Goal: Task Accomplishment & Management: Manage account settings

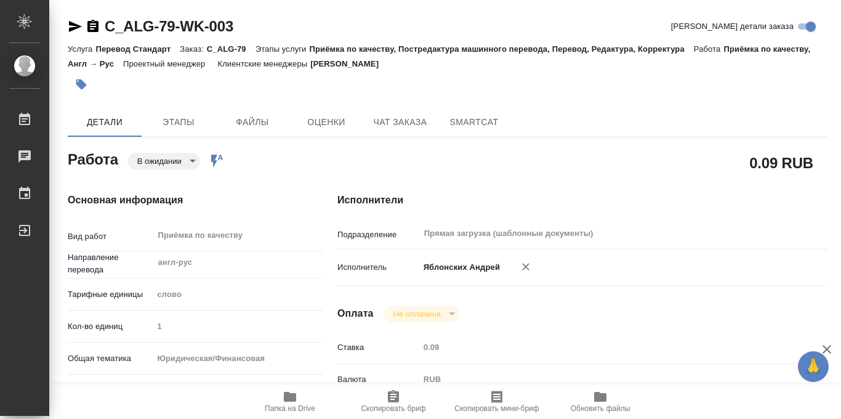
click at [80, 85] on icon "button" at bounding box center [81, 84] width 10 height 10
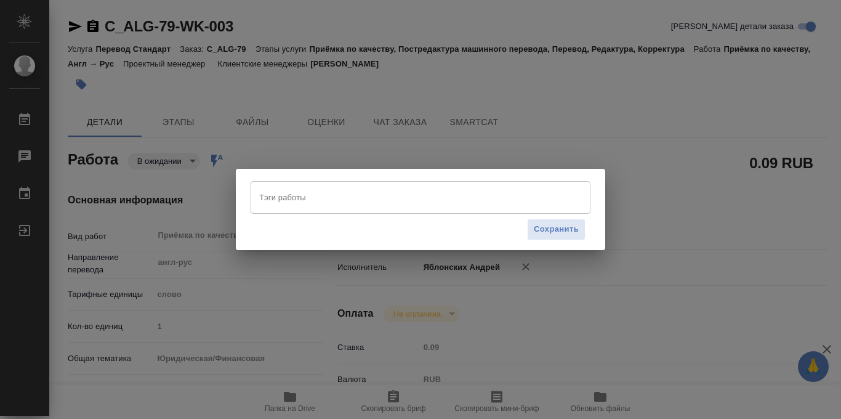
click at [270, 189] on input "Тэги работы" at bounding box center [408, 197] width 305 height 21
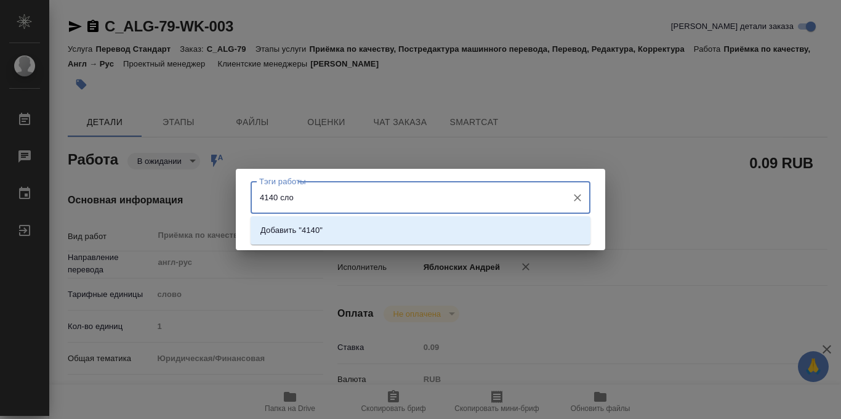
type input "4140 слов"
click at [455, 234] on li "Добавить "4140 слов"" at bounding box center [421, 230] width 340 height 22
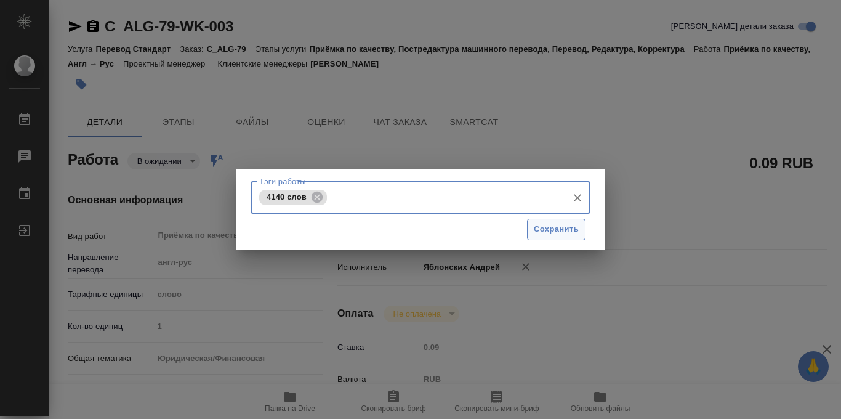
click at [549, 223] on span "Сохранить" at bounding box center [556, 229] width 45 height 14
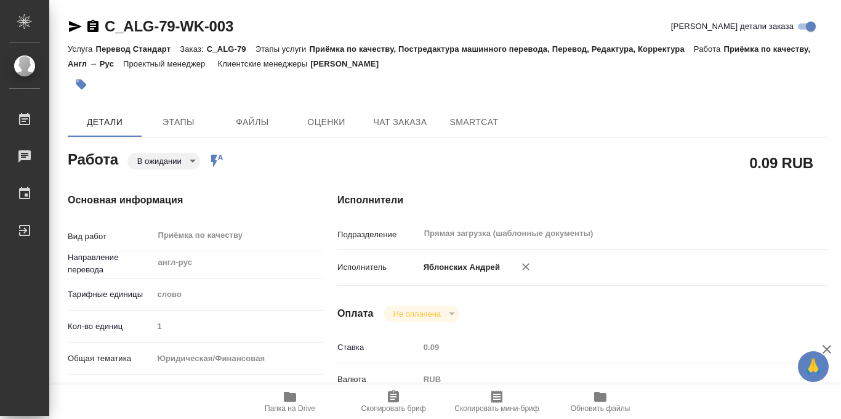
type input "readyForWork"
type input "англ-рус"
type input "5a8b1489cc6b4906c91bfd90"
type input "1"
type input "yr-fn"
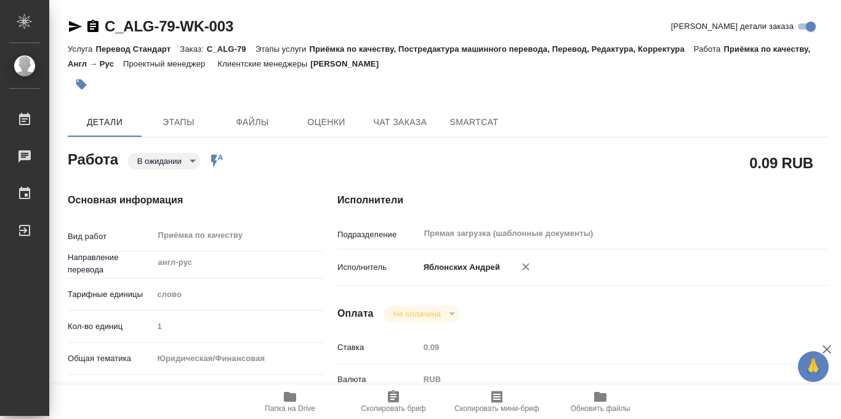
type input "5f647205b73bc97568ca66bf"
checkbox input "true"
type input "09.10.2025 17:00"
type input "14.10.2025 18:00"
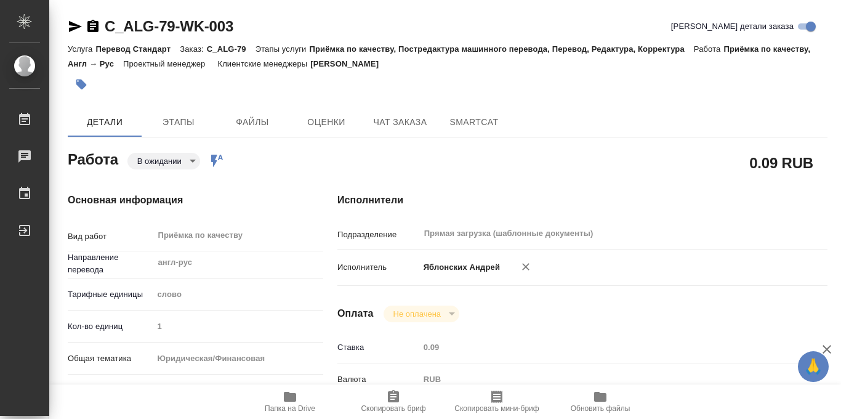
type input "Прямая загрузка (шаблонные документы)"
type input "notPayed"
type input "0.09"
type input "RUB"
type input "Бабкина Анастасия"
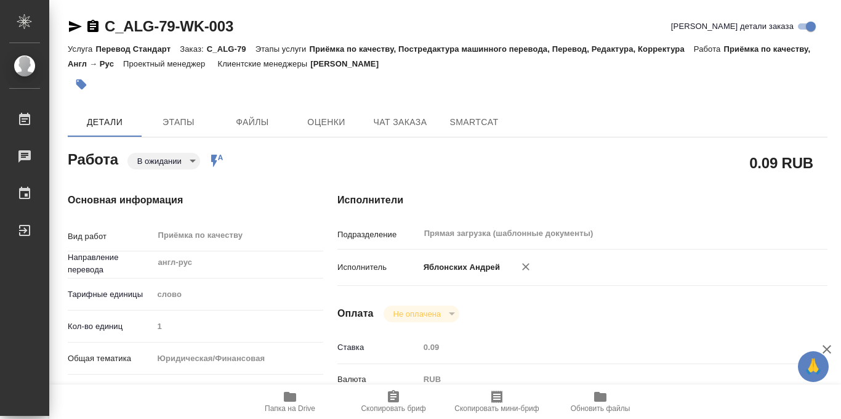
type input "C_ALG-79"
type input "Перевод Стандарт"
type input "Приёмка по качеству, Постредактура машинного перевода, Перевод, Редактура, Корр…"
type input "Зайцева Светлана"
type input "Оксютович Ирина"
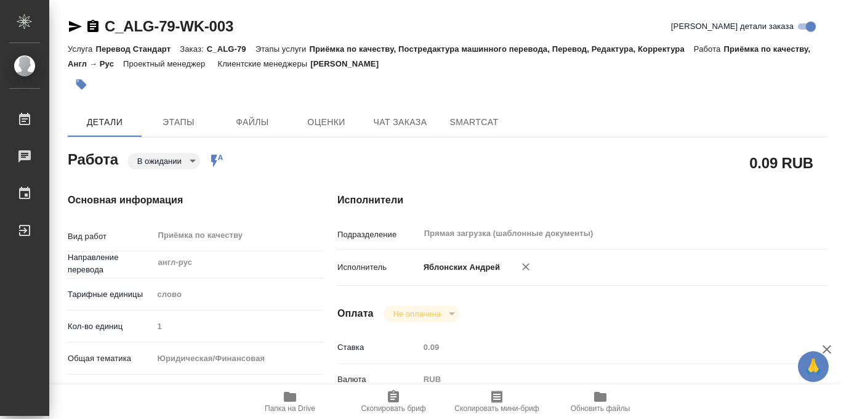
type input "Бабкина Анастасия"
type input "/Clients/АЛЬФА-ГРУПП/Orders/C_ALG-79"
click at [195, 160] on body "🙏 .cls-1 fill:#fff; AWATERA Iablonskikh Andrei Работы 0 Чаты График Выйти C_ALG…" at bounding box center [420, 209] width 841 height 419
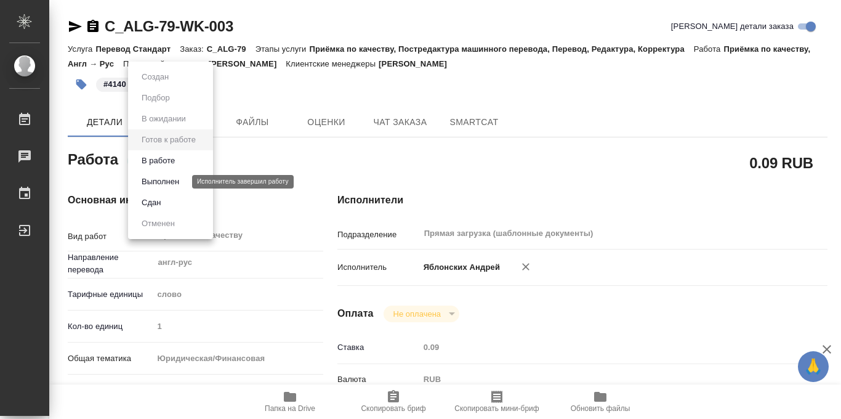
click at [169, 183] on button "Выполнен" at bounding box center [160, 182] width 45 height 14
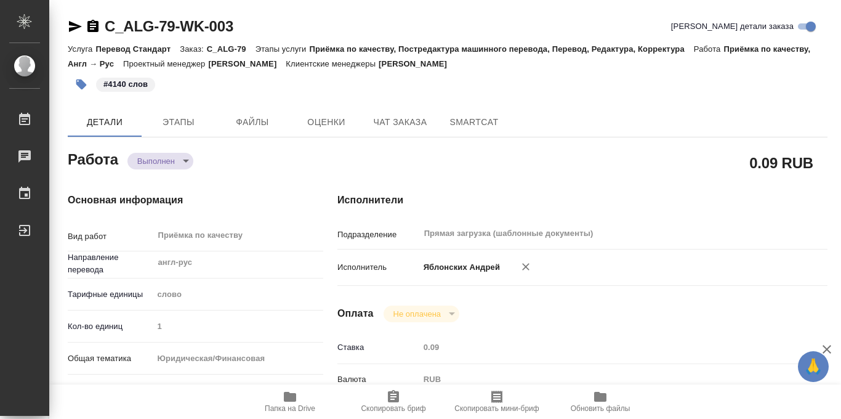
type textarea "x"
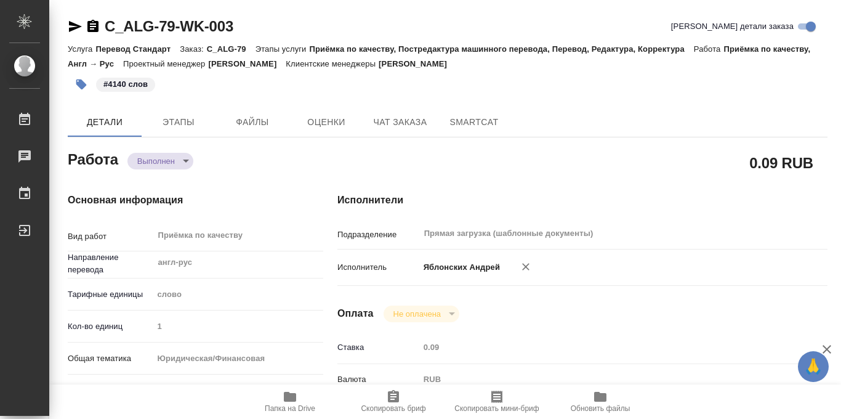
type textarea "x"
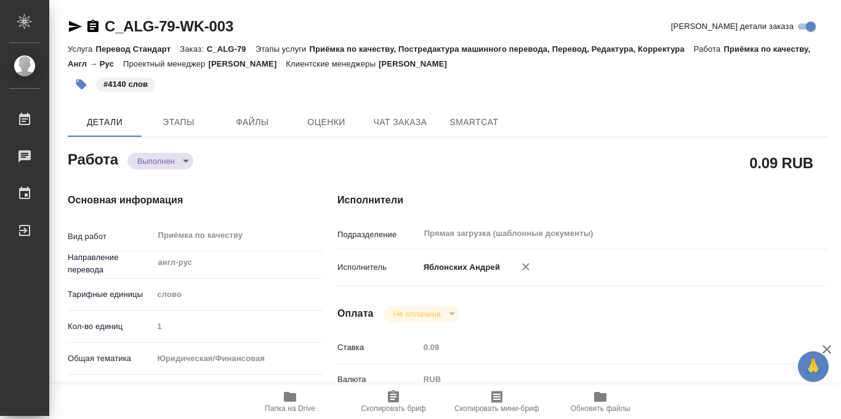
type textarea "x"
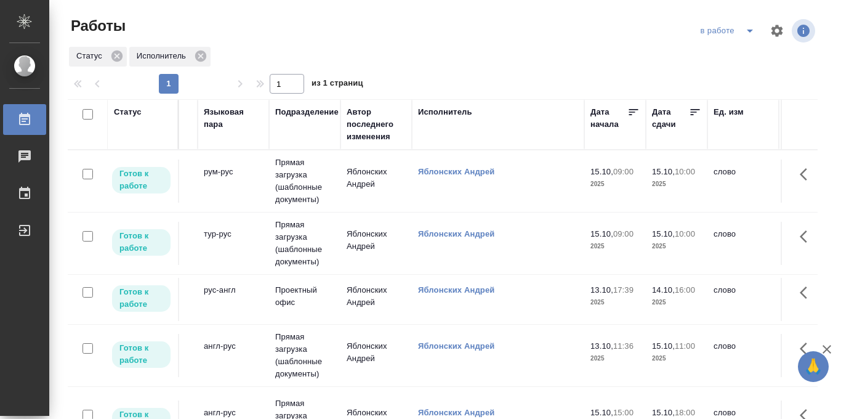
scroll to position [0, 286]
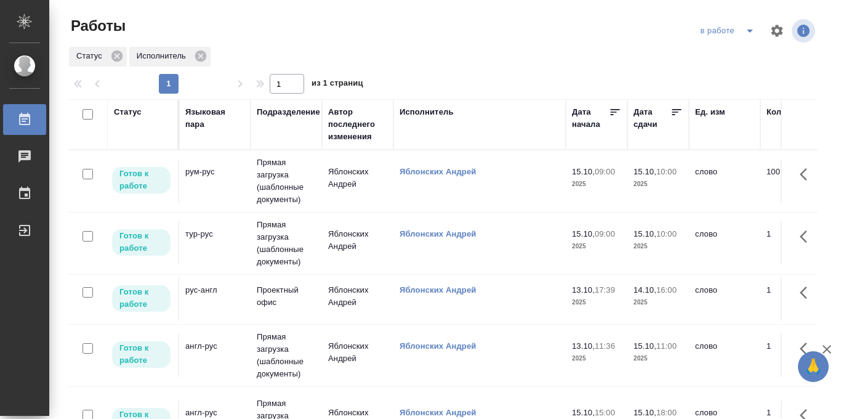
click at [675, 115] on icon at bounding box center [676, 112] width 9 height 6
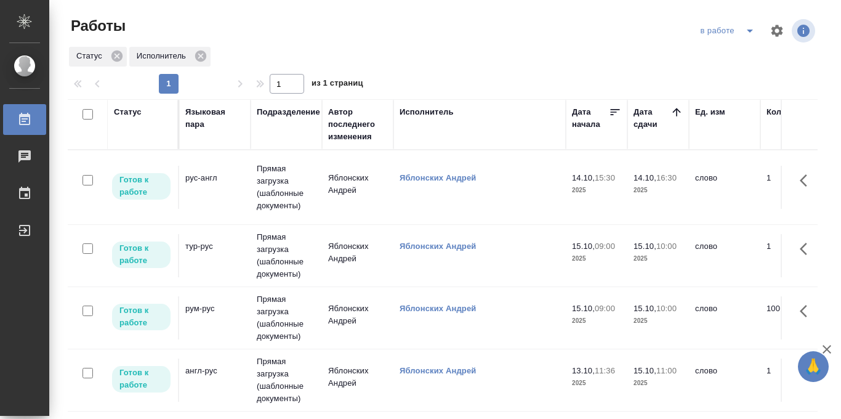
click at [746, 33] on icon "split button" at bounding box center [749, 30] width 15 height 15
click at [723, 54] on li "Стандартные настройки" at bounding box center [729, 56] width 118 height 20
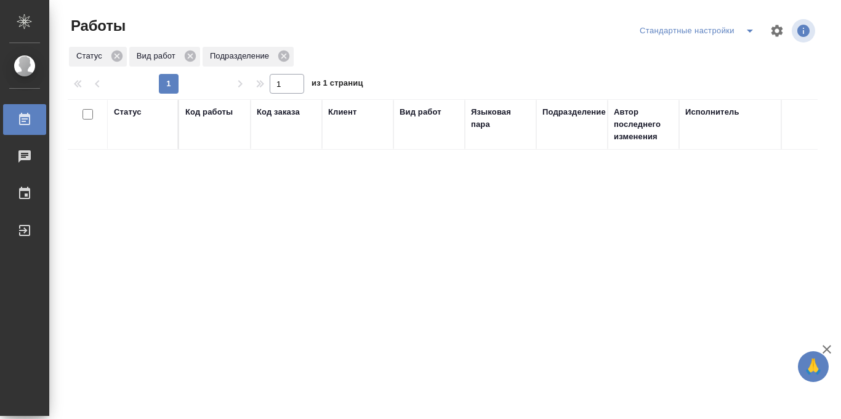
click at [747, 29] on icon "split button" at bounding box center [749, 30] width 15 height 15
click at [685, 55] on li "в работе" at bounding box center [697, 56] width 129 height 20
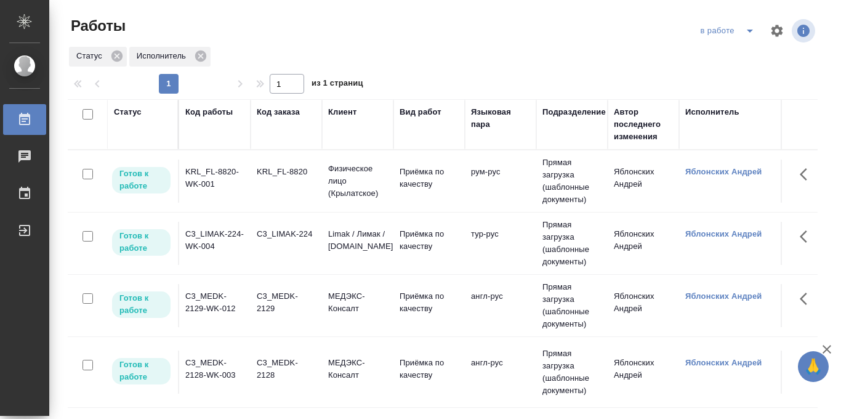
scroll to position [0, 258]
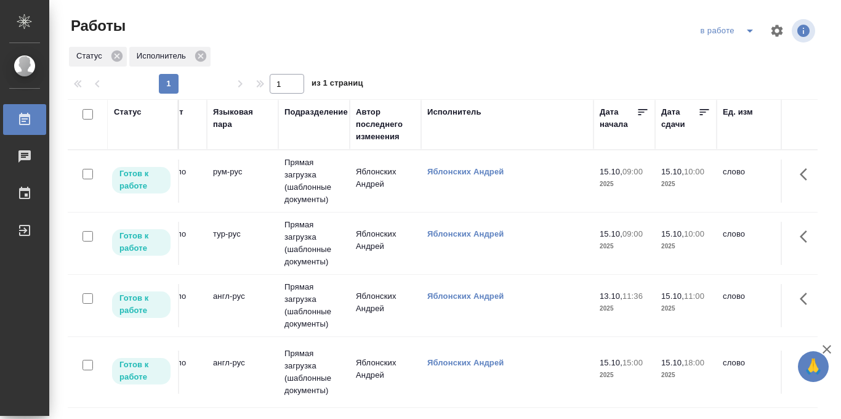
click at [701, 111] on icon at bounding box center [704, 112] width 9 height 6
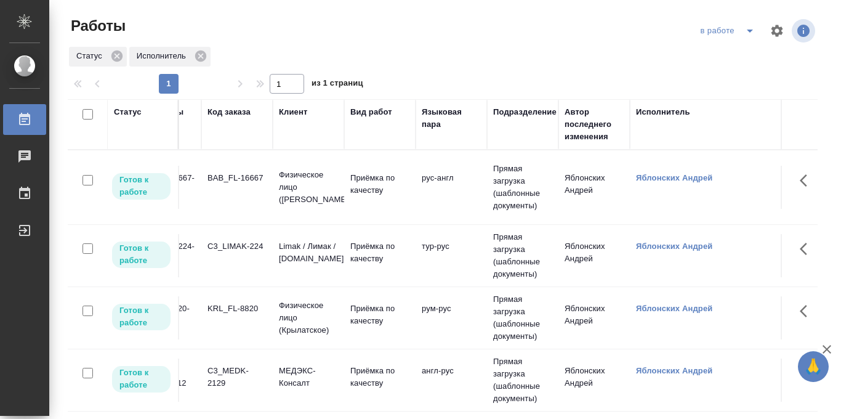
scroll to position [0, 0]
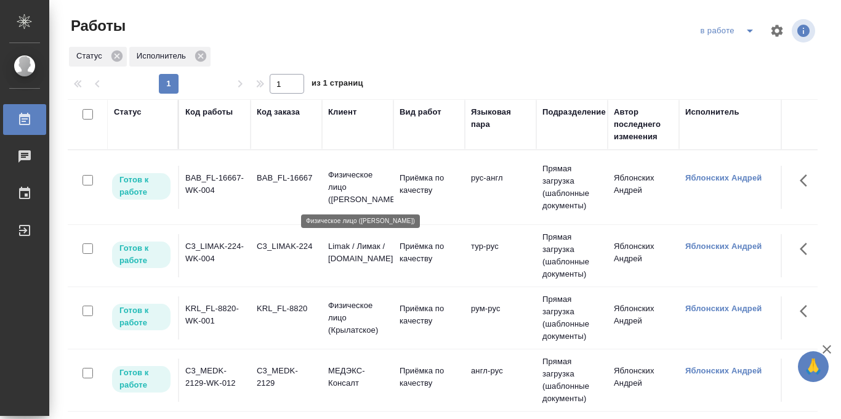
click at [363, 177] on p "Физическое лицо (Бабушкинская)" at bounding box center [357, 187] width 59 height 37
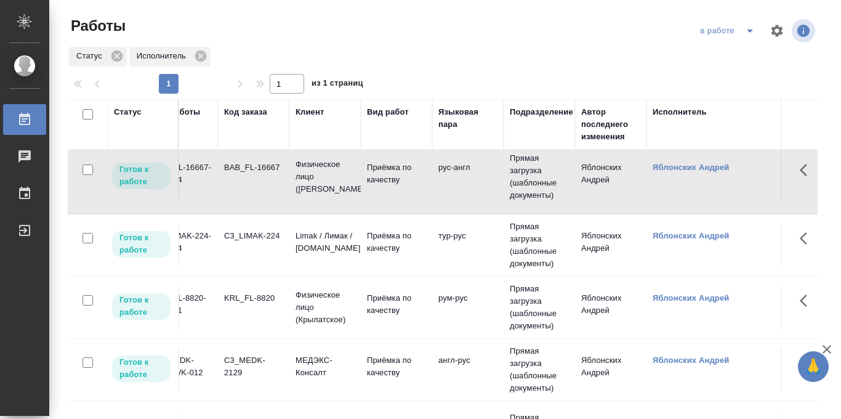
scroll to position [10, 6]
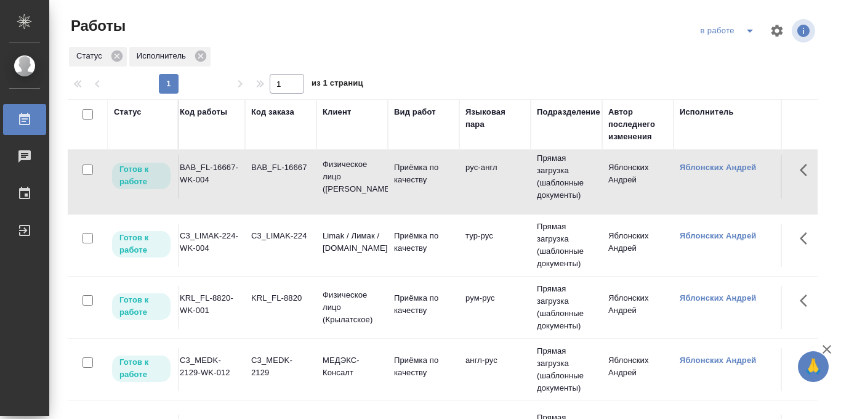
click at [742, 27] on icon "split button" at bounding box center [749, 30] width 15 height 15
click at [717, 54] on li "Стандартные настройки" at bounding box center [729, 56] width 118 height 20
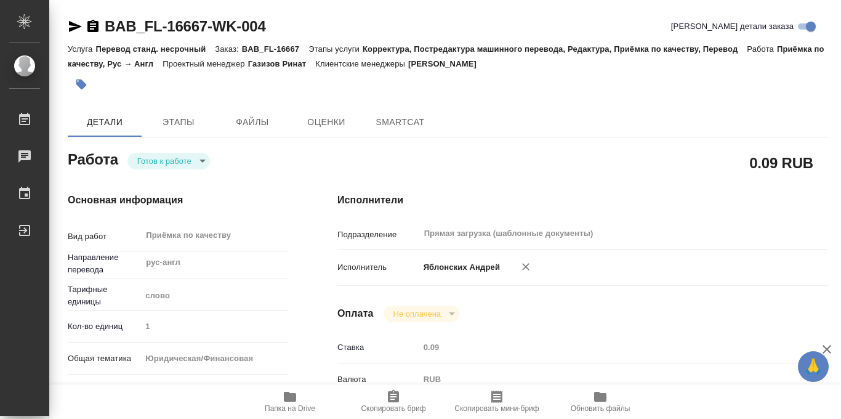
type textarea "x"
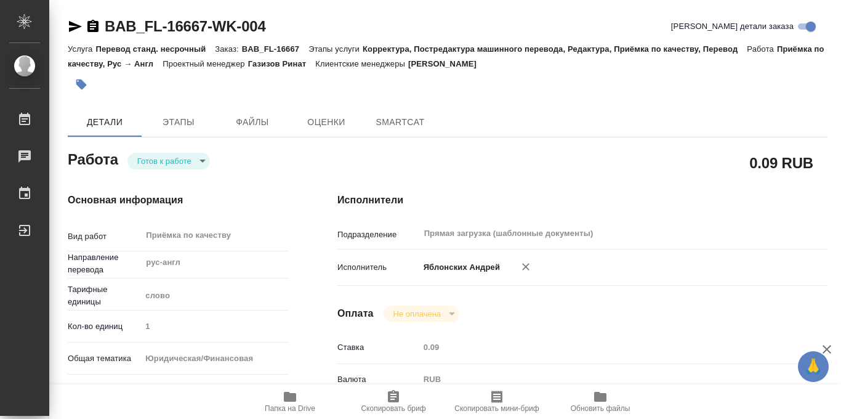
type textarea "x"
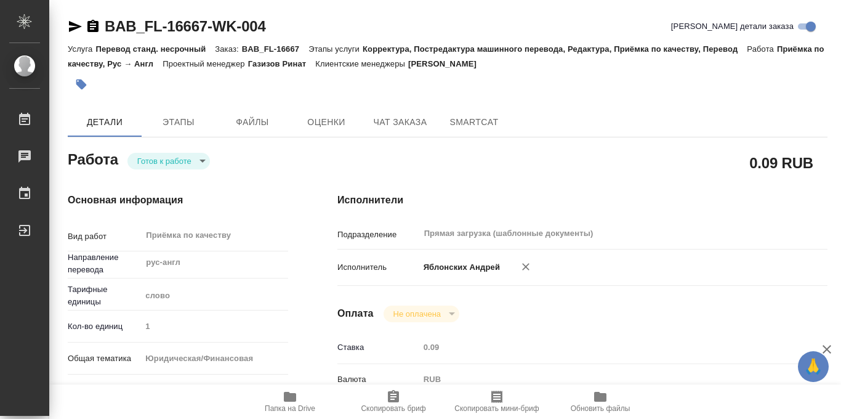
type textarea "x"
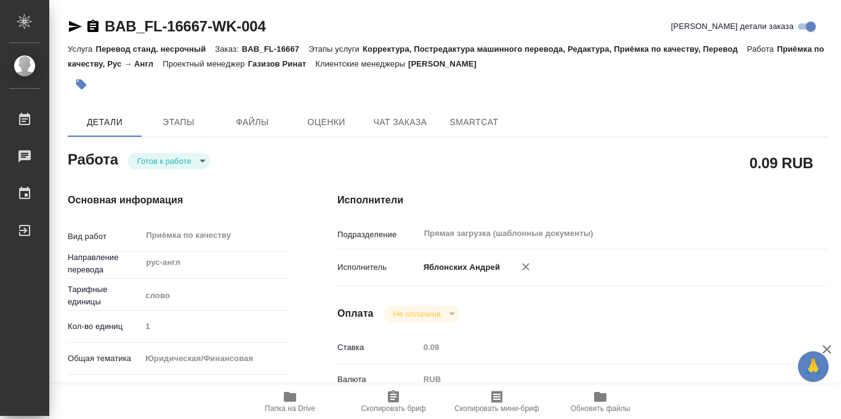
type textarea "x"
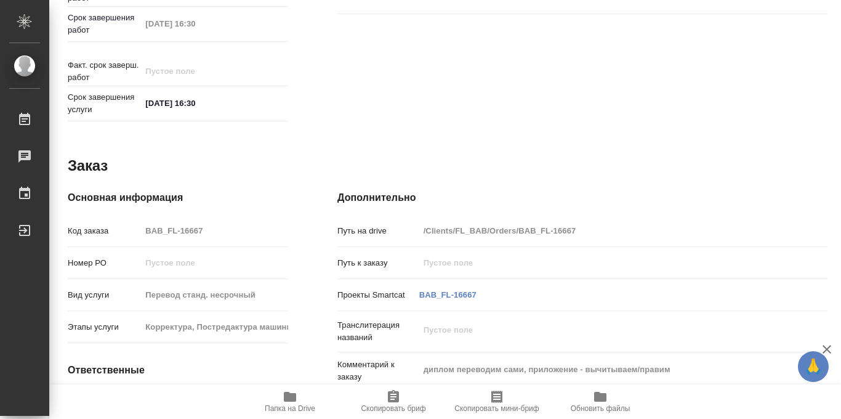
scroll to position [656, 0]
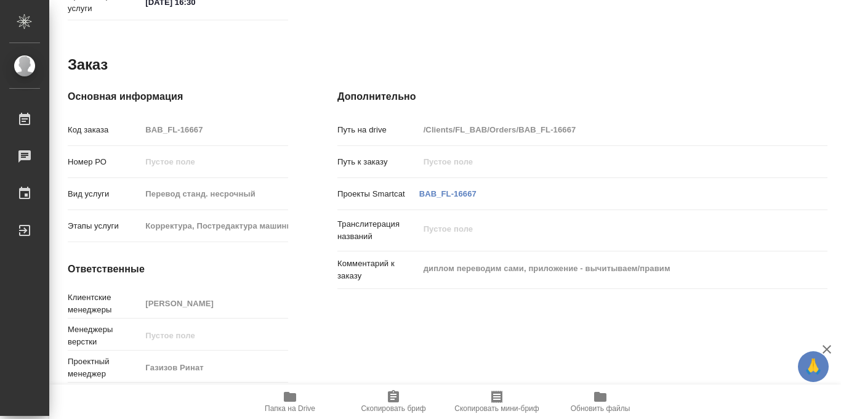
click at [283, 393] on icon "button" at bounding box center [290, 396] width 15 height 15
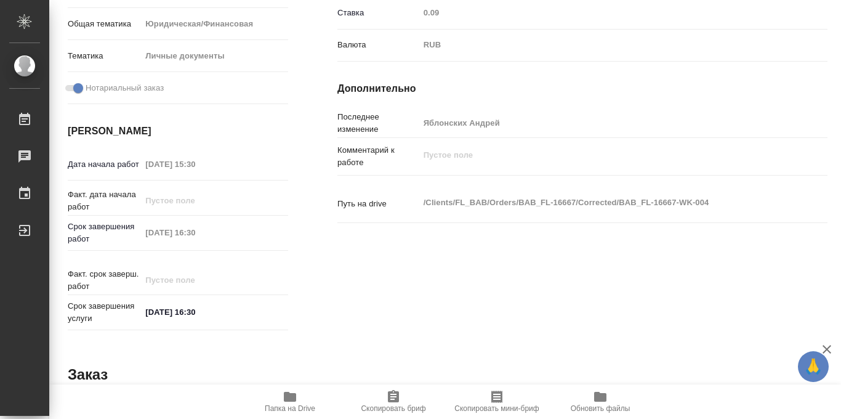
scroll to position [0, 0]
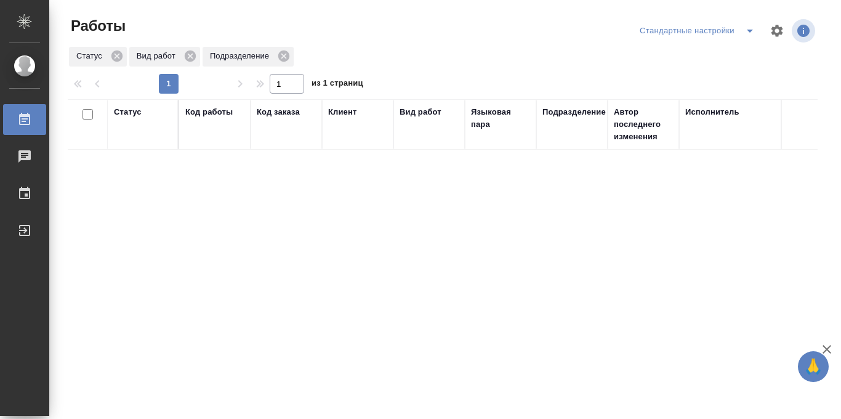
click at [427, 39] on div at bounding box center [447, 31] width 253 height 30
click at [539, 53] on div "Статус Вид работ Подразделение" at bounding box center [443, 57] width 750 height 22
click at [470, 54] on div "Статус Вид работ Подразделение" at bounding box center [443, 57] width 750 height 22
click at [752, 31] on icon "split button" at bounding box center [749, 30] width 15 height 15
click at [696, 53] on li "в работе" at bounding box center [697, 56] width 129 height 20
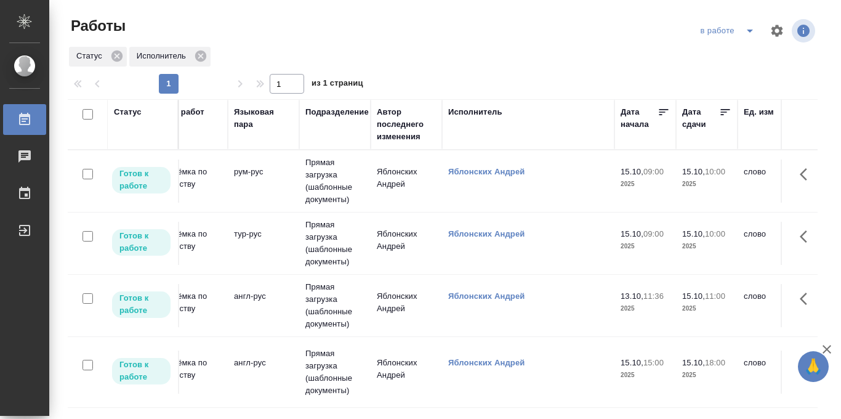
scroll to position [0, 238]
click at [723, 113] on icon at bounding box center [724, 112] width 12 height 12
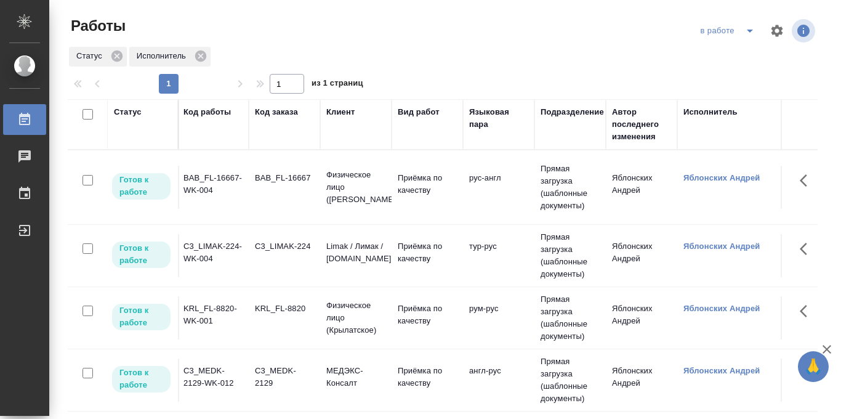
scroll to position [0, 0]
click at [347, 188] on p "Физическое лицо (Бабушкинская)" at bounding box center [357, 187] width 59 height 37
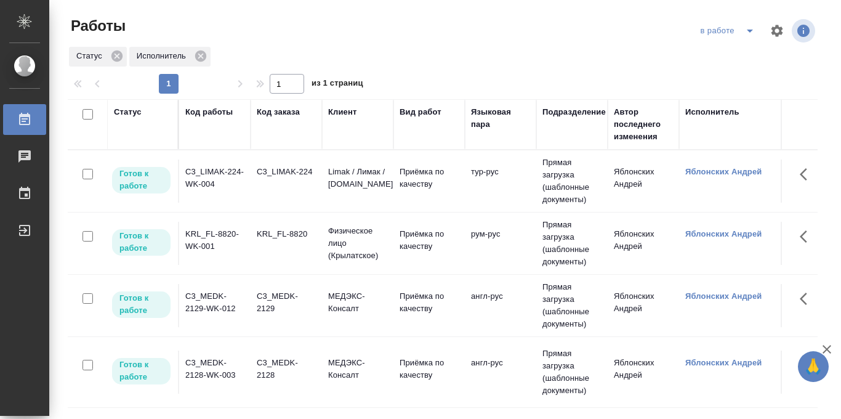
click at [741, 33] on span "split button" at bounding box center [750, 30] width 18 height 15
click at [712, 57] on li "Стандартные настройки" at bounding box center [729, 56] width 118 height 20
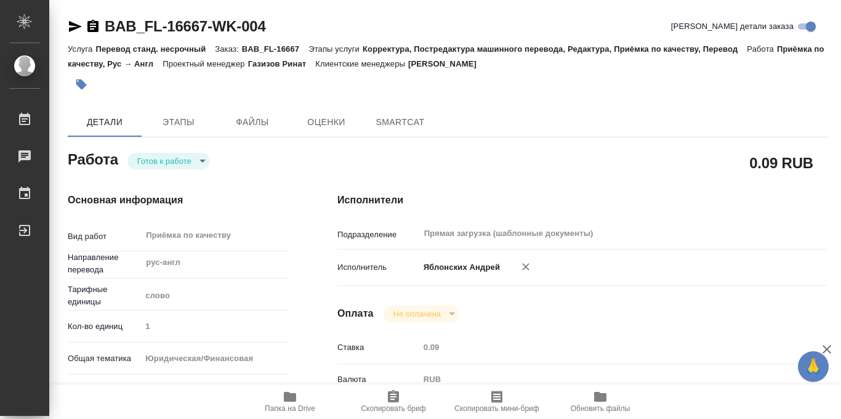
type textarea "x"
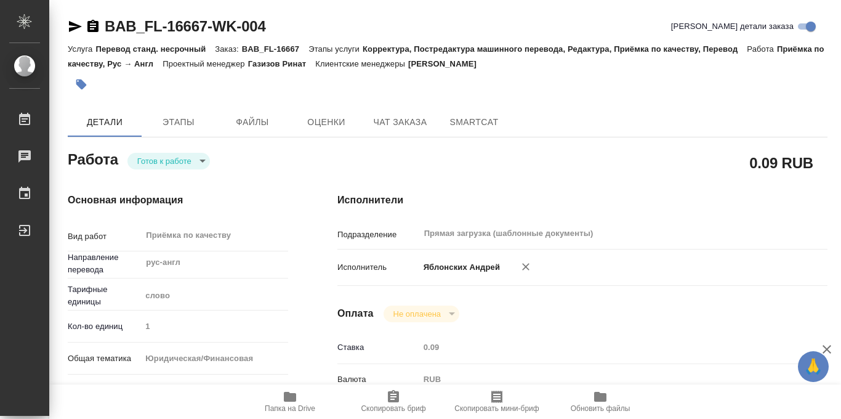
type textarea "x"
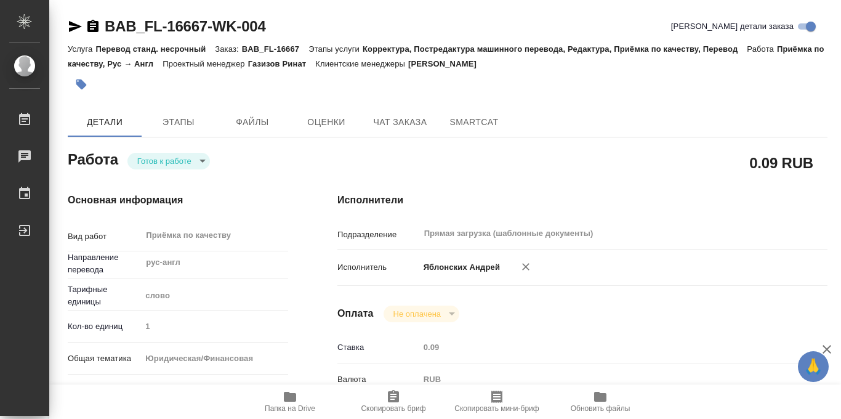
type textarea "x"
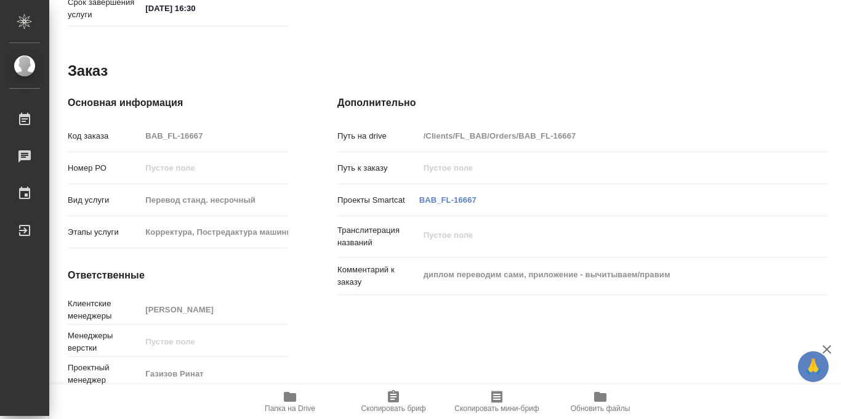
scroll to position [656, 0]
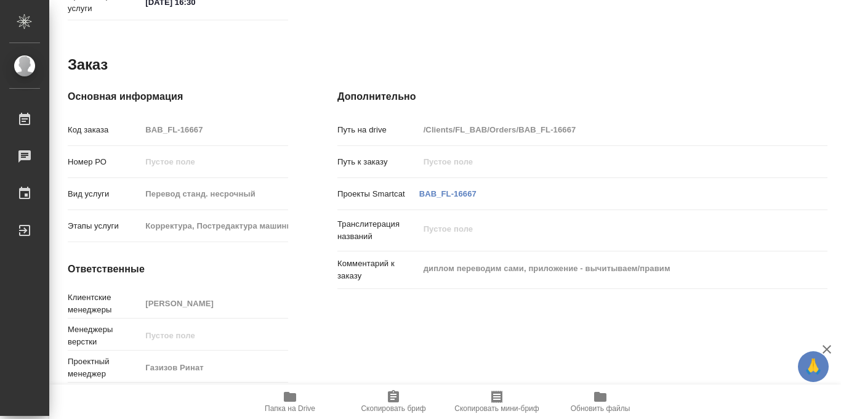
click at [289, 407] on span "Папка на Drive" at bounding box center [290, 408] width 50 height 9
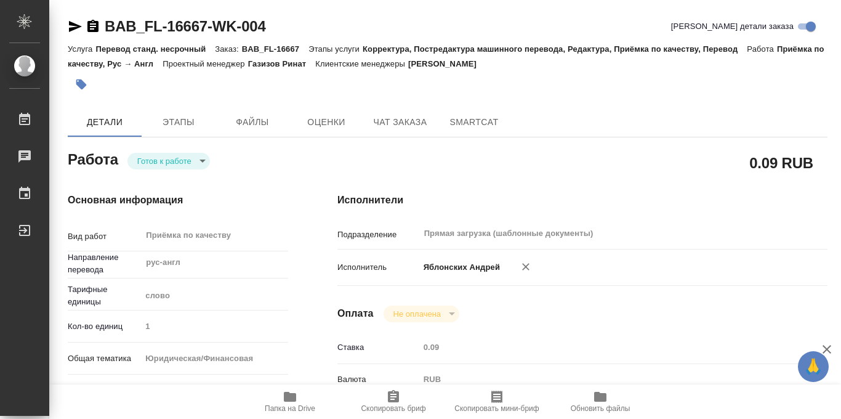
click at [85, 85] on icon "button" at bounding box center [81, 84] width 10 height 10
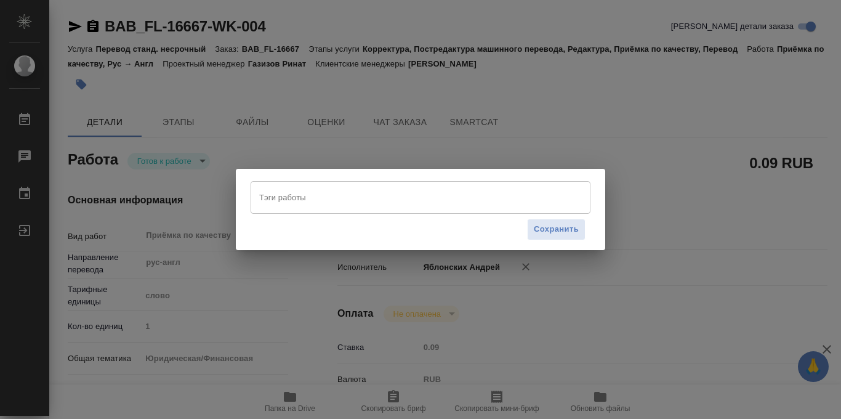
click at [319, 190] on input "Тэги работы" at bounding box center [408, 197] width 305 height 21
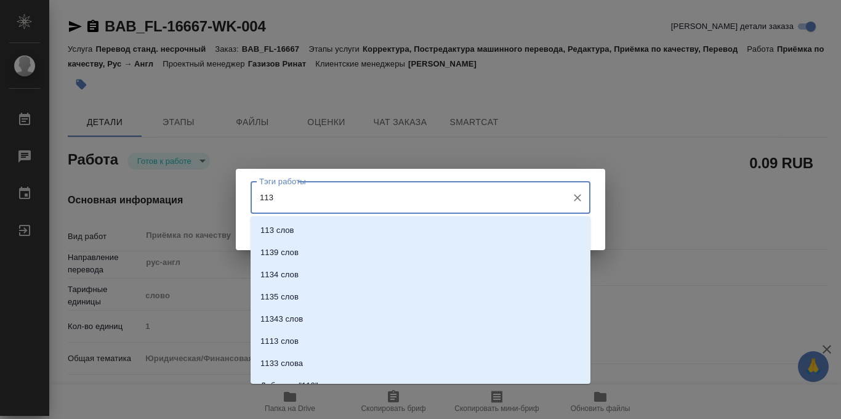
type input "1139"
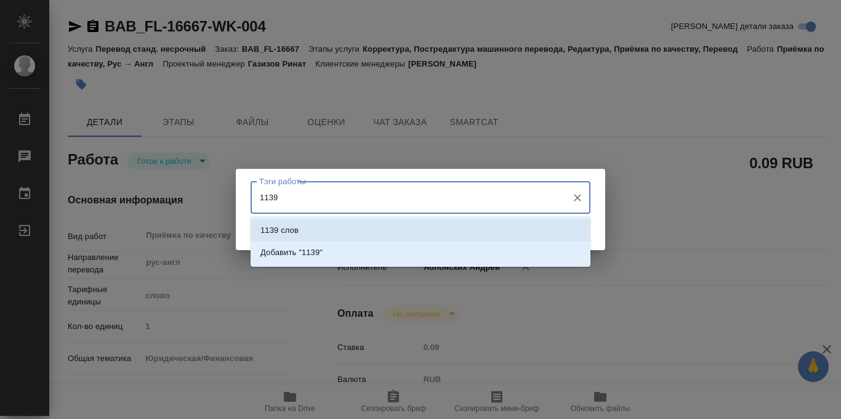
click at [319, 229] on li "1139 слов" at bounding box center [421, 230] width 340 height 22
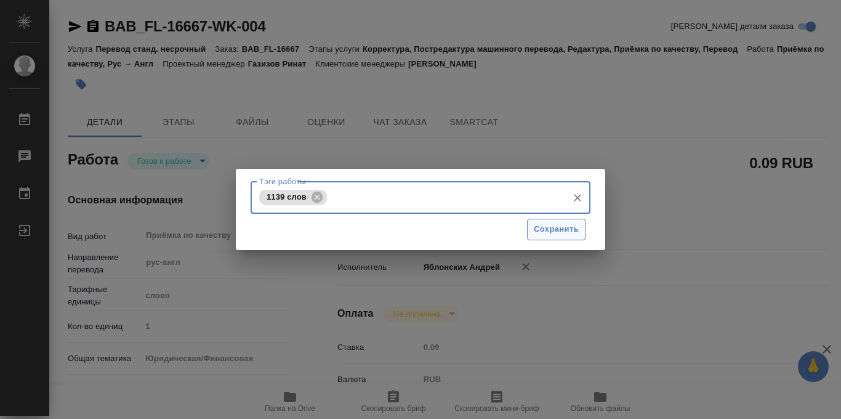
click at [539, 233] on span "Сохранить" at bounding box center [556, 229] width 45 height 14
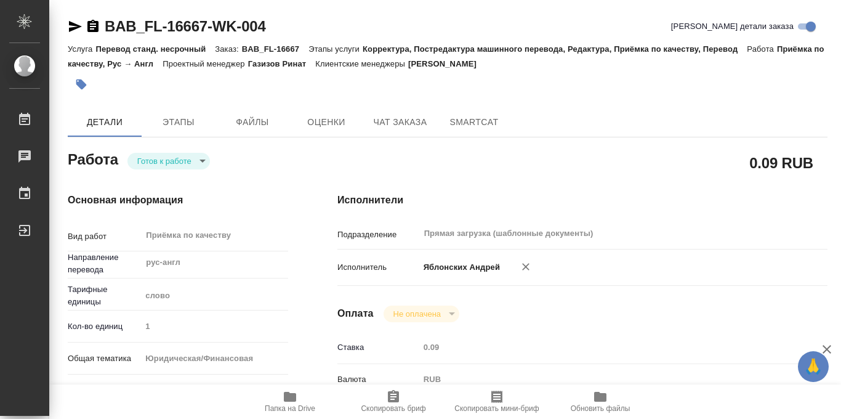
click at [208, 164] on body "🙏 .cls-1 fill:#fff; AWATERA Iablonskikh Andrei Работы 0 Чаты График Выйти BAB_F…" at bounding box center [420, 209] width 841 height 419
type input "readyForWork"
type textarea "Приёмка по качеству"
type textarea "x"
type input "рус-англ"
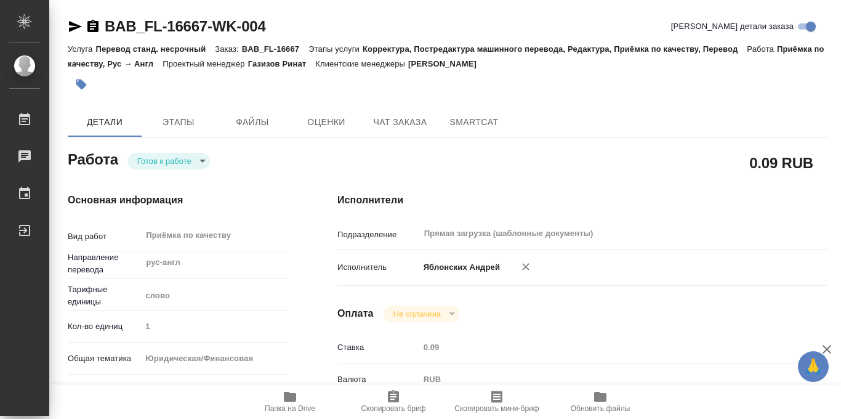
type input "5a8b1489cc6b4906c91bfd90"
type input "1"
type input "yr-fn"
type input "5a8b8b956a9677013d343cfe"
checkbox input "true"
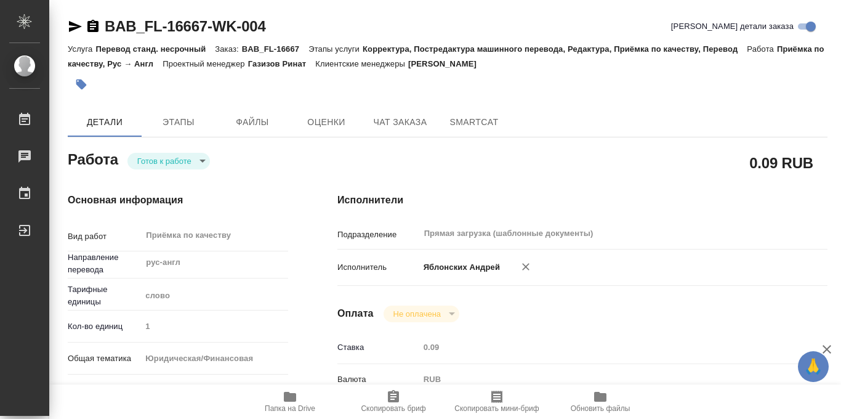
type input "14.10.2025 15:30"
type input "14.10.2025 16:30"
type input "Прямая загрузка (шаблонные документы)"
type input "notPayed"
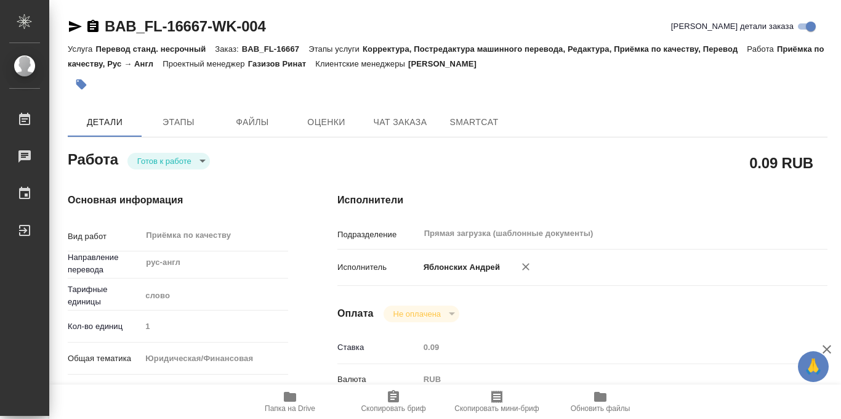
type input "0.09"
type input "RUB"
type input "Яблонских Андрей"
type textarea "x"
type textarea "/Clients/FL_BAB/Orders/BAB_FL-16667/Corrected/BAB_FL-16667-WK-004"
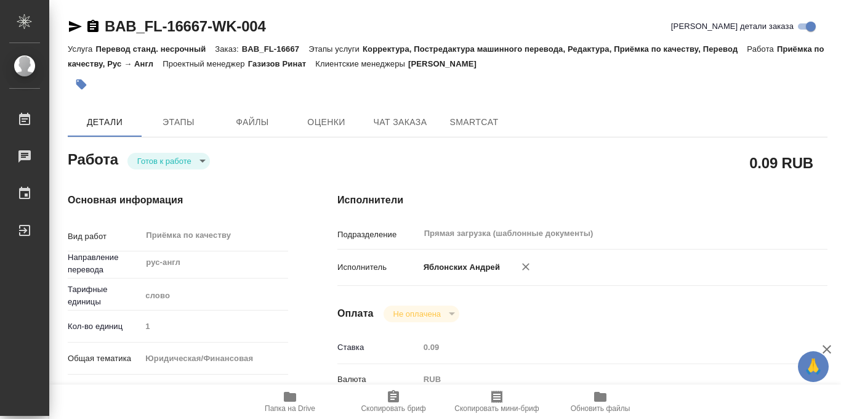
type textarea "x"
type input "BAB_FL-16667"
type input "Перевод станд. несрочный"
type input "Корректура, Постредактура машинного перевода, Редактура, Приёмка по качеству, П…"
type input "Голубев Дмитрий"
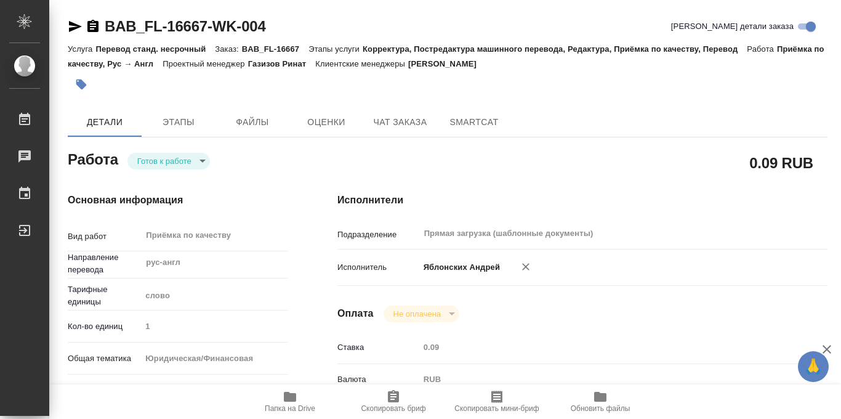
type input "/Clients/FL_BAB/Orders/BAB_FL-16667"
type textarea "x"
type textarea "диплом переводим сами, приложение - вычитываем/правим"
type textarea "x"
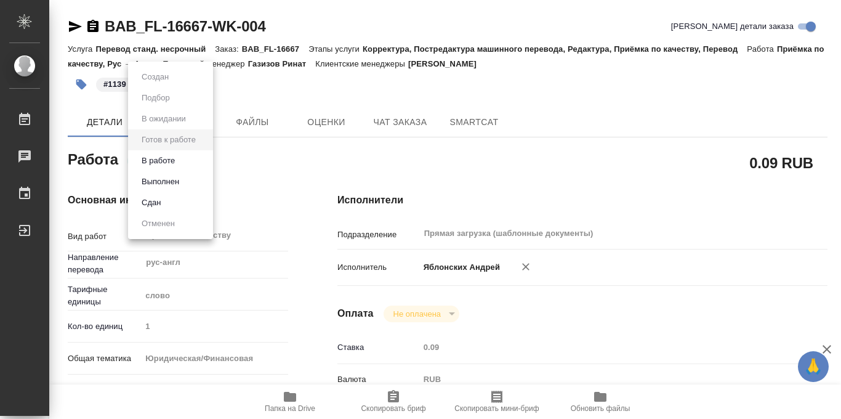
type textarea "x"
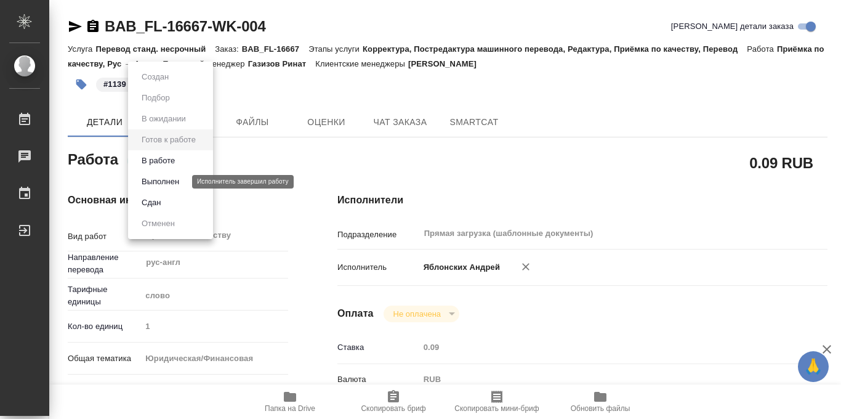
type textarea "x"
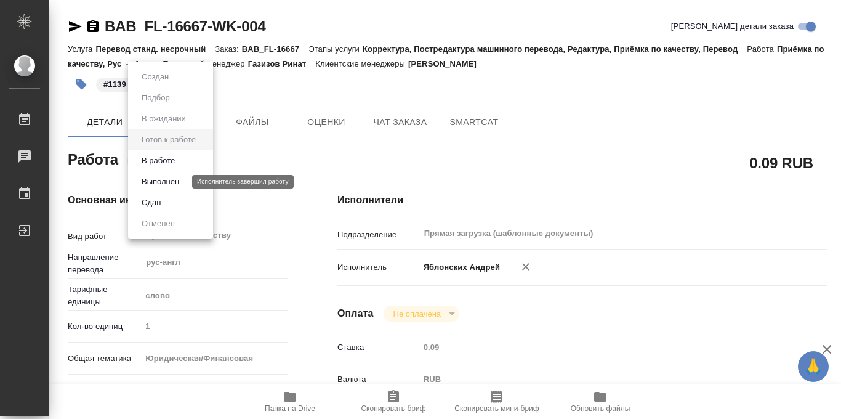
click at [174, 177] on button "Выполнен" at bounding box center [160, 182] width 45 height 14
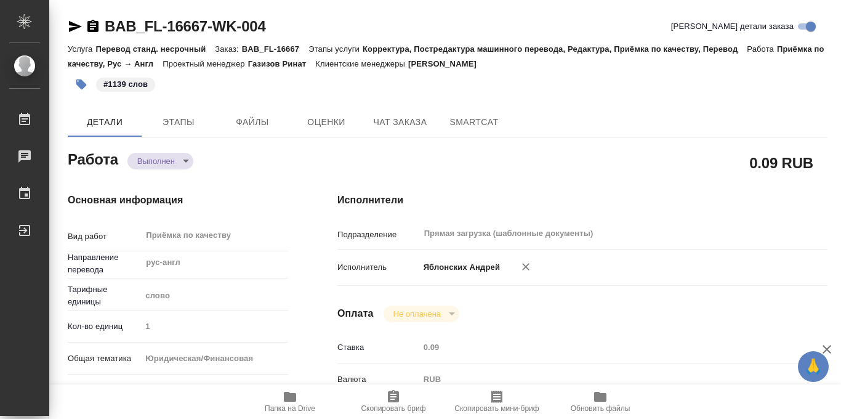
type textarea "x"
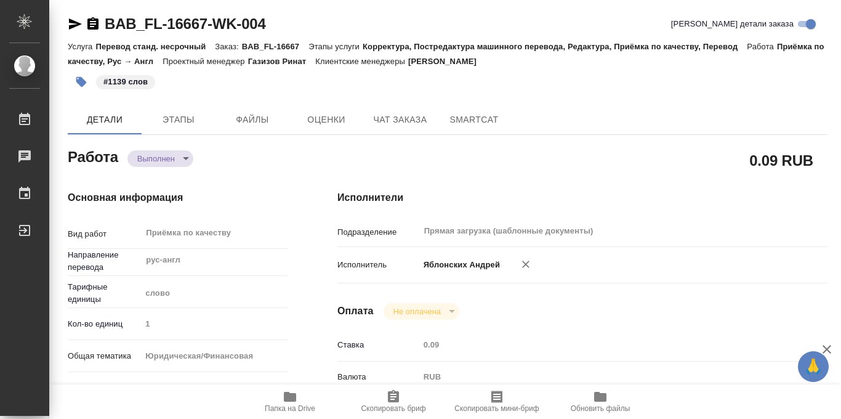
type textarea "x"
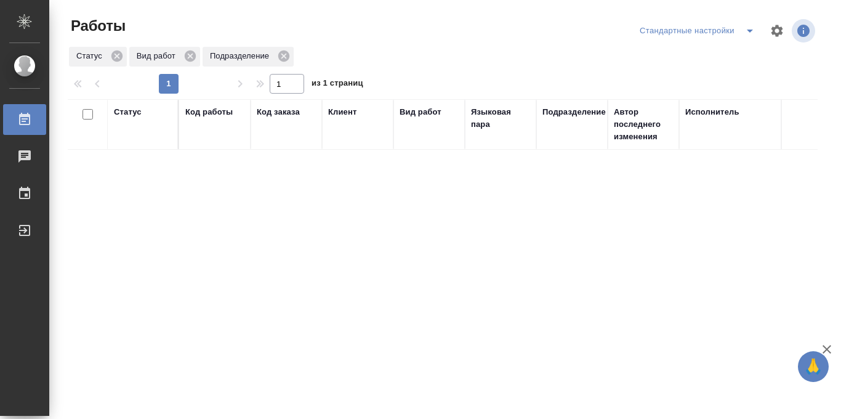
click at [392, 49] on div "Статус Вид работ Подразделение" at bounding box center [443, 57] width 750 height 22
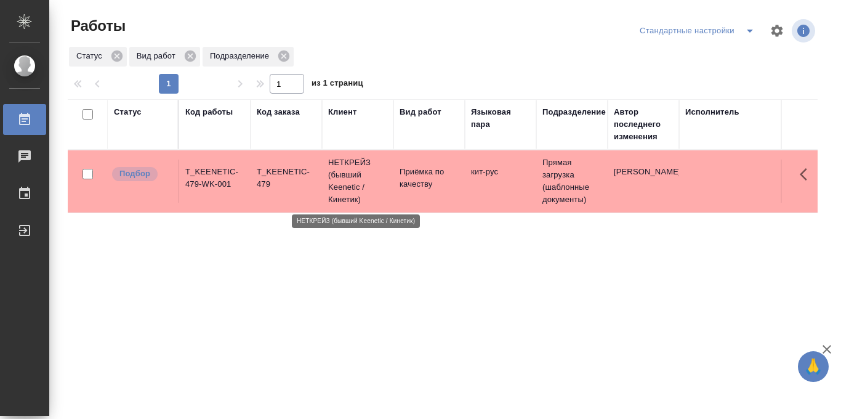
click at [355, 174] on p "НЕТКРЕЙЗ (бывший Keenetic / Кинетик)" at bounding box center [357, 180] width 59 height 49
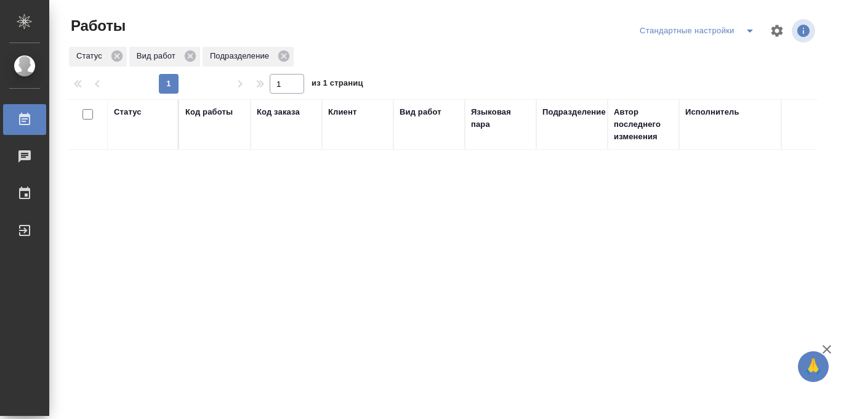
click at [490, 56] on div "Статус Вид работ Подразделение" at bounding box center [443, 57] width 750 height 22
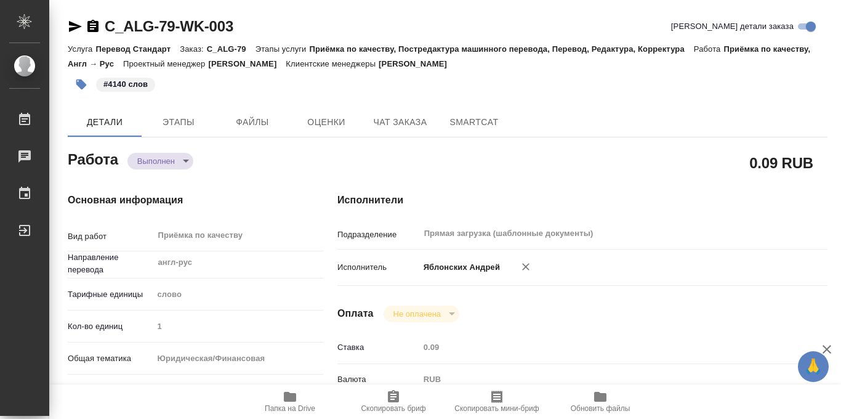
scroll to position [654, 0]
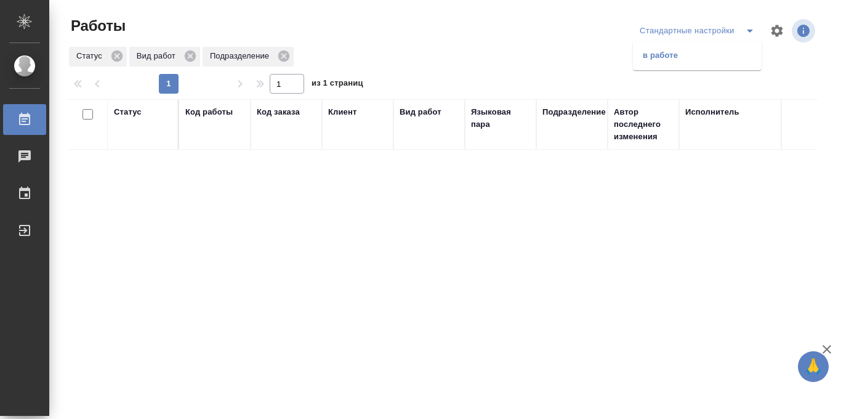
click at [664, 55] on li "в работе" at bounding box center [697, 56] width 129 height 20
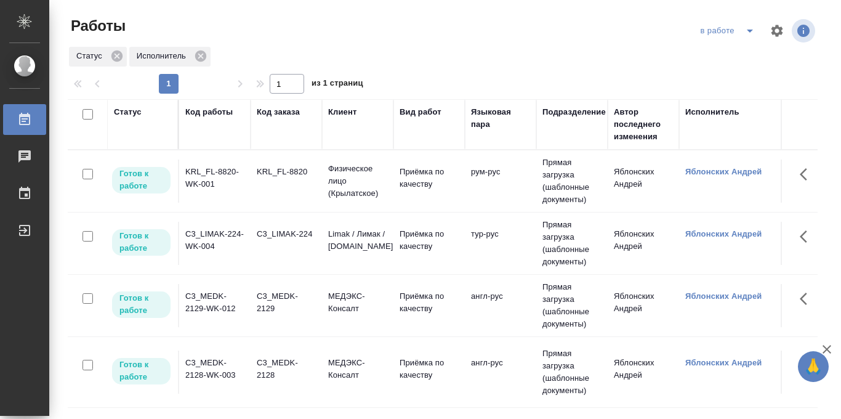
click at [407, 12] on div "Работы в работе Статус Исполнитель 1 1 из 1 страниц Статус Код работы Код заказ…" at bounding box center [447, 274] width 773 height 549
click at [127, 111] on div "Статус" at bounding box center [128, 112] width 28 height 12
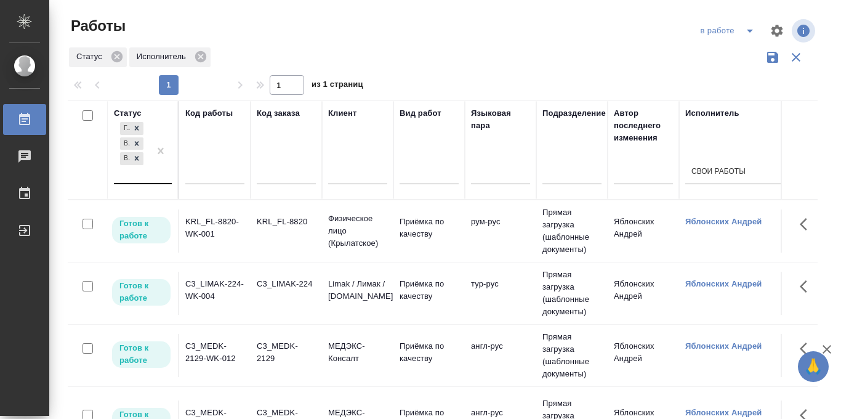
click at [126, 178] on div "Готов к работе В работе В ожидании" at bounding box center [132, 150] width 36 height 63
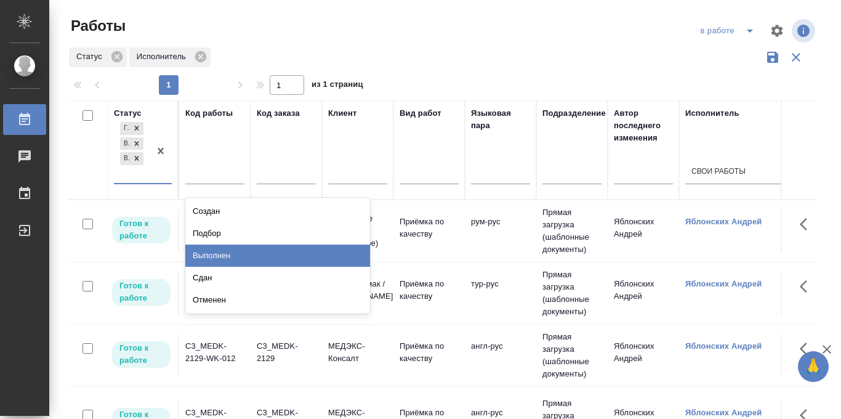
click at [219, 257] on div "Выполнен" at bounding box center [277, 255] width 185 height 22
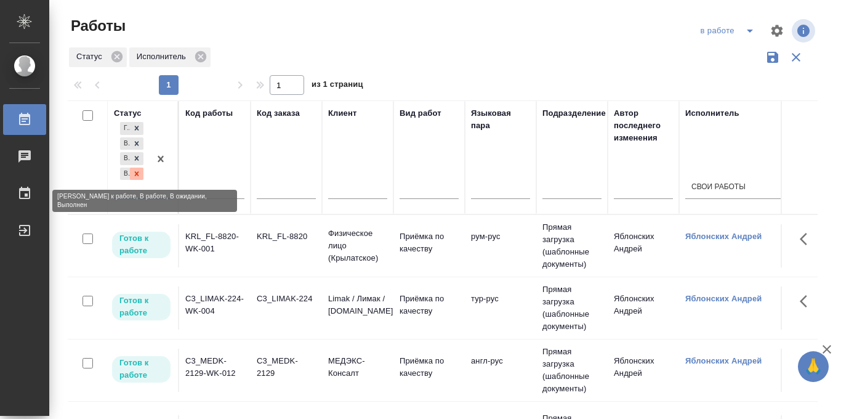
click at [137, 173] on icon at bounding box center [137, 173] width 4 height 4
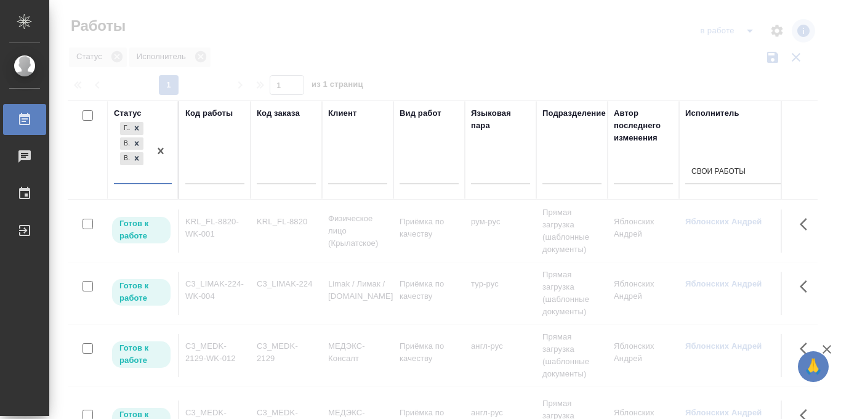
click at [124, 176] on div "Готов к работе В работе В ожидании" at bounding box center [132, 150] width 36 height 63
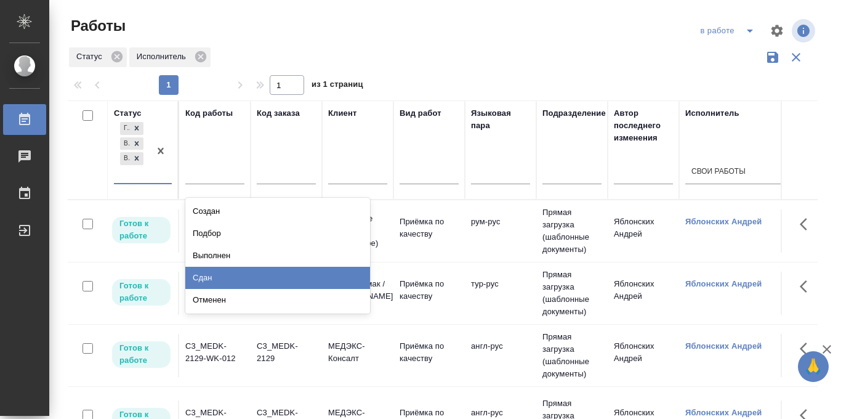
click at [227, 279] on div "Сдан" at bounding box center [277, 278] width 185 height 22
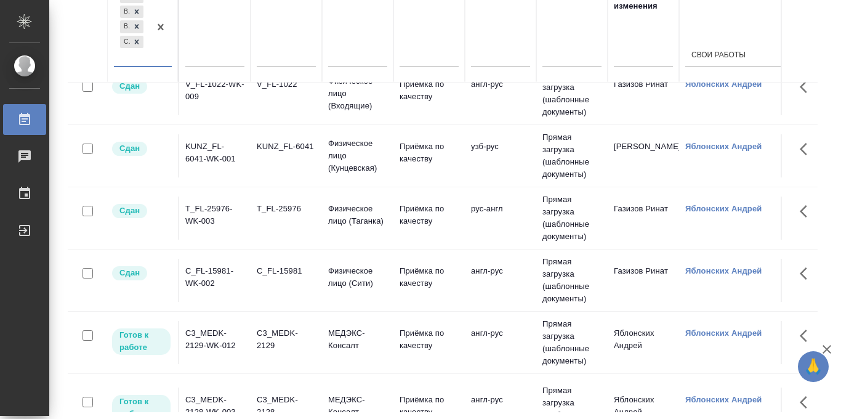
scroll to position [214, 0]
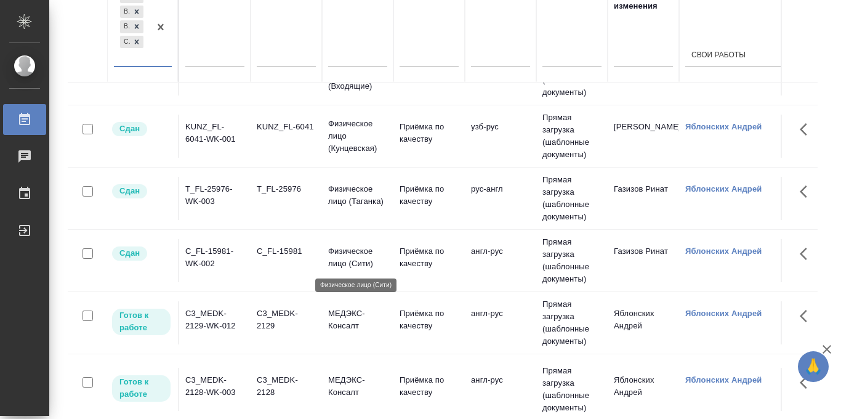
click at [352, 260] on p "Физическое лицо (Сити)" at bounding box center [357, 257] width 59 height 25
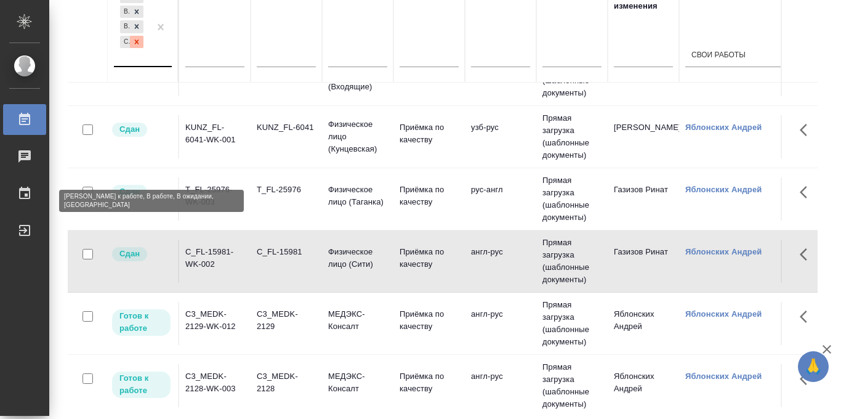
scroll to position [0, 0]
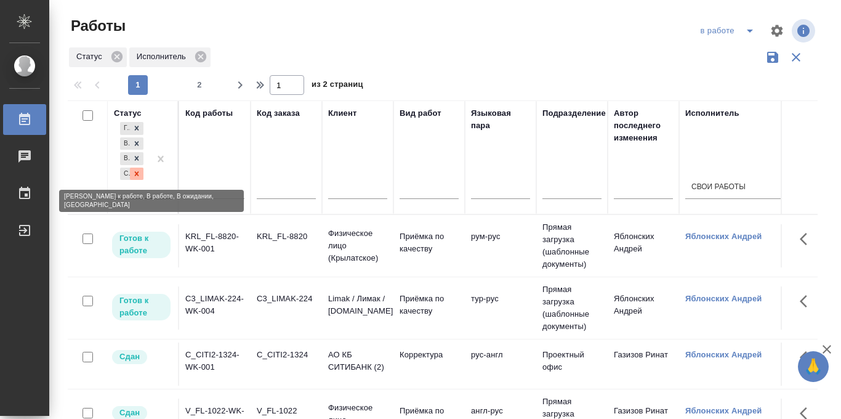
click at [138, 174] on icon at bounding box center [136, 173] width 9 height 9
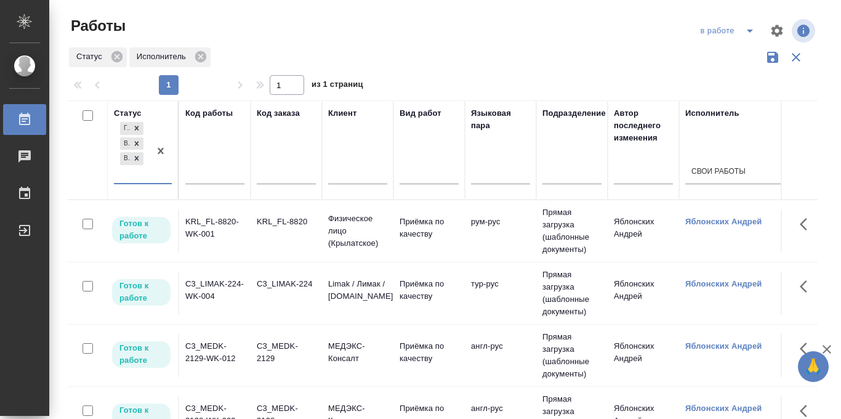
click at [749, 28] on icon "split button" at bounding box center [749, 30] width 15 height 15
click at [727, 54] on li "Стандартные настройки" at bounding box center [729, 56] width 118 height 20
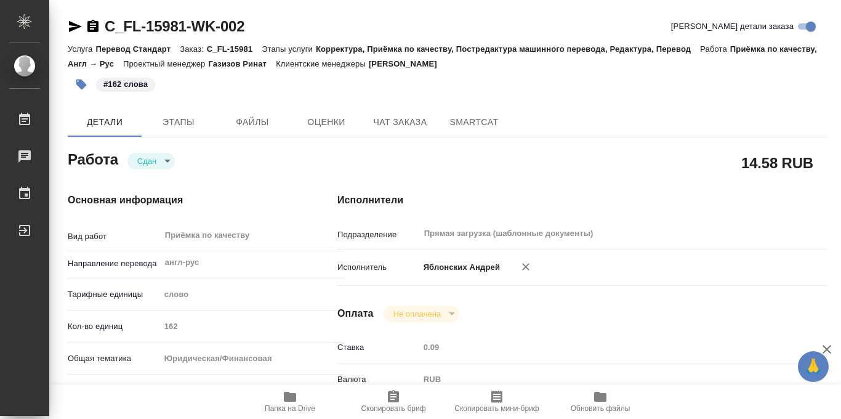
type textarea "x"
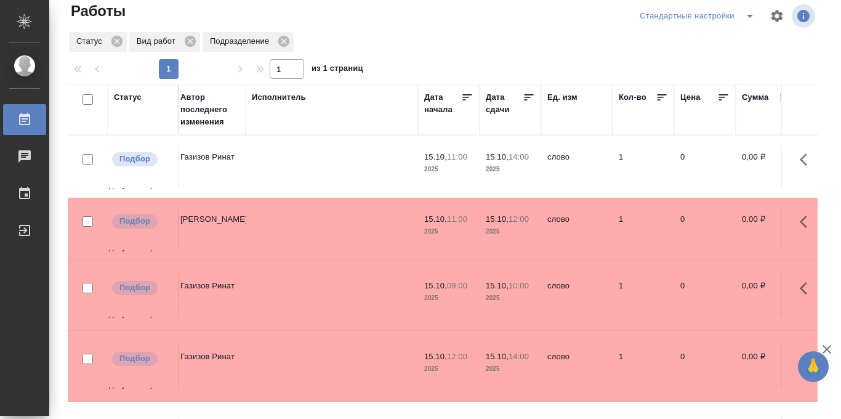
scroll to position [7, 0]
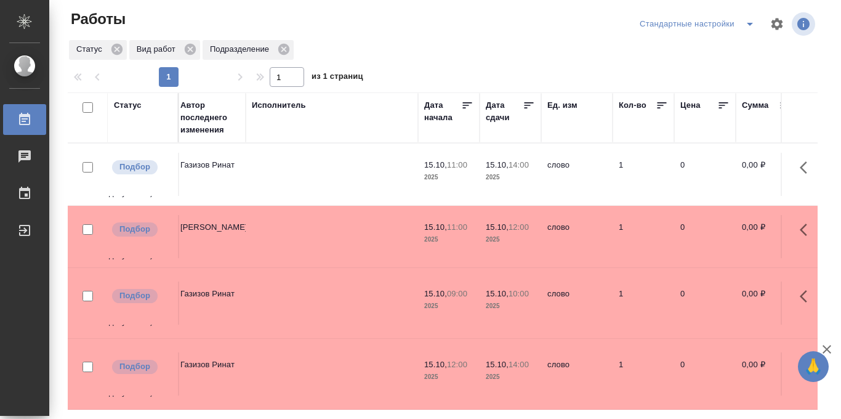
click at [531, 105] on icon at bounding box center [529, 105] width 12 height 12
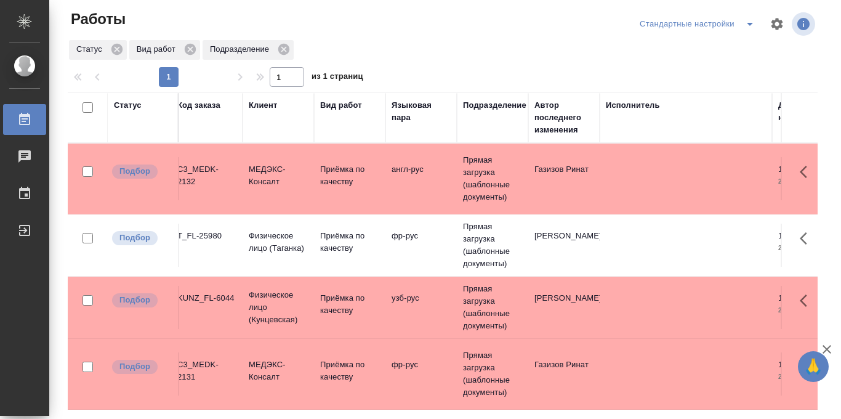
scroll to position [0, 82]
click at [429, 182] on td "англ-рус" at bounding box center [417, 178] width 71 height 43
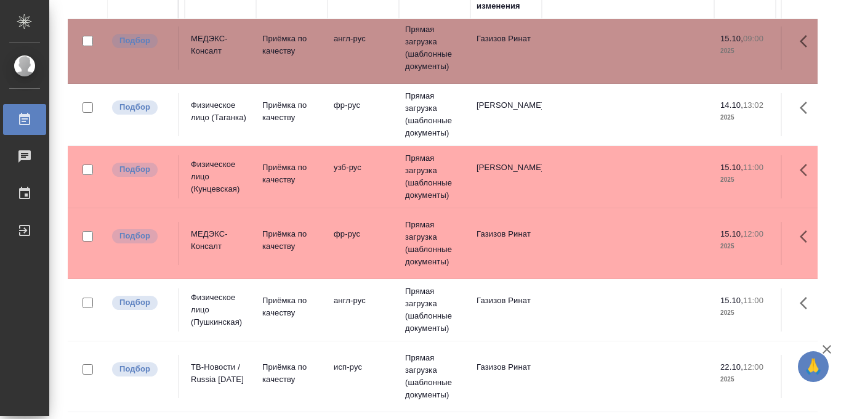
scroll to position [7, 127]
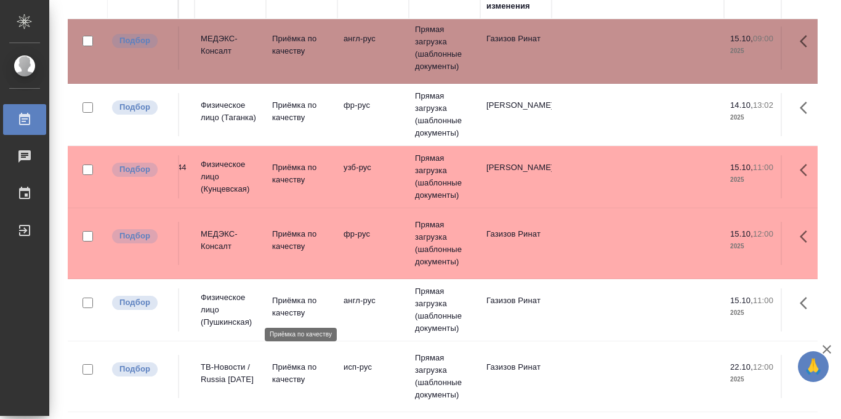
click at [314, 305] on p "Приёмка по качеству" at bounding box center [301, 306] width 59 height 25
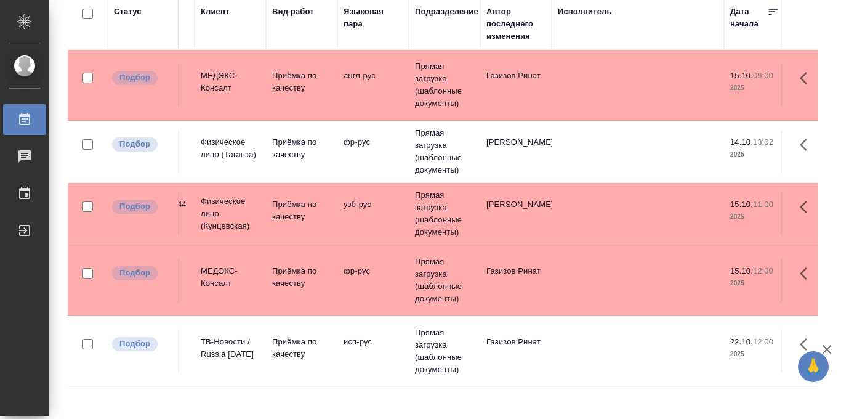
scroll to position [131, 0]
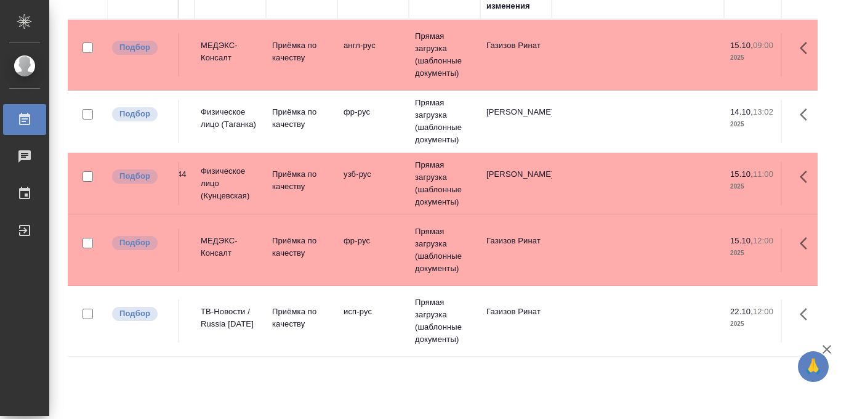
click at [389, 238] on td "фр-рус" at bounding box center [372, 249] width 71 height 43
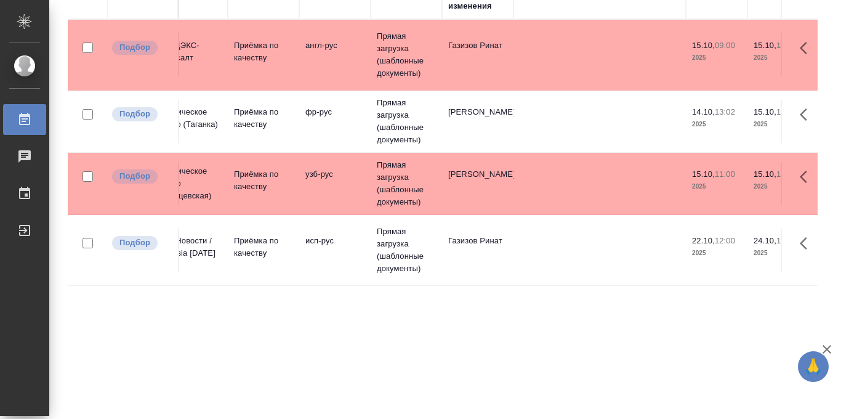
scroll to position [0, 158]
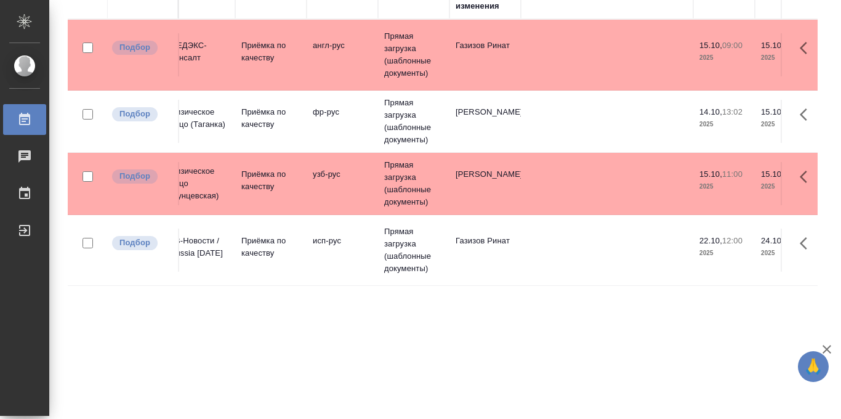
click at [367, 187] on td "узб-рус" at bounding box center [342, 183] width 71 height 43
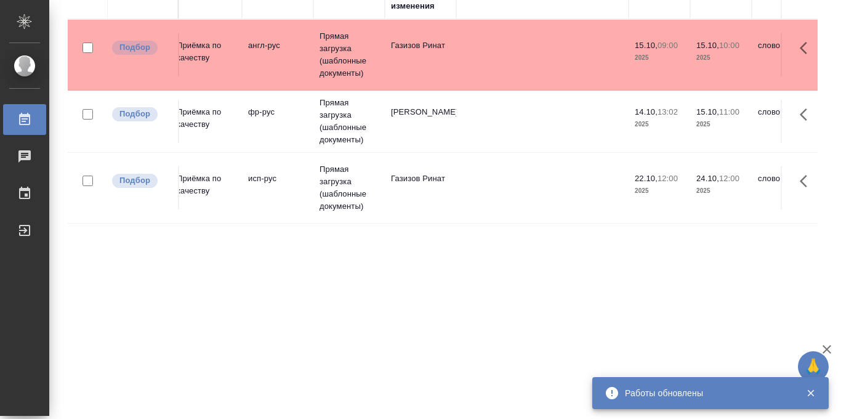
scroll to position [0, 239]
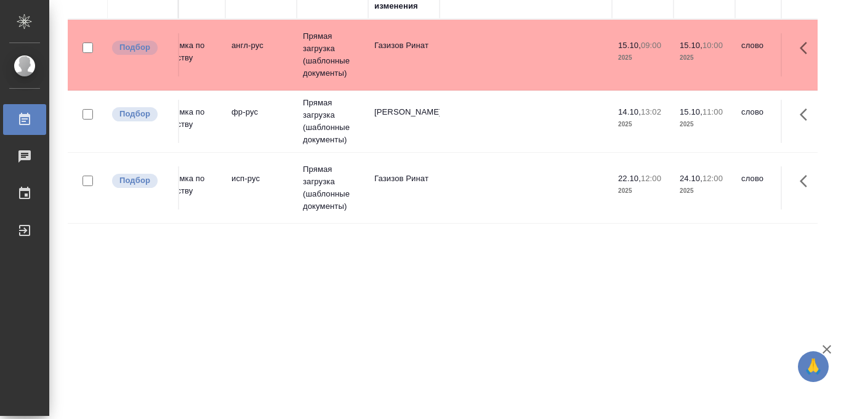
click at [323, 132] on td "Прямая загрузка (шаблонные документы)" at bounding box center [332, 122] width 71 height 62
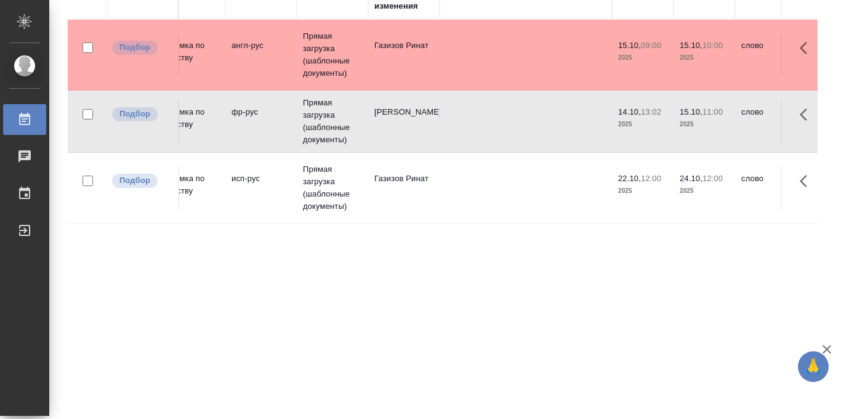
click at [323, 132] on td "Прямая загрузка (шаблонные документы)" at bounding box center [332, 122] width 71 height 62
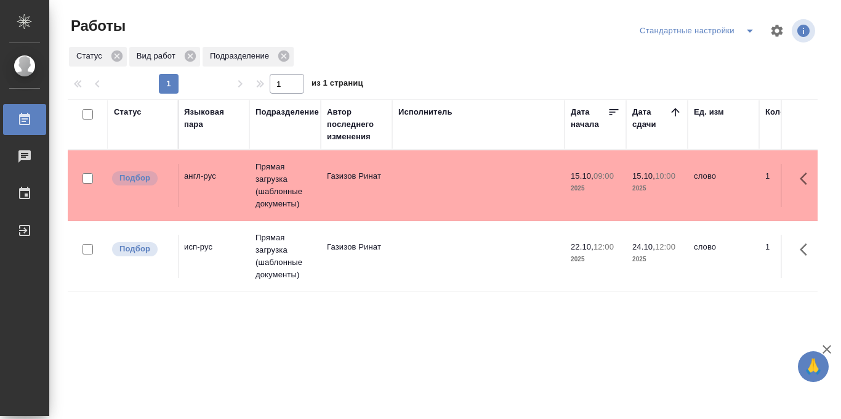
scroll to position [0, 294]
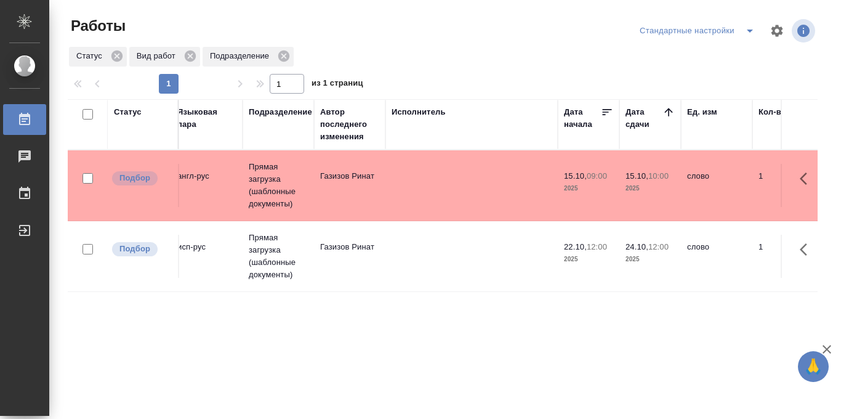
click at [746, 30] on icon "split button" at bounding box center [749, 30] width 15 height 15
click at [536, 46] on div "Статус Вид работ Подразделение" at bounding box center [443, 57] width 750 height 22
click at [746, 31] on icon "split button" at bounding box center [749, 30] width 15 height 15
click at [679, 55] on li "в работе" at bounding box center [697, 56] width 129 height 20
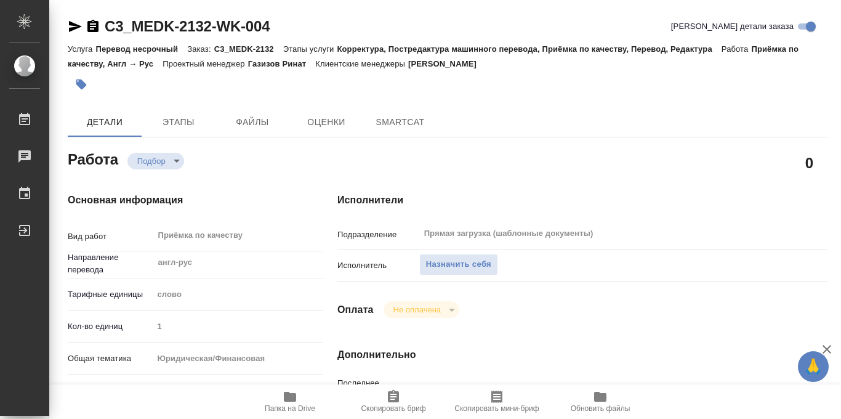
type textarea "x"
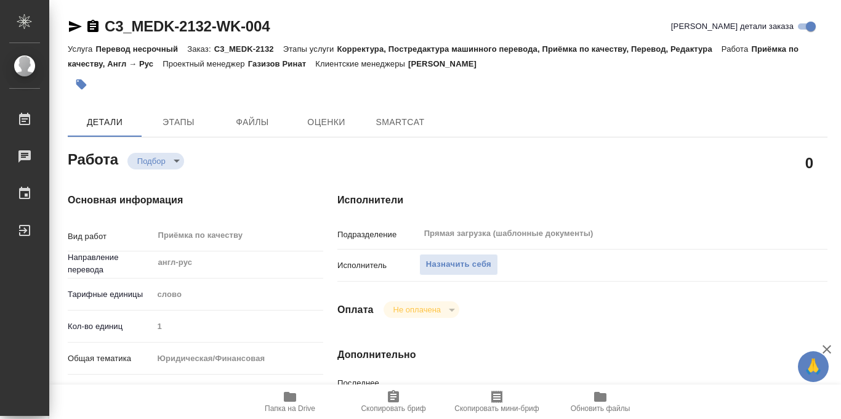
type textarea "x"
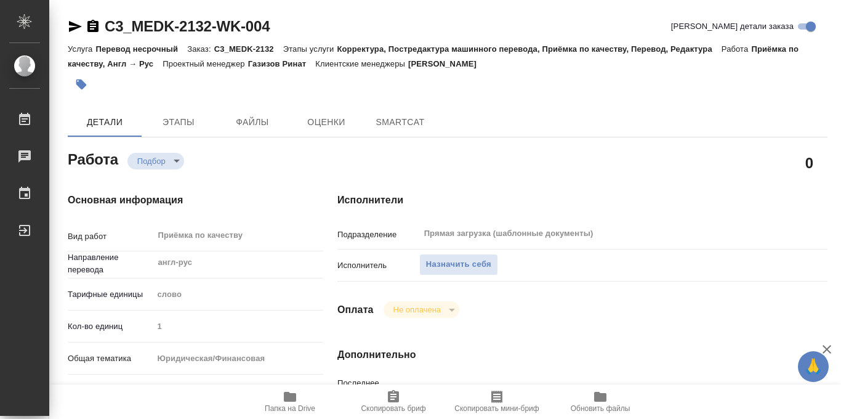
type textarea "x"
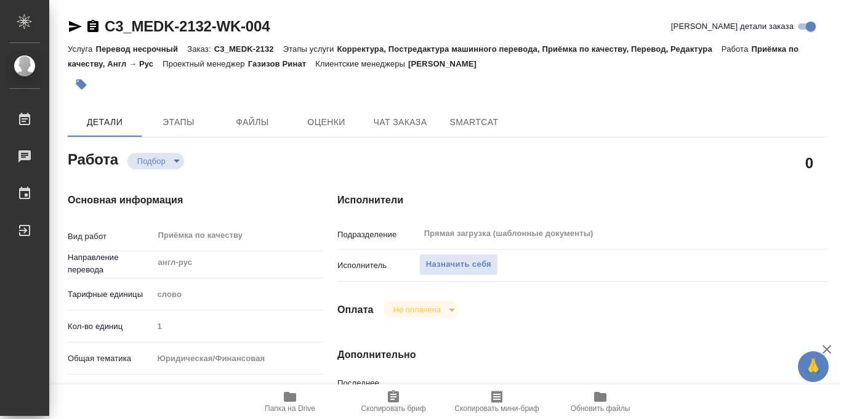
type textarea "x"
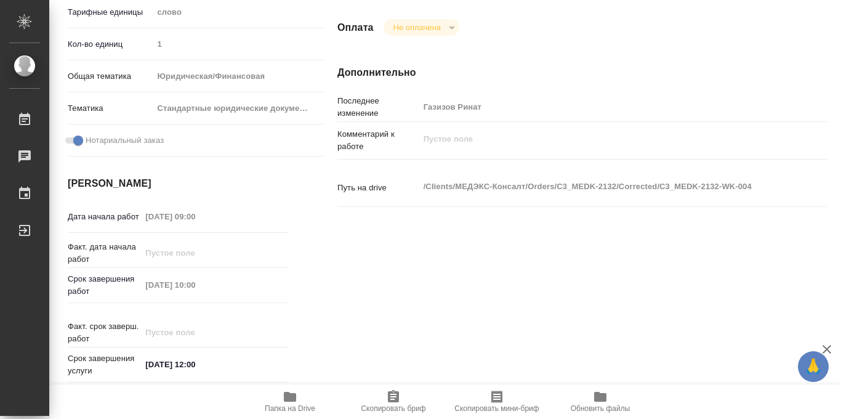
scroll to position [295, 0]
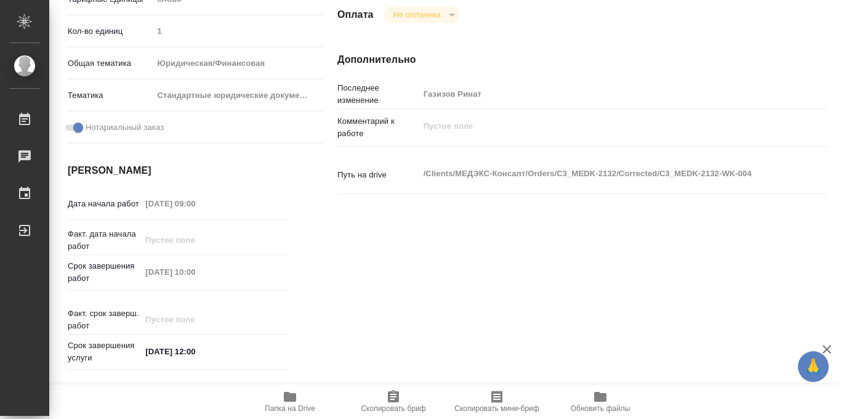
type textarea "x"
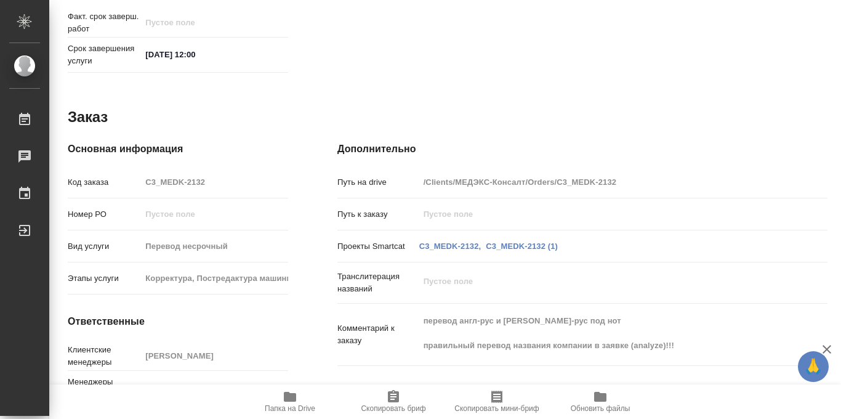
scroll to position [656, 0]
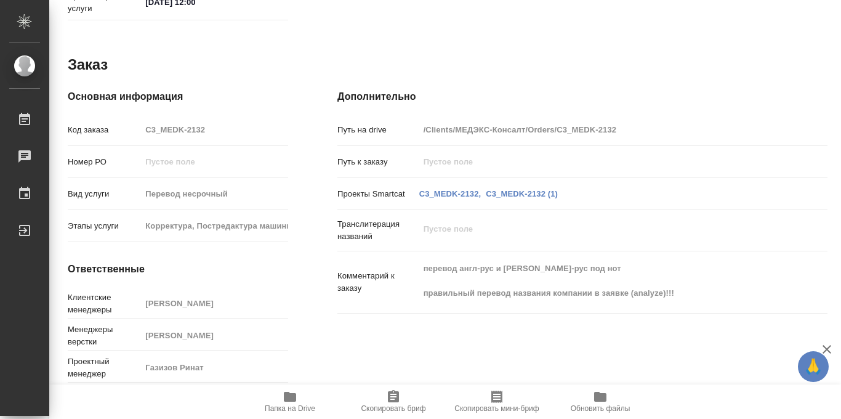
click at [286, 400] on icon "button" at bounding box center [290, 397] width 12 height 10
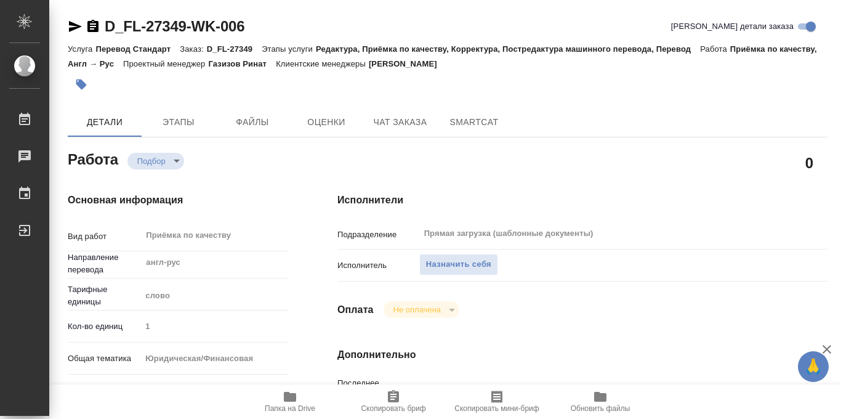
type textarea "x"
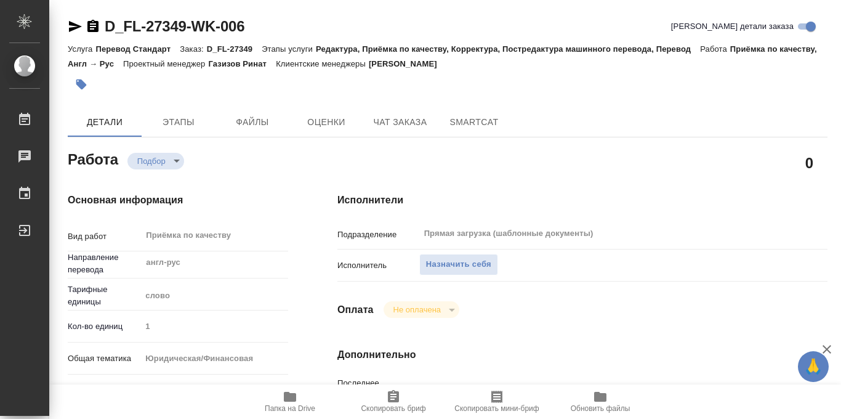
type textarea "x"
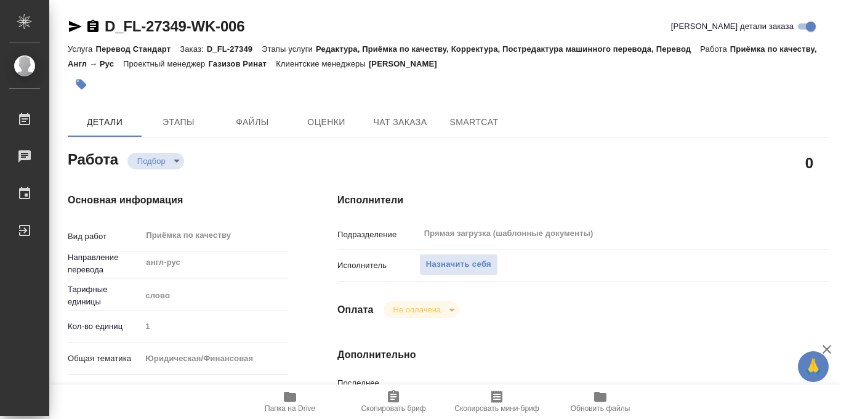
type textarea "x"
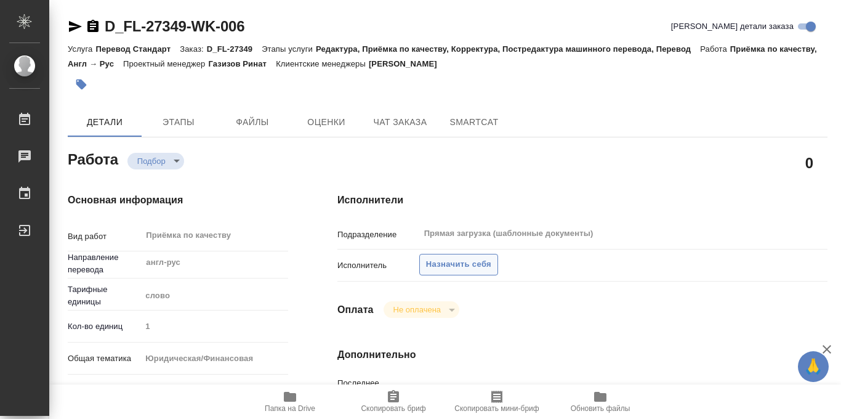
click at [469, 263] on span "Назначить себя" at bounding box center [458, 264] width 65 height 14
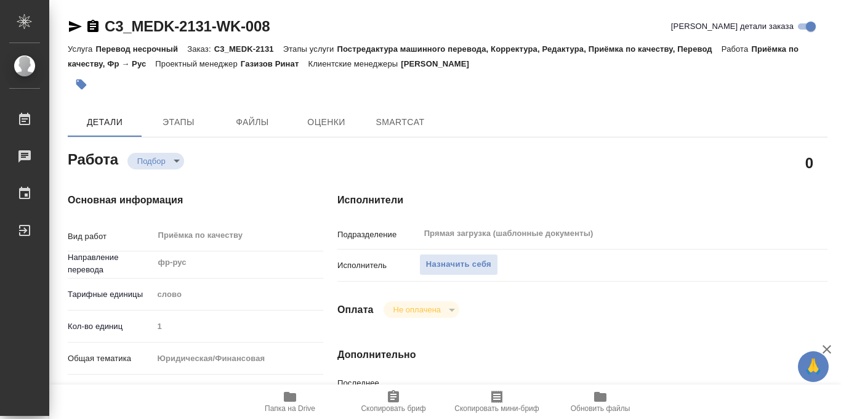
type textarea "x"
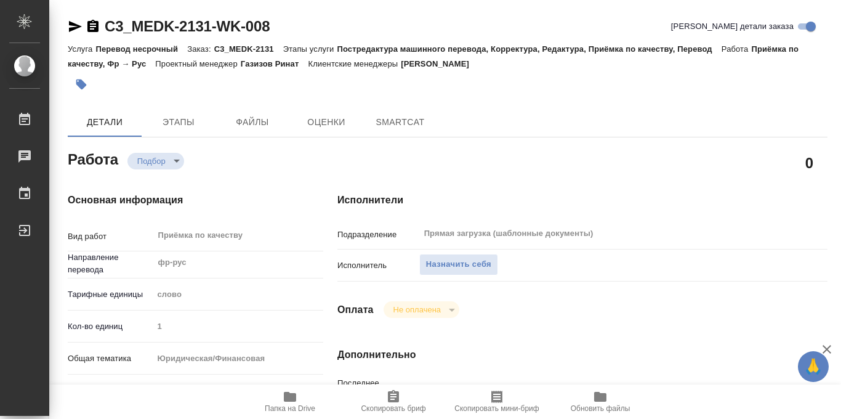
type textarea "x"
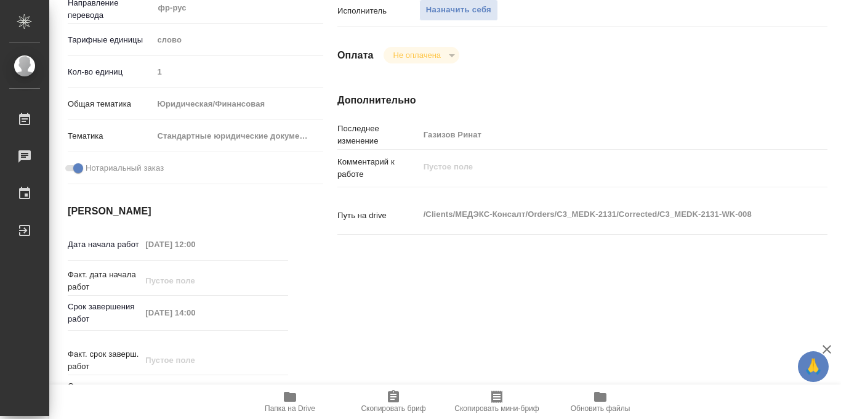
type textarea "x"
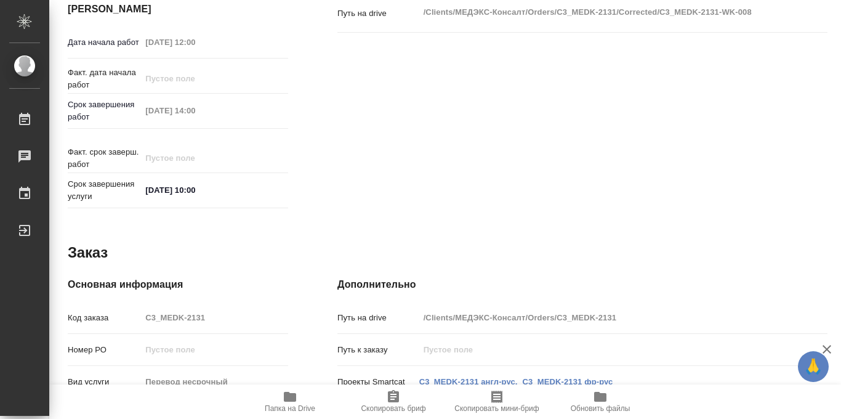
scroll to position [656, 0]
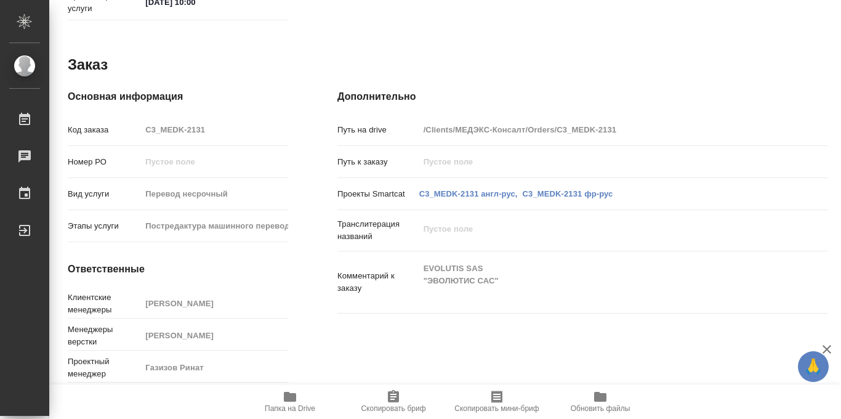
type textarea "x"
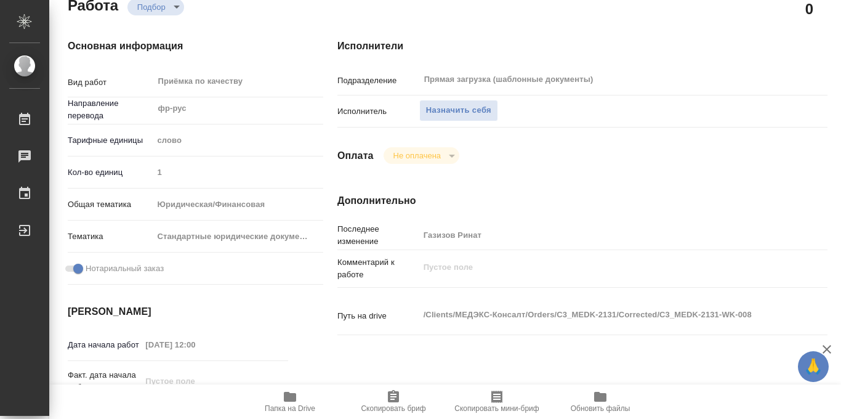
scroll to position [0, 0]
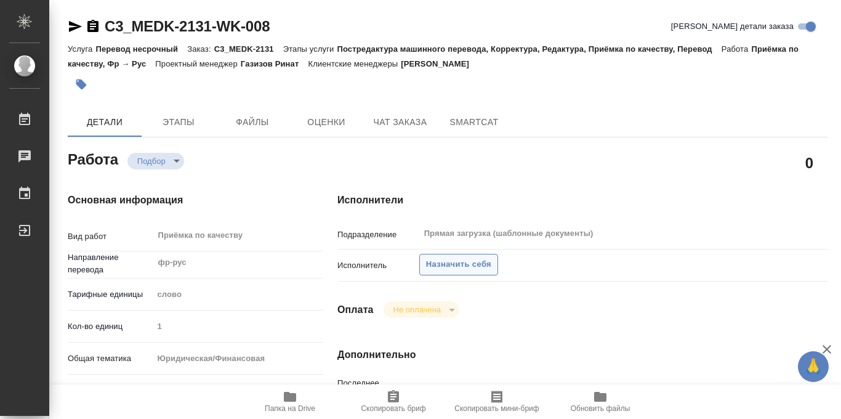
click at [446, 262] on span "Назначить себя" at bounding box center [458, 264] width 65 height 14
type textarea "x"
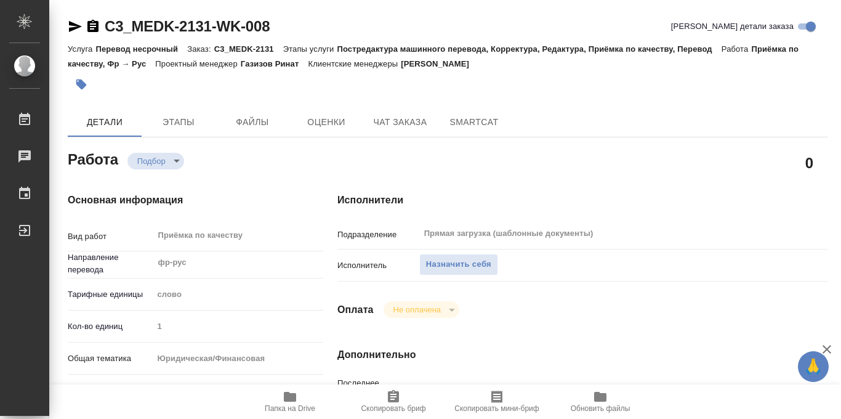
type textarea "x"
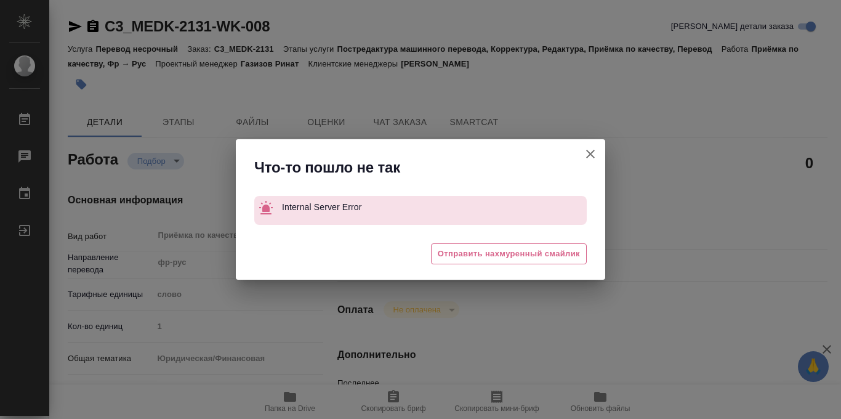
click at [599, 156] on button "Кратко детали заказа" at bounding box center [591, 154] width 30 height 30
type textarea "x"
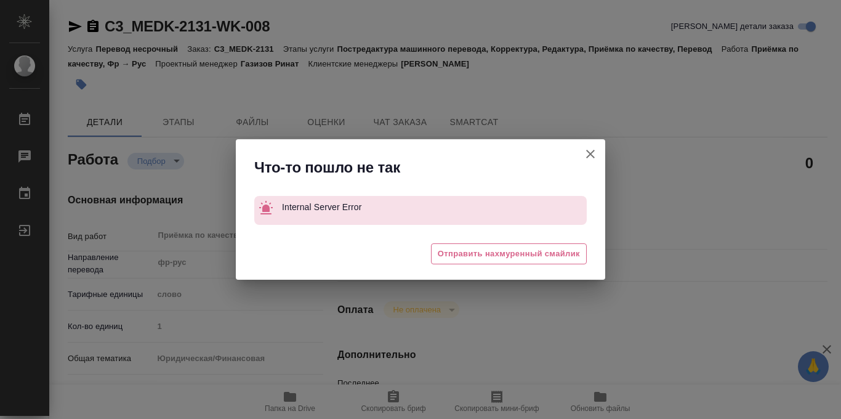
type textarea "x"
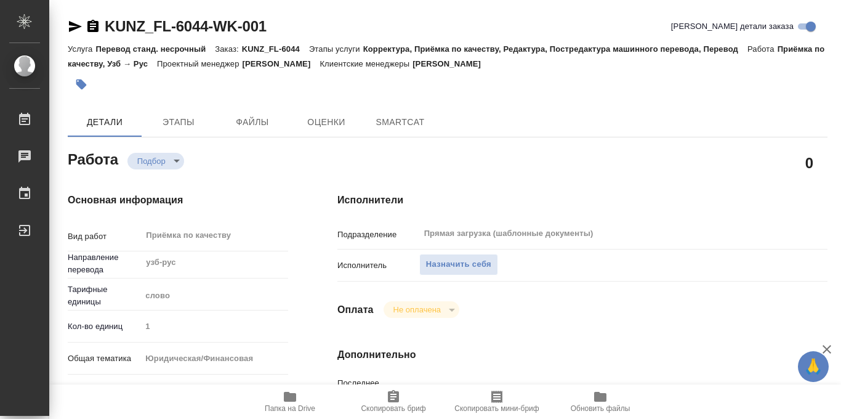
type textarea "x"
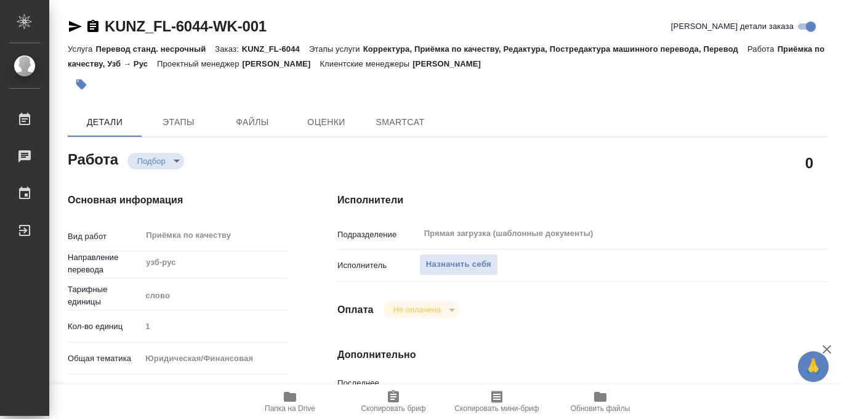
type textarea "x"
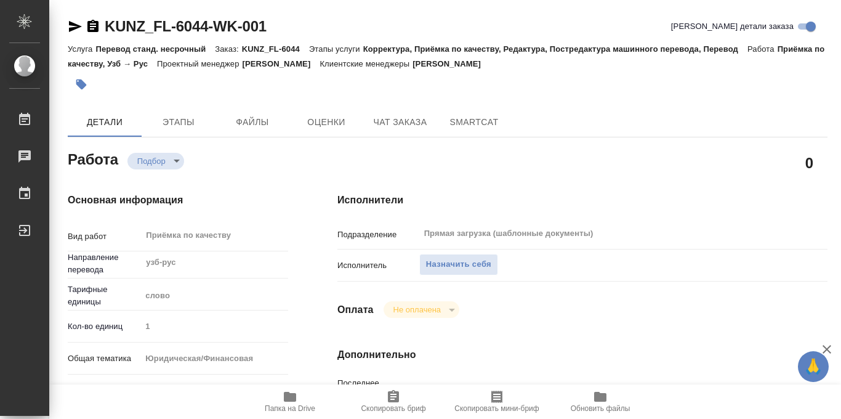
type textarea "x"
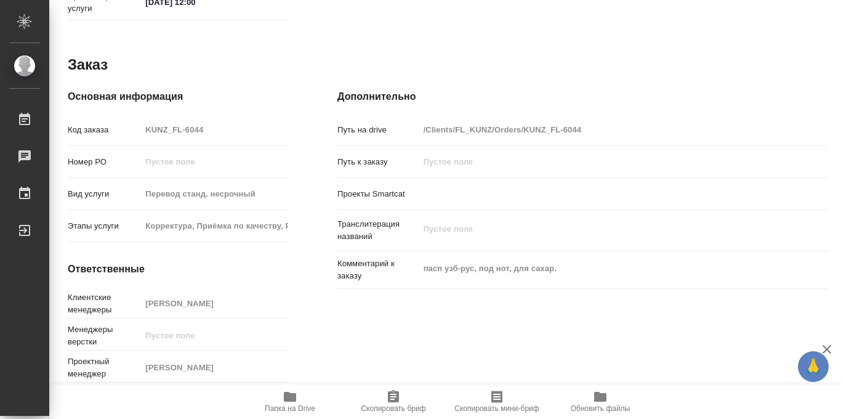
type textarea "x"
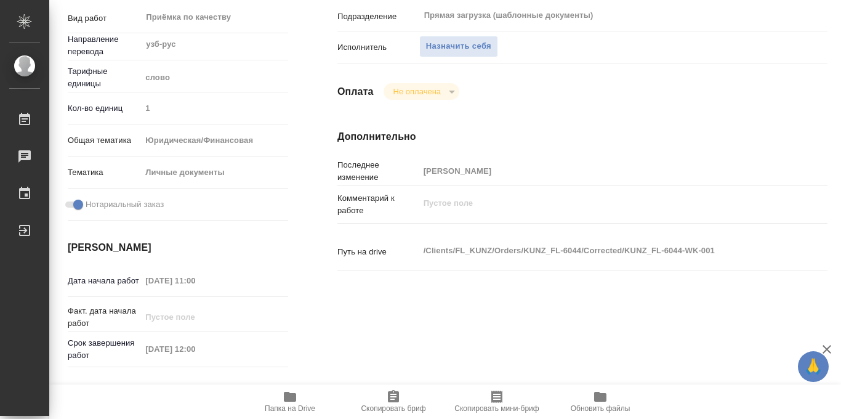
scroll to position [217, 0]
type textarea "x"
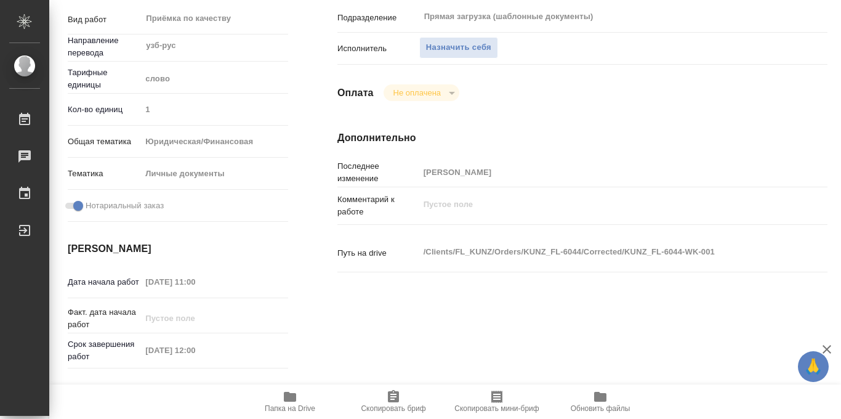
type textarea "x"
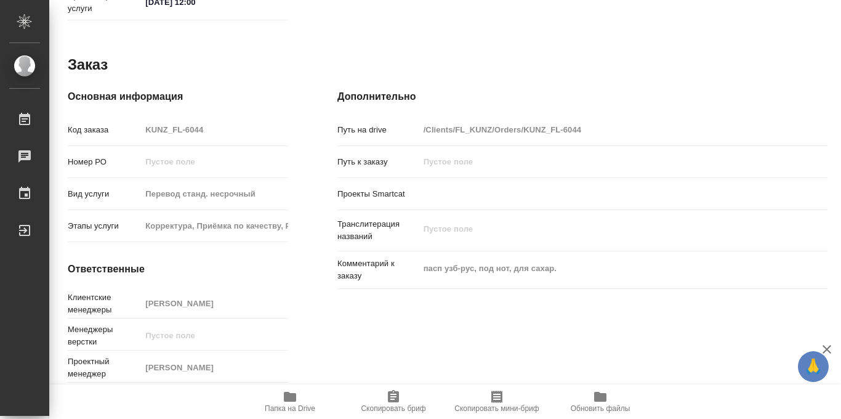
scroll to position [0, 0]
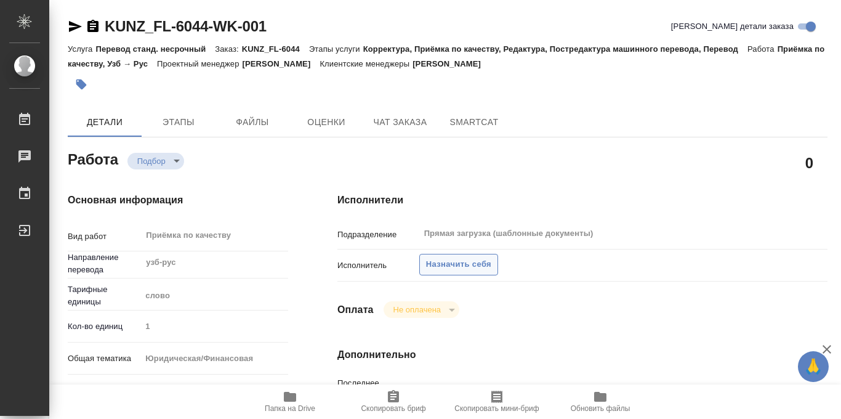
click at [447, 262] on span "Назначить себя" at bounding box center [458, 264] width 65 height 14
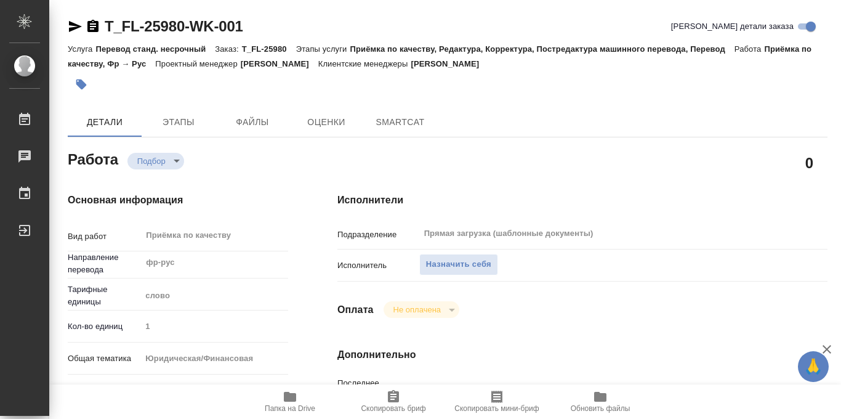
type textarea "x"
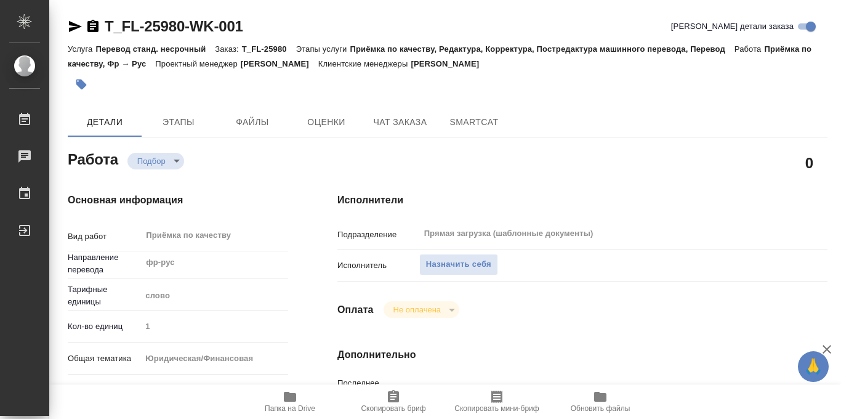
type textarea "x"
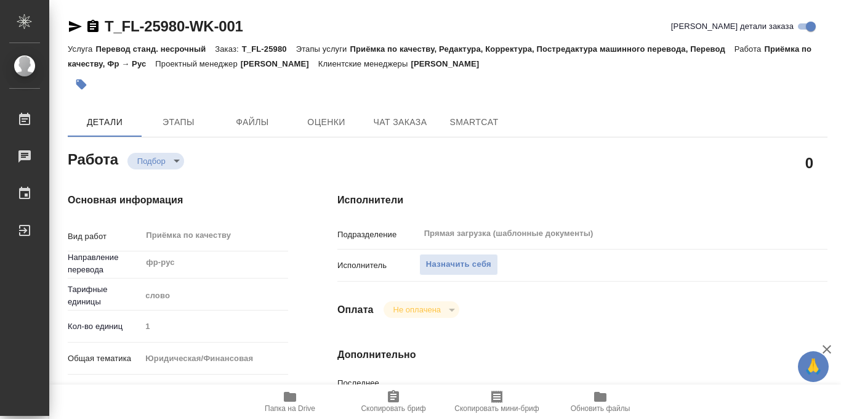
scroll to position [656, 0]
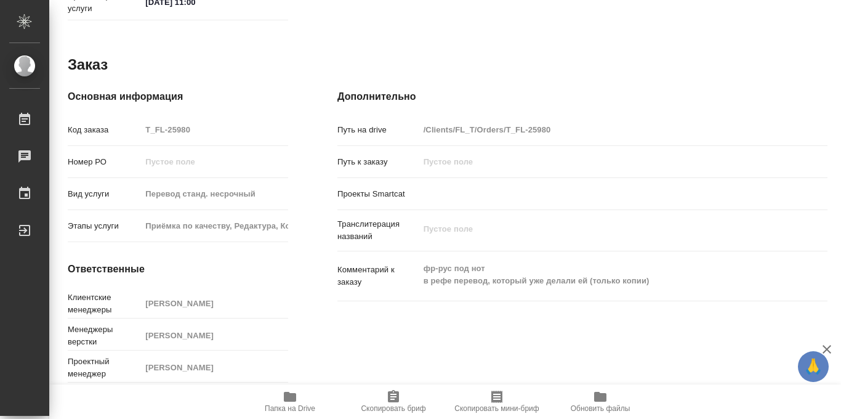
type textarea "x"
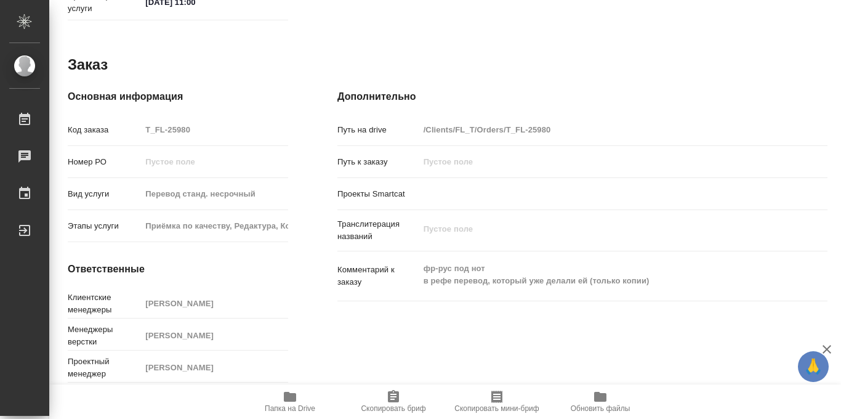
type textarea "x"
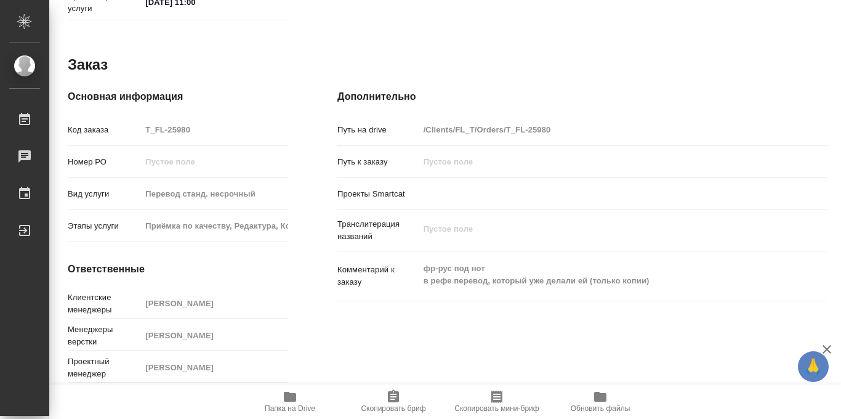
scroll to position [0, 0]
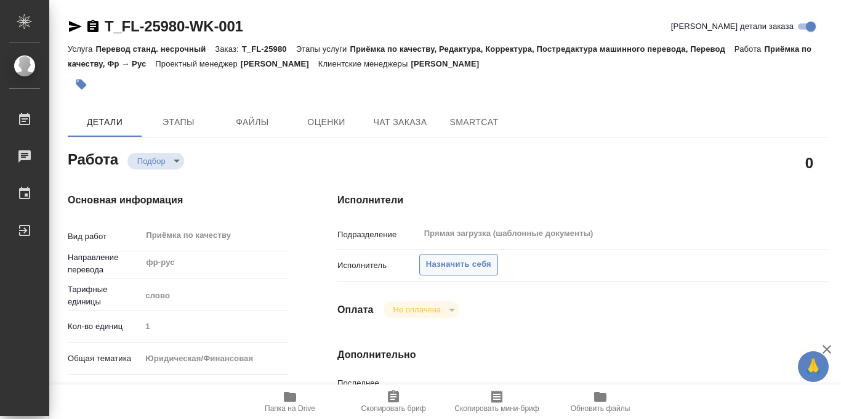
click at [470, 264] on span "Назначить себя" at bounding box center [458, 264] width 65 height 14
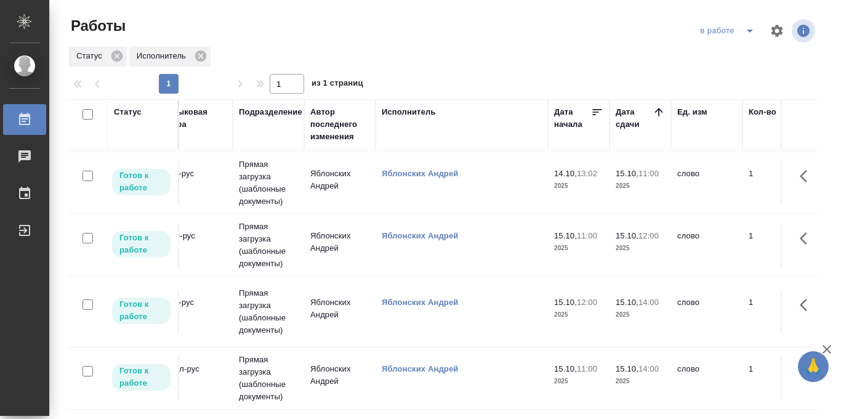
scroll to position [0, 304]
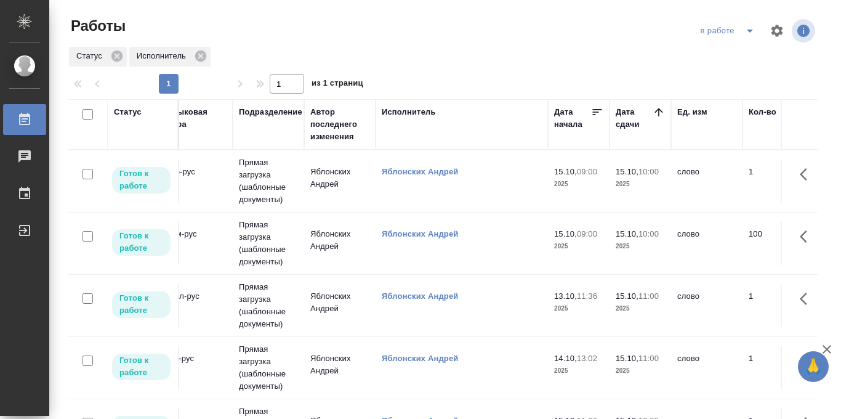
click at [747, 28] on icon "split button" at bounding box center [749, 30] width 15 height 15
click at [723, 52] on li "Стандартные настройки" at bounding box center [729, 56] width 118 height 20
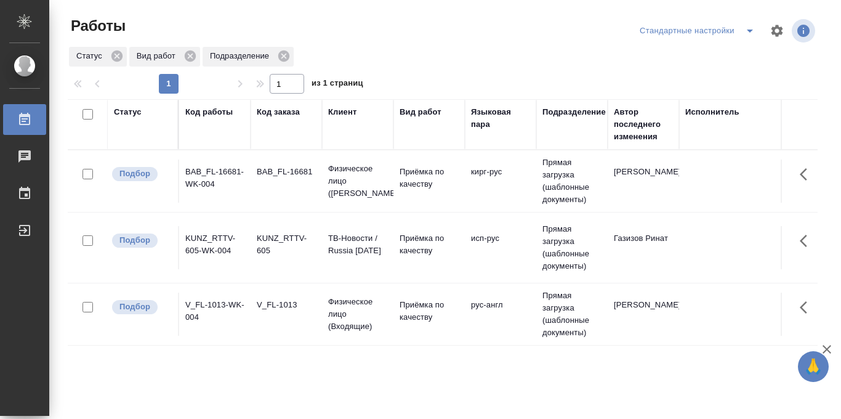
click at [754, 34] on icon "split button" at bounding box center [749, 30] width 15 height 15
click at [678, 57] on li "в работе" at bounding box center [697, 56] width 129 height 20
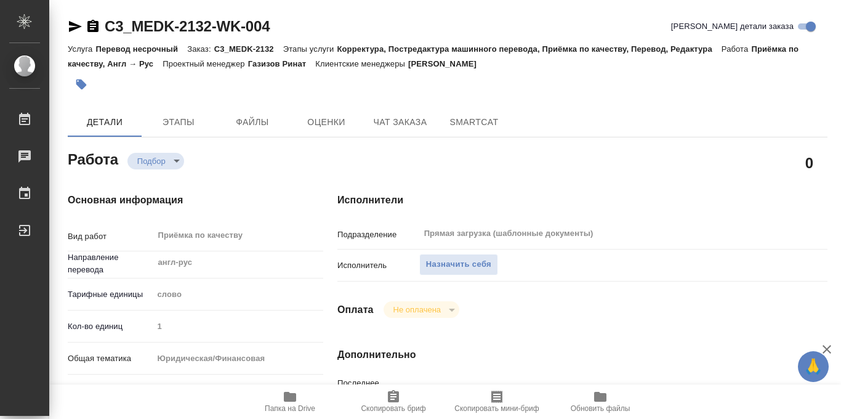
type textarea "x"
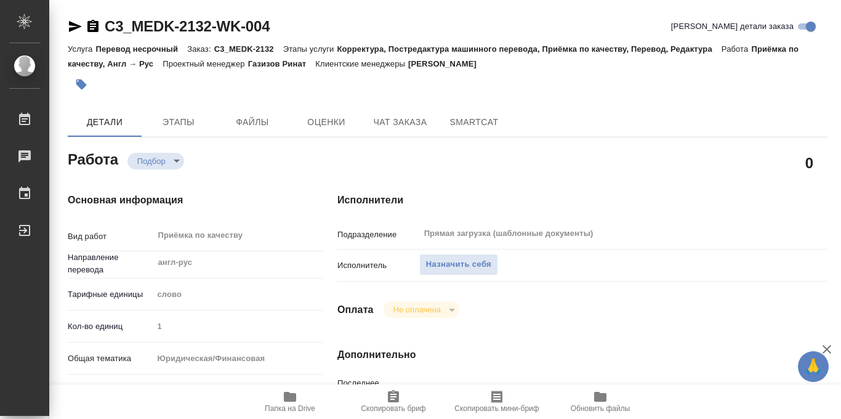
type textarea "x"
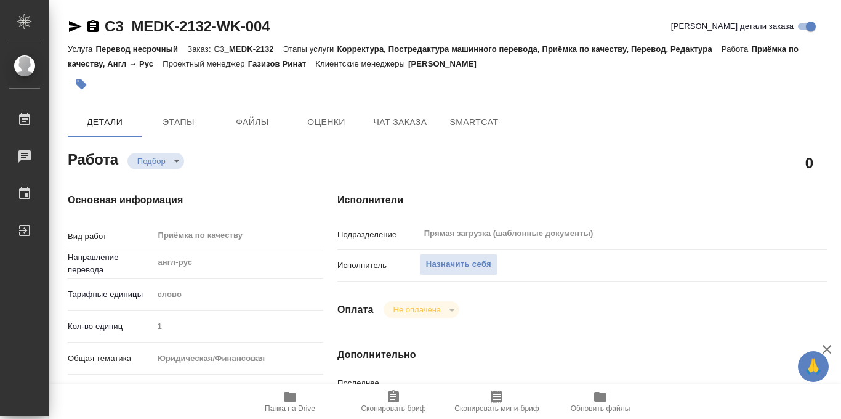
scroll to position [656, 0]
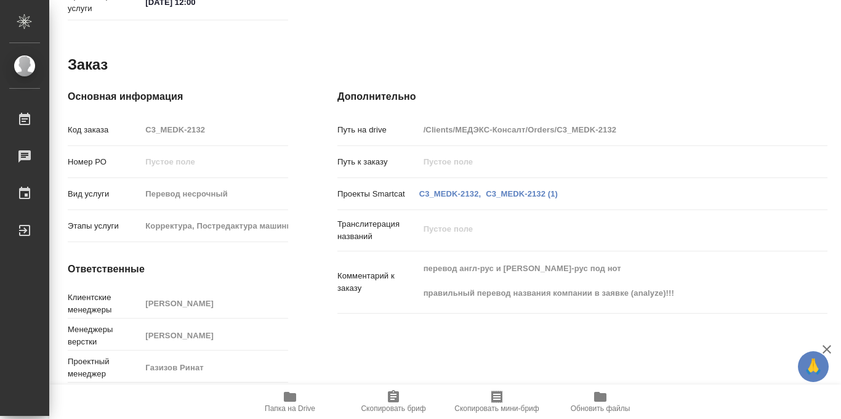
type textarea "x"
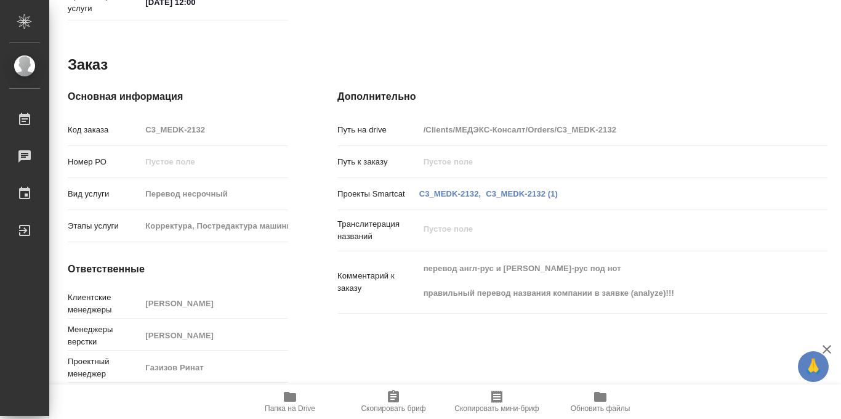
scroll to position [0, 0]
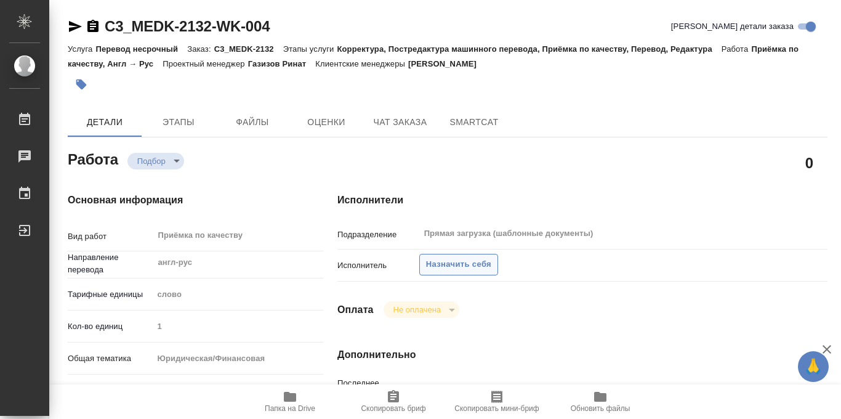
click at [461, 262] on span "Назначить себя" at bounding box center [458, 264] width 65 height 14
type textarea "x"
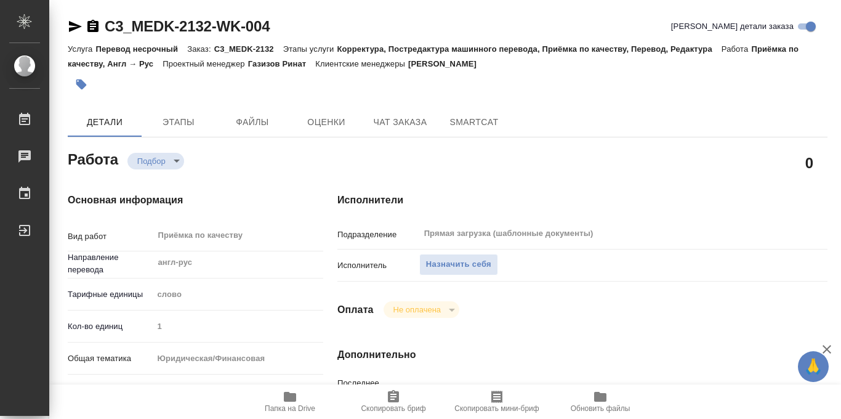
type textarea "x"
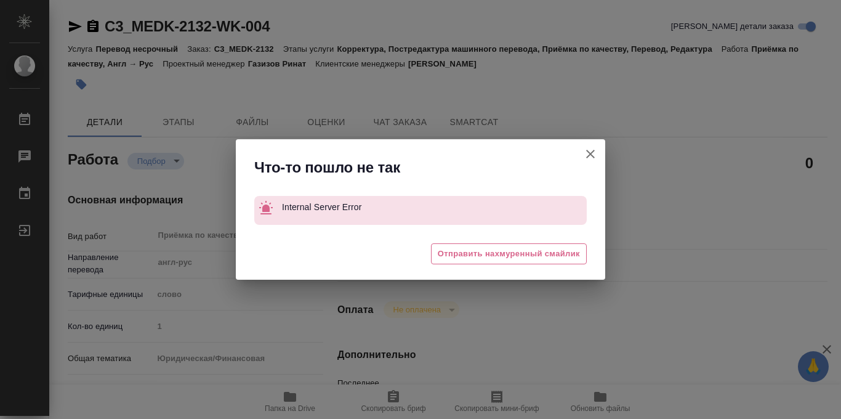
click at [594, 155] on icon "button" at bounding box center [590, 154] width 15 height 15
type textarea "x"
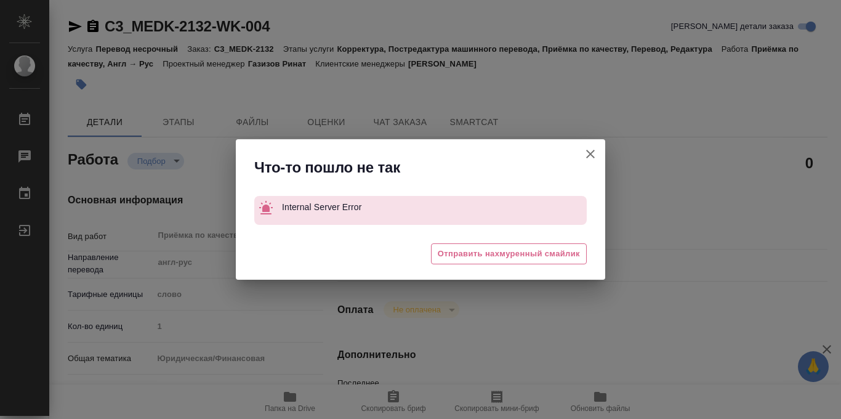
type textarea "x"
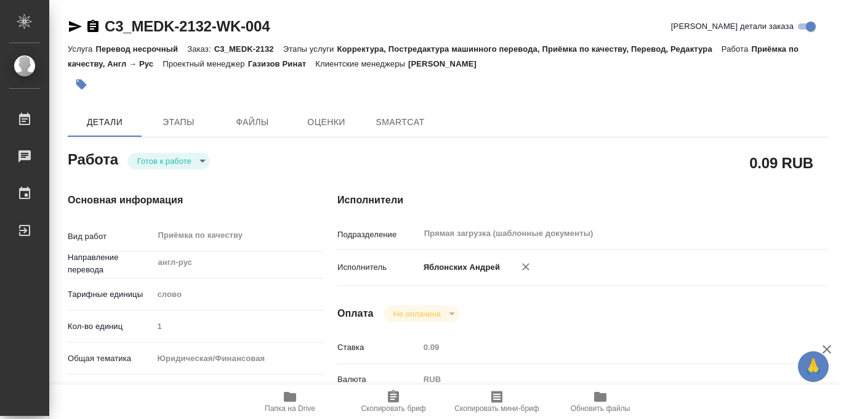
type textarea "x"
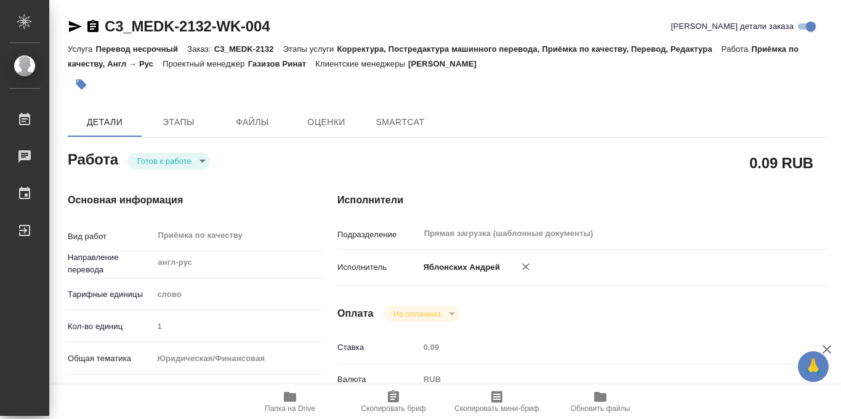
type textarea "x"
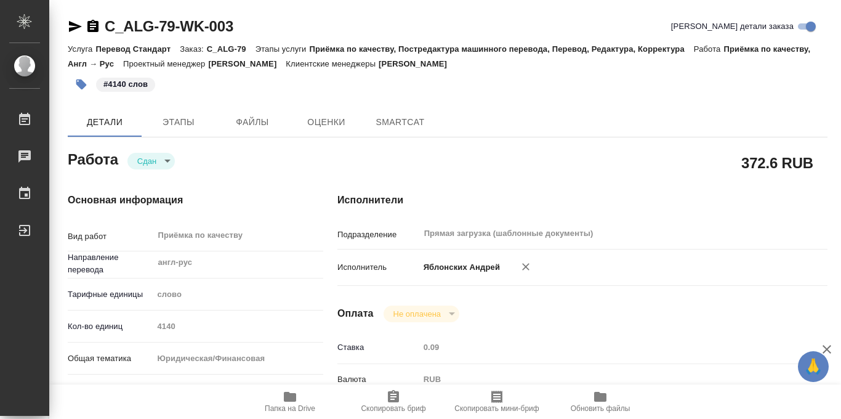
type textarea "x"
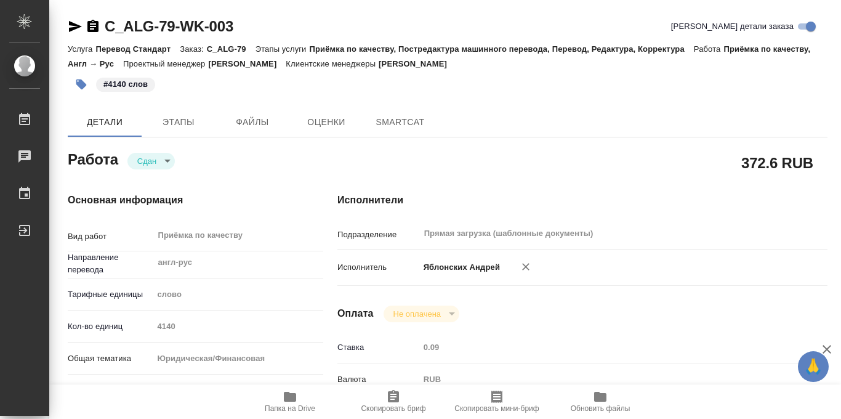
type textarea "x"
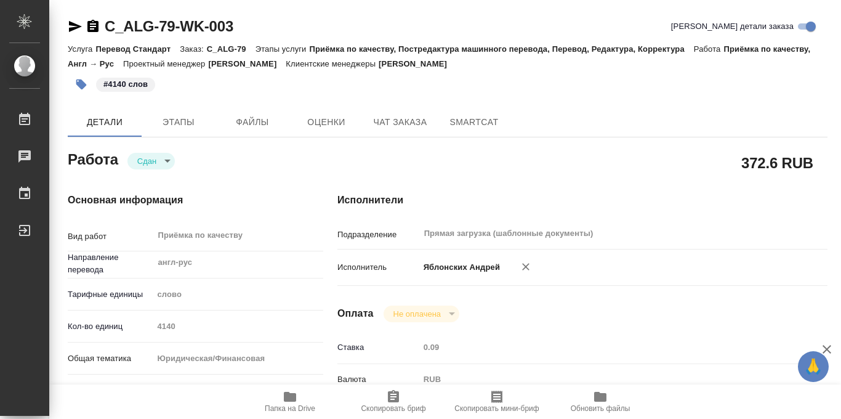
type textarea "x"
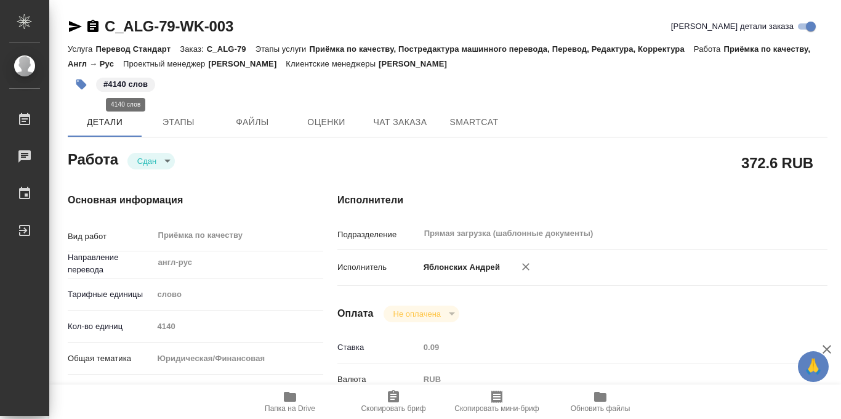
click at [143, 83] on p "#4140 слов" at bounding box center [125, 84] width 44 height 12
click at [118, 84] on p "#4140 слов" at bounding box center [125, 84] width 44 height 12
click at [80, 84] on icon "button" at bounding box center [81, 84] width 10 height 10
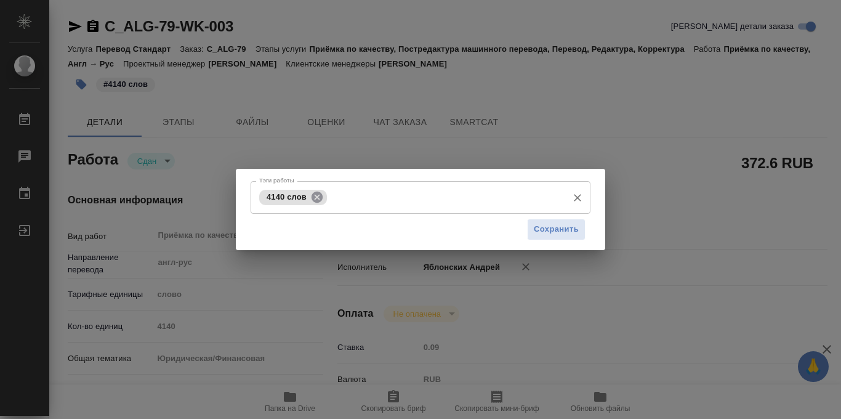
click at [317, 196] on icon at bounding box center [317, 197] width 14 height 14
click at [311, 196] on input "Тэги работы" at bounding box center [408, 197] width 305 height 21
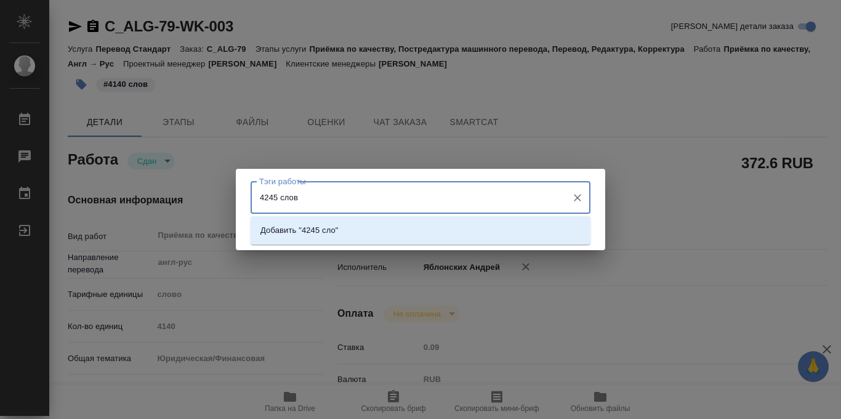
type input "4245 слова"
click at [540, 231] on li "Добавить "4245 слова"" at bounding box center [421, 230] width 340 height 22
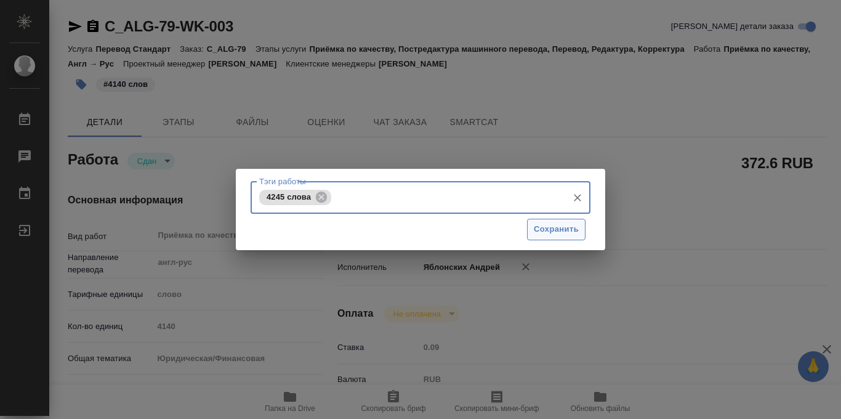
click at [558, 227] on span "Сохранить" at bounding box center [556, 229] width 45 height 14
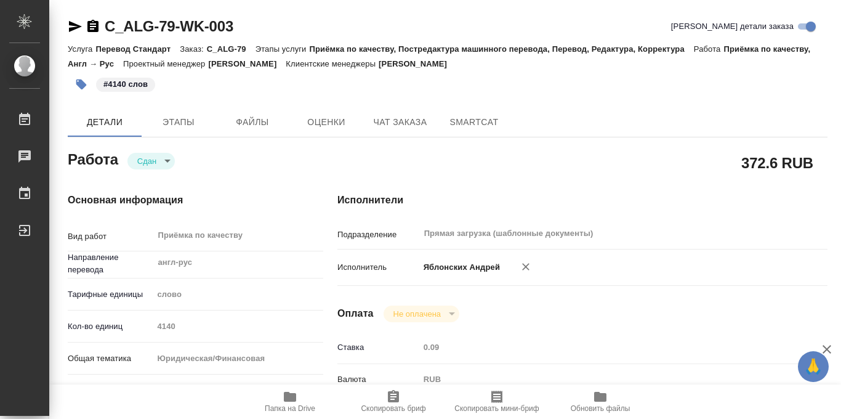
type input "closed"
type textarea "Приёмка по качеству"
type textarea "x"
type input "англ-рус"
type input "5a8b1489cc6b4906c91bfd90"
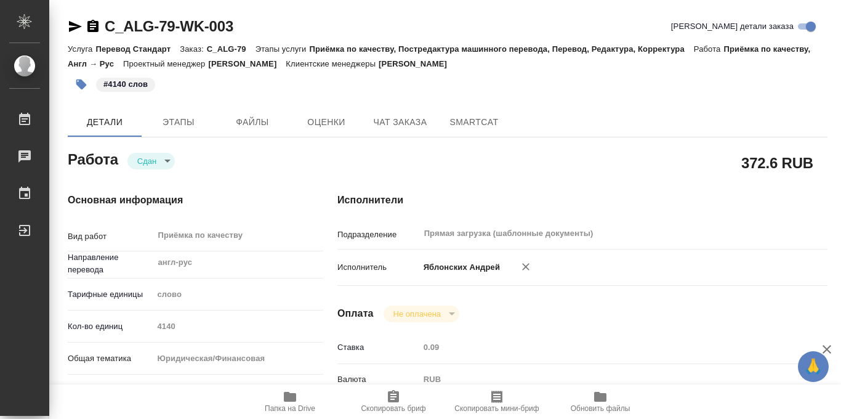
type input "4140"
type input "yr-fn"
type input "5f647205b73bc97568ca66bf"
checkbox input "true"
type input "09.10.2025 17:00"
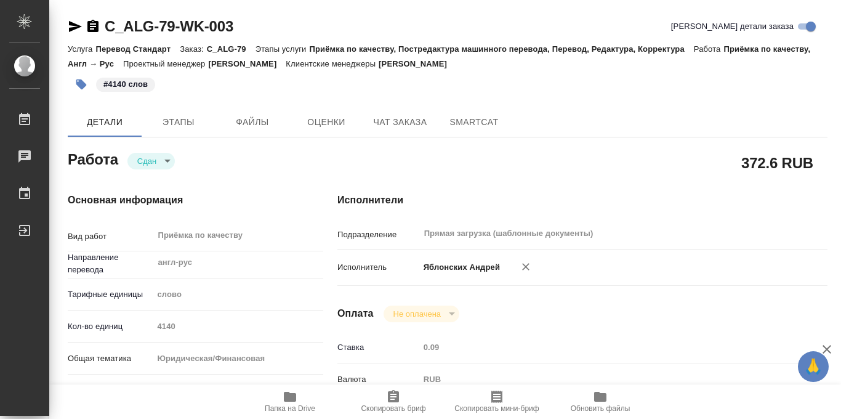
type input "14.10.2025 18:00"
type input "14.10.2025 13:43"
type input "14.10.2025 18:00"
type input "Прямая загрузка (шаблонные документы)"
type input "notPayed"
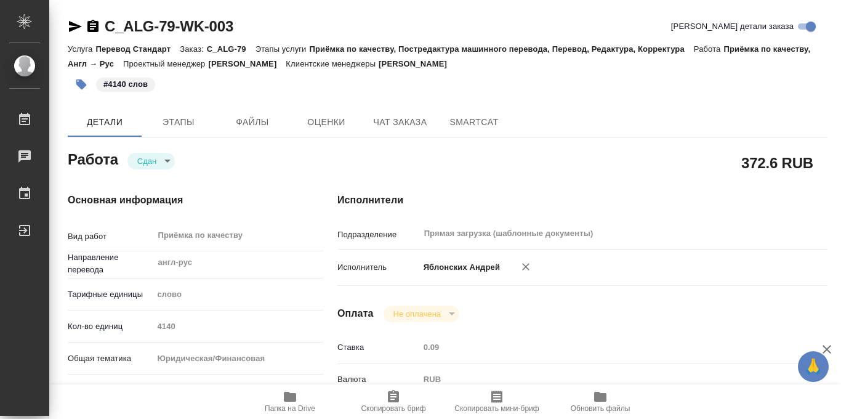
type input "0.09"
type input "RUB"
type input "Бабкина Анастасия"
type textarea "Проверить под нот после фрила"
type textarea "x"
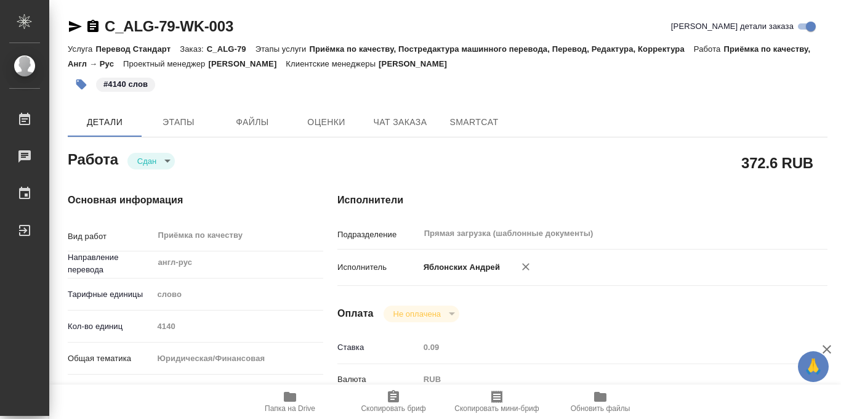
type textarea "/Clients/АЛЬФА-ГРУПП/Orders/C_ALG-79/Corrected/C_ALG-79-WK-003"
type textarea "x"
type input "C_ALG-79"
type input "Перевод Стандарт"
type input "Приёмка по качеству, Постредактура машинного перевода, Перевод, Редактура, Корр…"
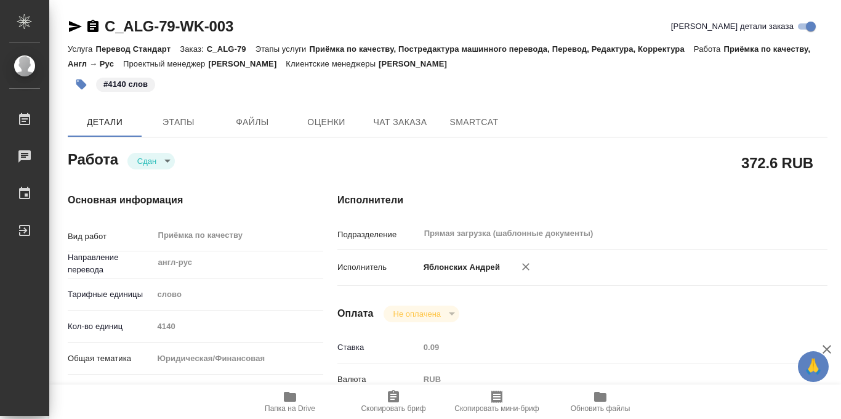
type input "Зайцева Светлана"
type input "Оксютович Ирина"
type input "/Clients/АЛЬФА-ГРУПП/Orders/C_ALG-79"
type textarea "x"
type textarea "Перевод 15 доков на русский 0.0"
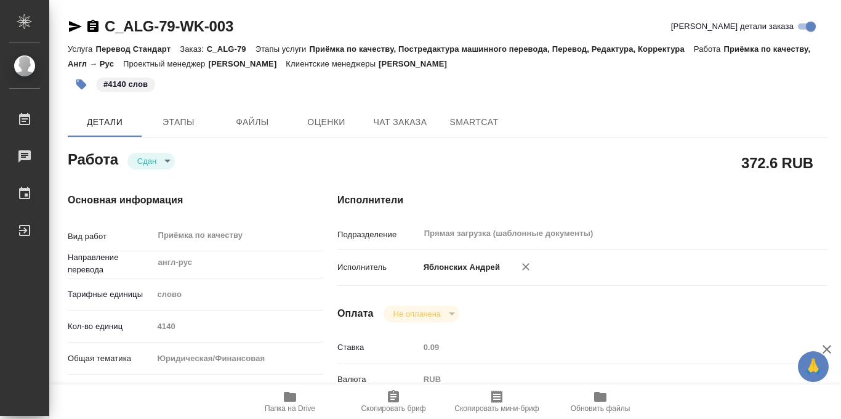
type textarea "x"
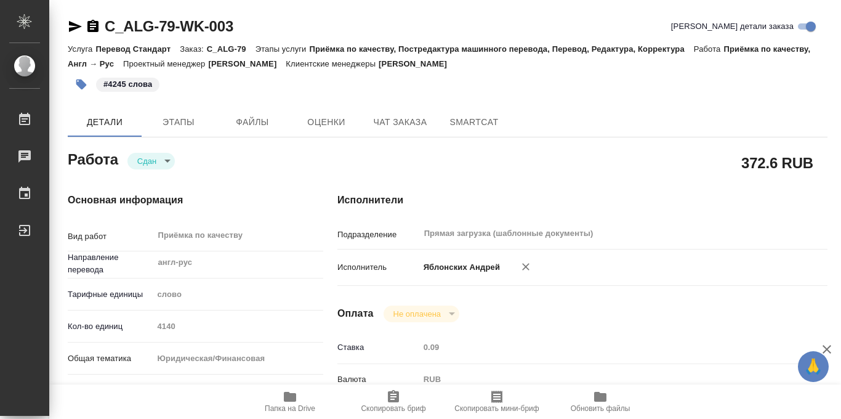
type textarea "x"
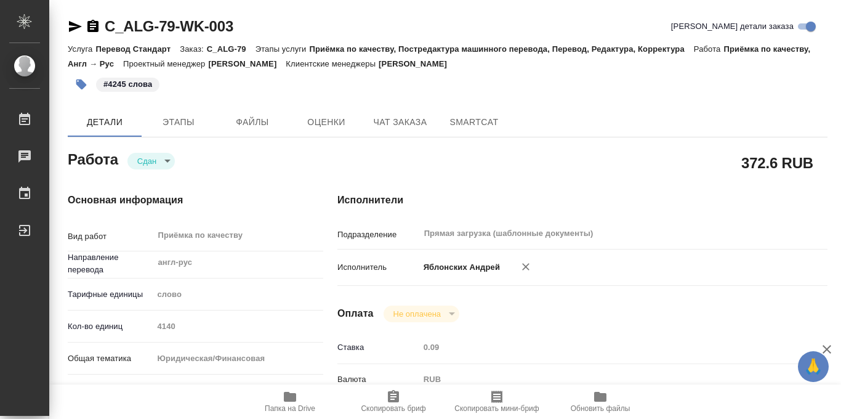
type textarea "x"
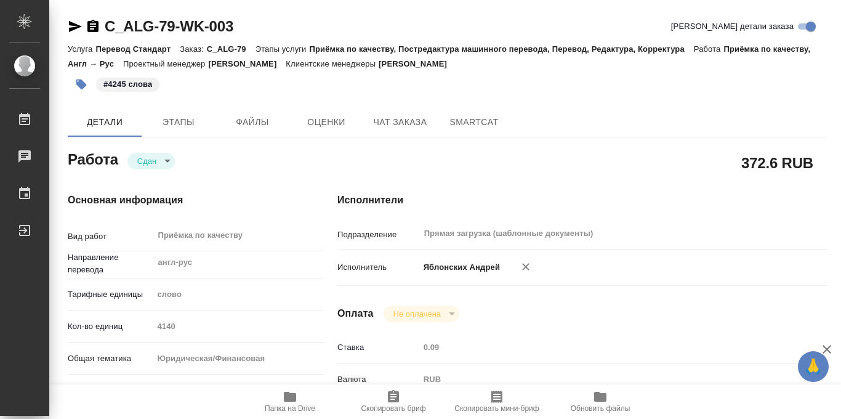
type textarea "x"
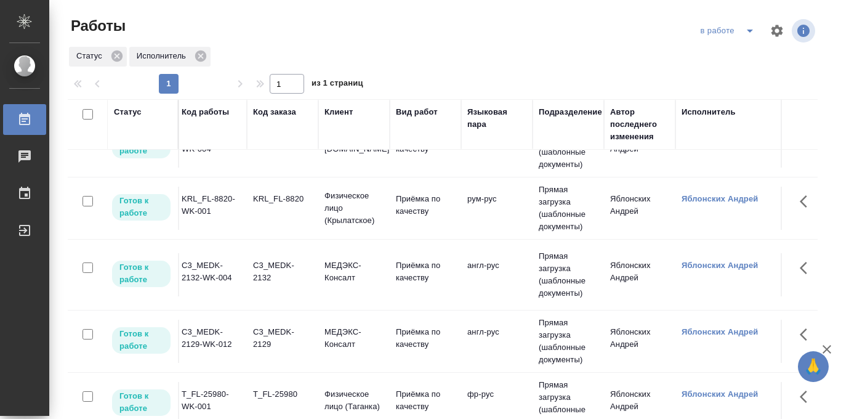
scroll to position [35, 0]
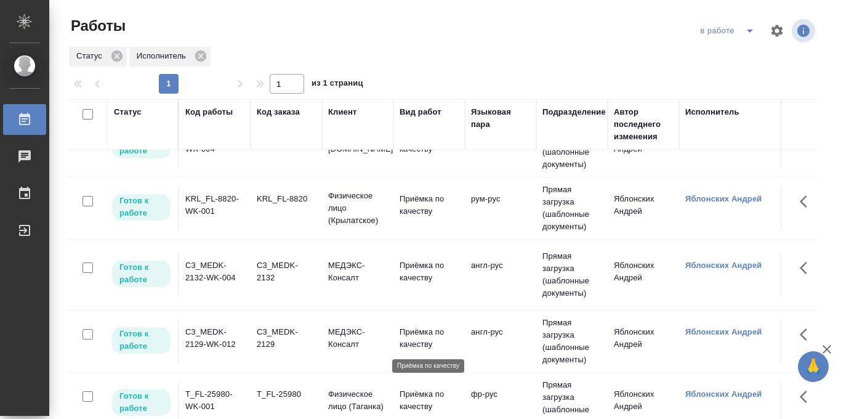
click at [412, 332] on p "Приёмка по качеству" at bounding box center [429, 338] width 59 height 25
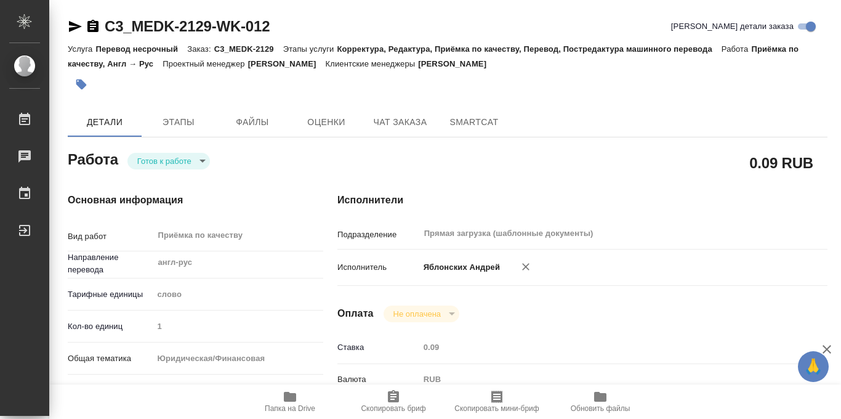
type textarea "x"
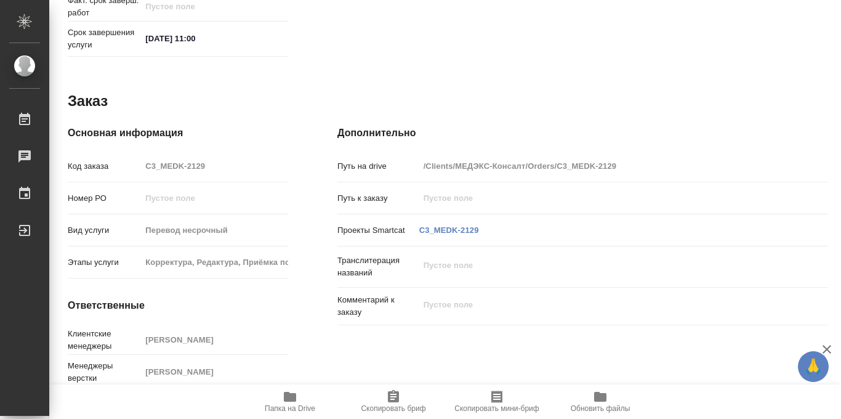
type textarea "x"
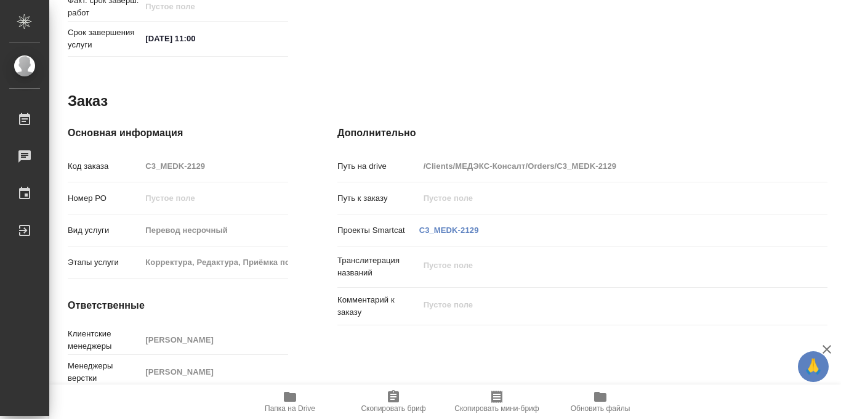
scroll to position [656, 0]
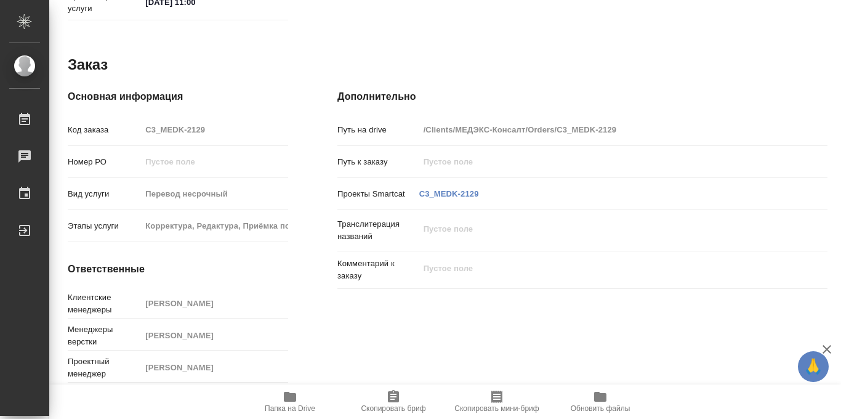
click at [289, 402] on icon "button" at bounding box center [290, 396] width 15 height 15
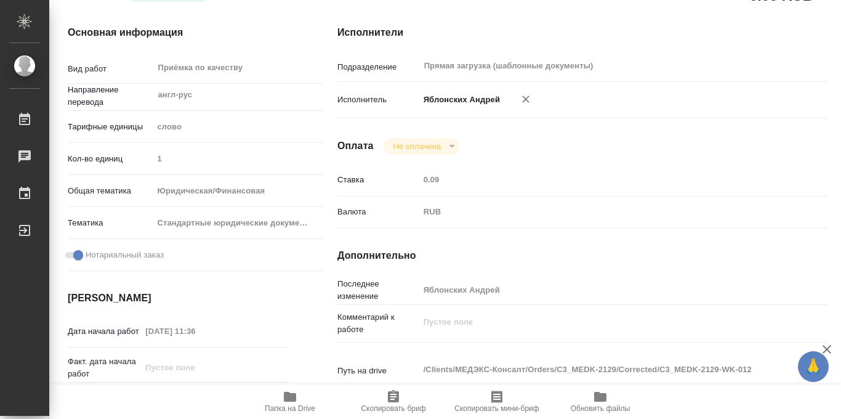
scroll to position [0, 0]
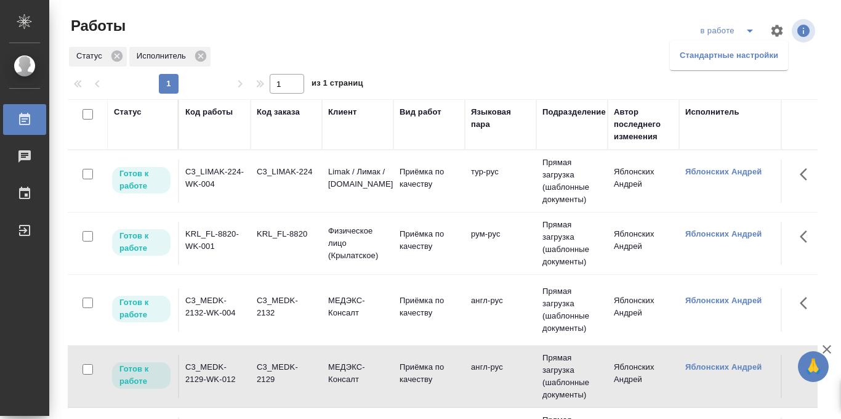
click at [729, 58] on li "Стандартные настройки" at bounding box center [729, 56] width 118 height 20
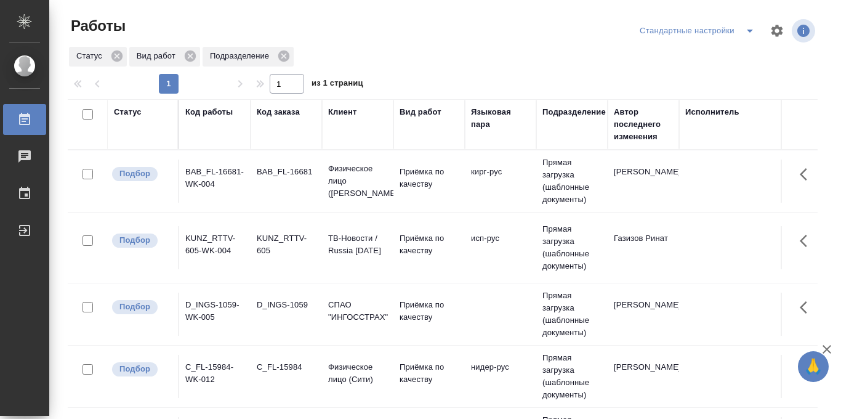
click at [388, 173] on td "Физическое лицо ([PERSON_NAME])" at bounding box center [357, 180] width 71 height 49
click at [388, 173] on td "Физическое лицо (Бабушкинская)" at bounding box center [357, 180] width 71 height 49
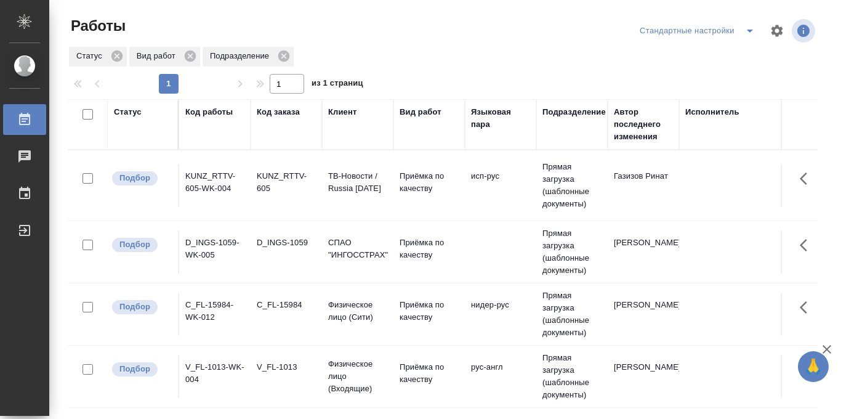
scroll to position [0, 38]
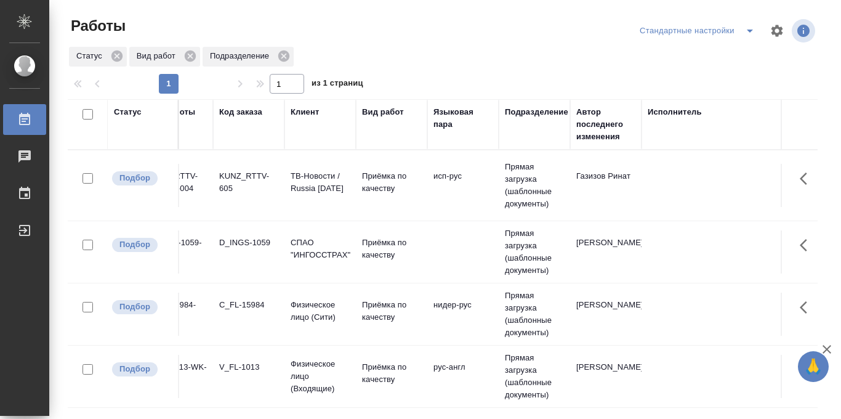
click at [749, 34] on icon "split button" at bounding box center [749, 30] width 15 height 15
click at [677, 55] on li "в работе" at bounding box center [697, 56] width 129 height 20
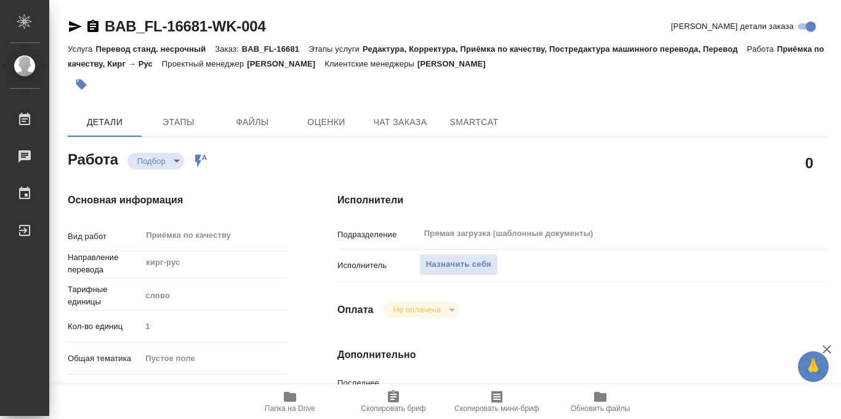
type textarea "x"
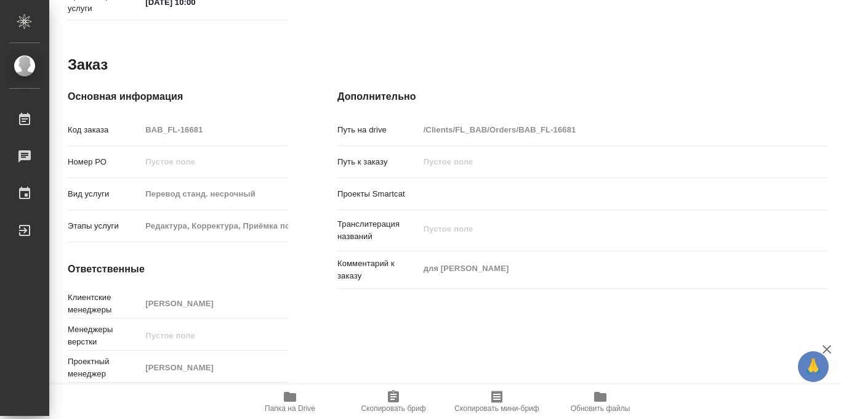
type textarea "x"
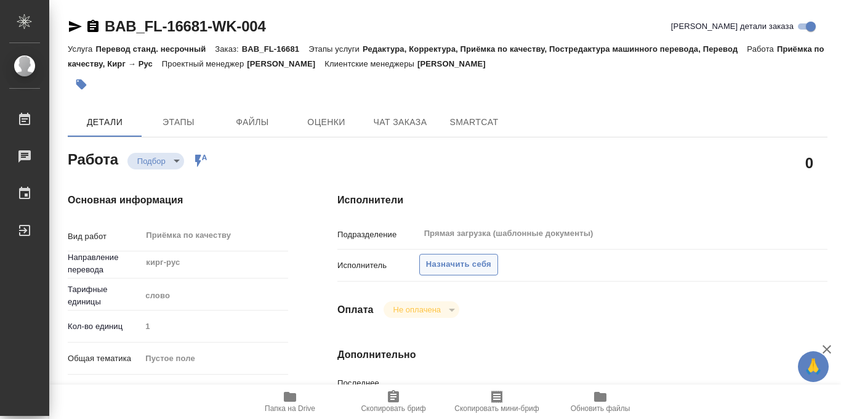
click at [435, 263] on span "Назначить себя" at bounding box center [458, 264] width 65 height 14
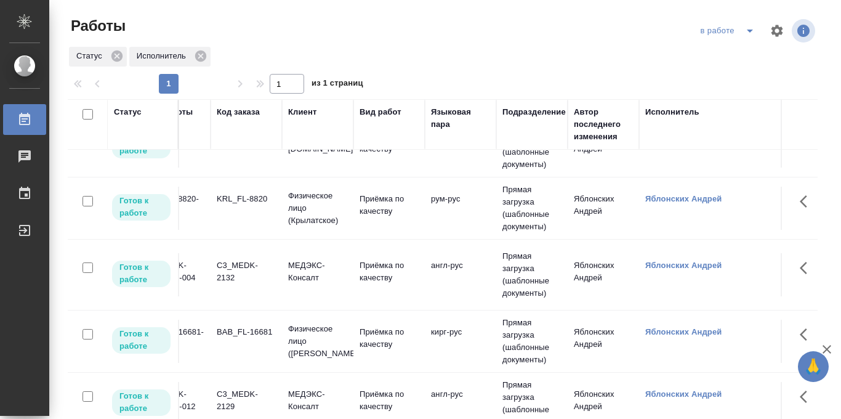
scroll to position [39, 40]
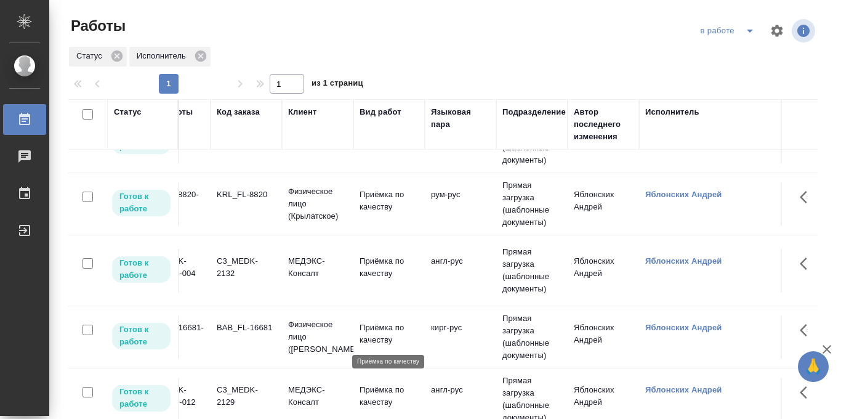
click at [368, 336] on p "Приёмка по качеству" at bounding box center [389, 333] width 59 height 25
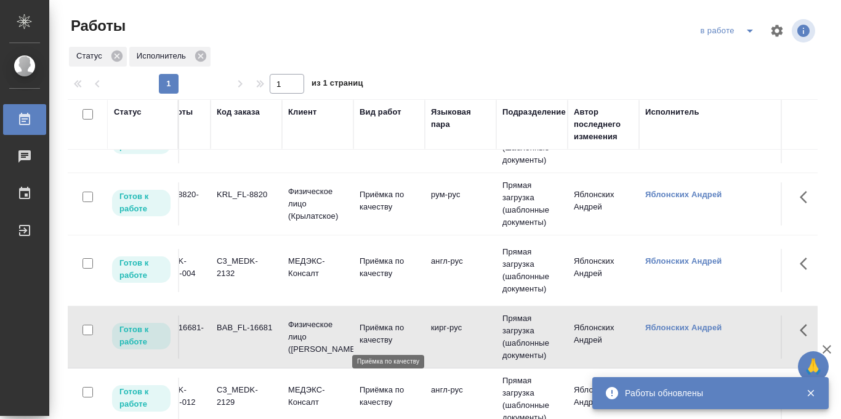
click at [748, 31] on icon "split button" at bounding box center [749, 30] width 15 height 15
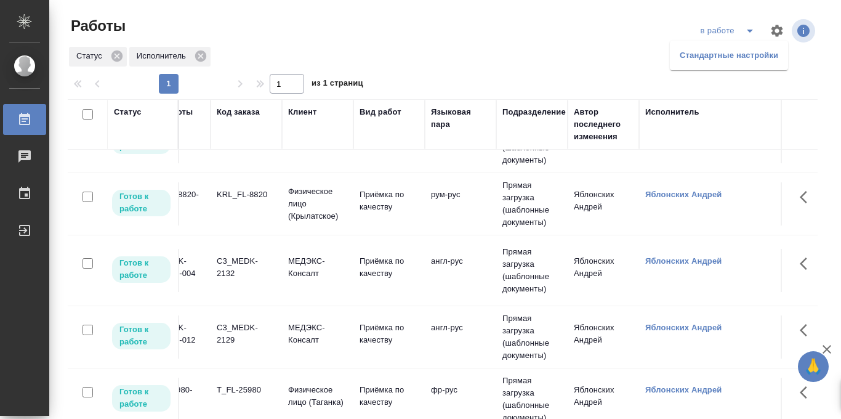
click at [733, 54] on li "Стандартные настройки" at bounding box center [729, 56] width 118 height 20
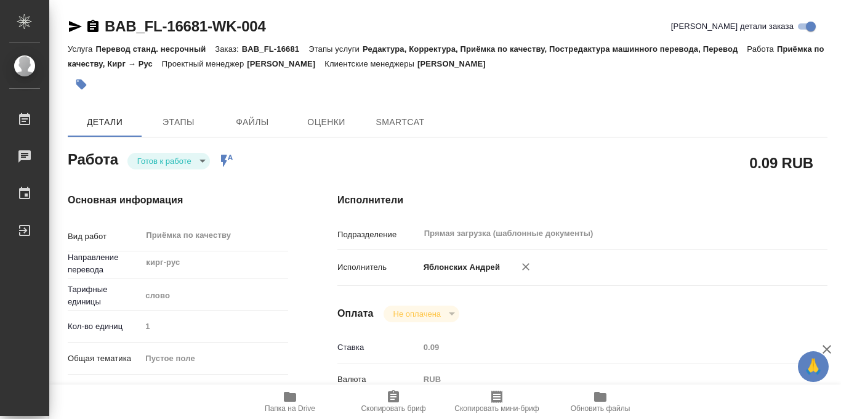
type textarea "x"
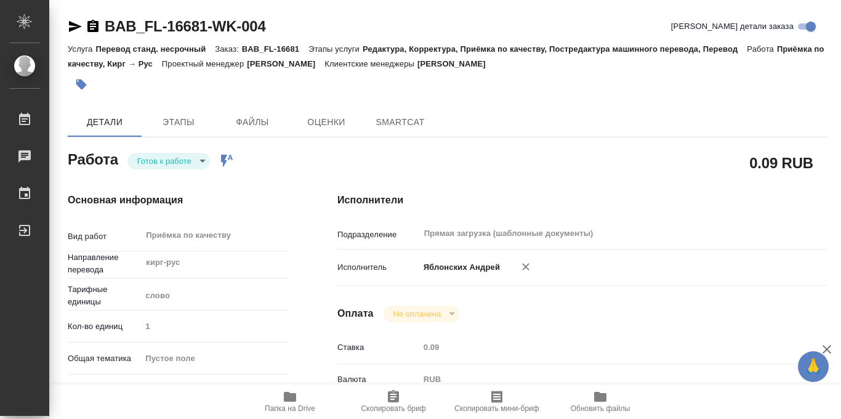
type textarea "x"
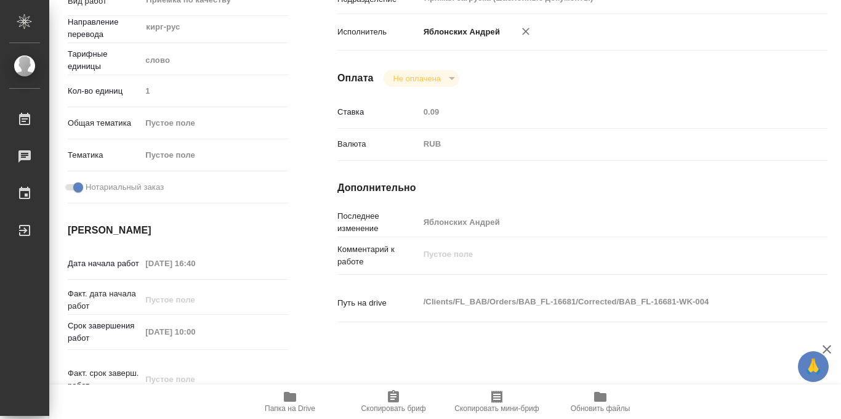
type textarea "x"
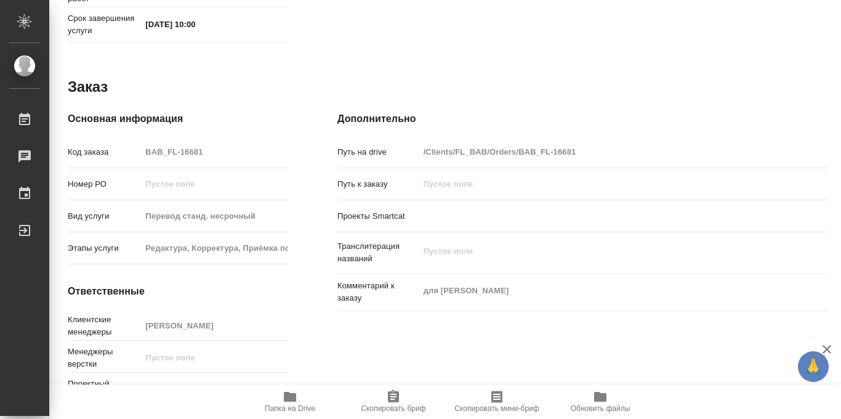
type textarea "x"
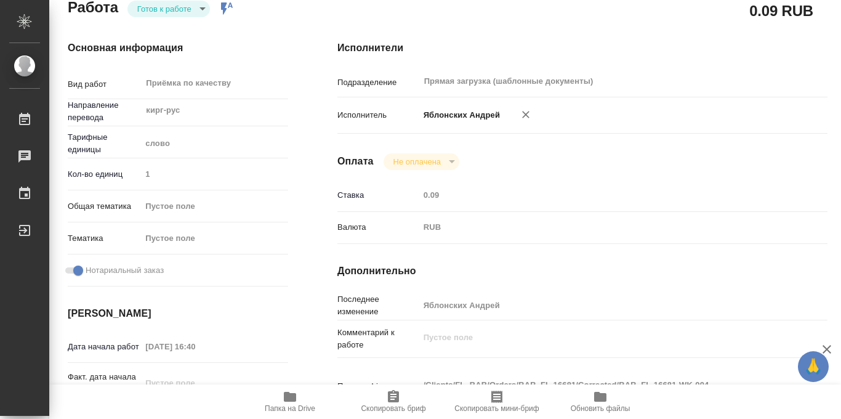
scroll to position [656, 0]
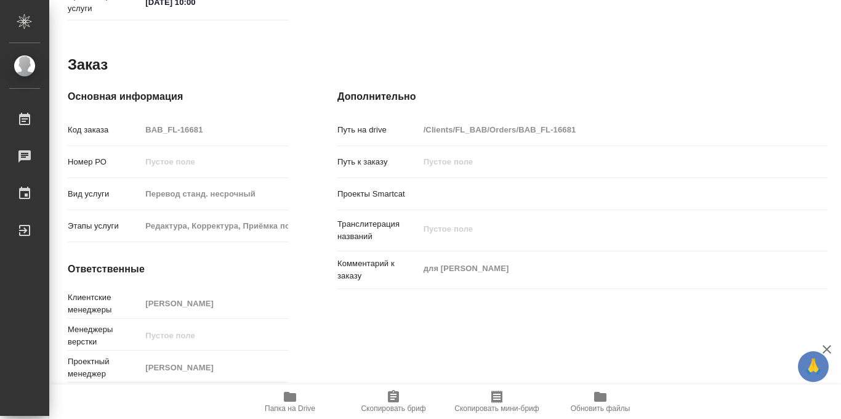
click at [288, 404] on span "Папка на Drive" at bounding box center [290, 408] width 50 height 9
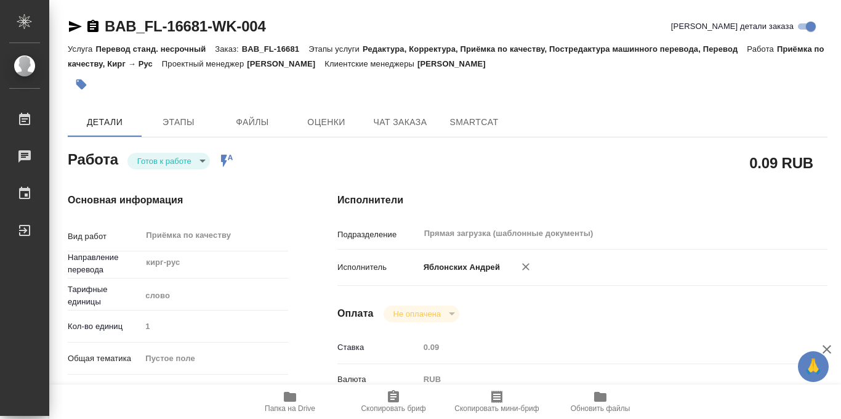
click at [82, 84] on icon "button" at bounding box center [81, 84] width 10 height 10
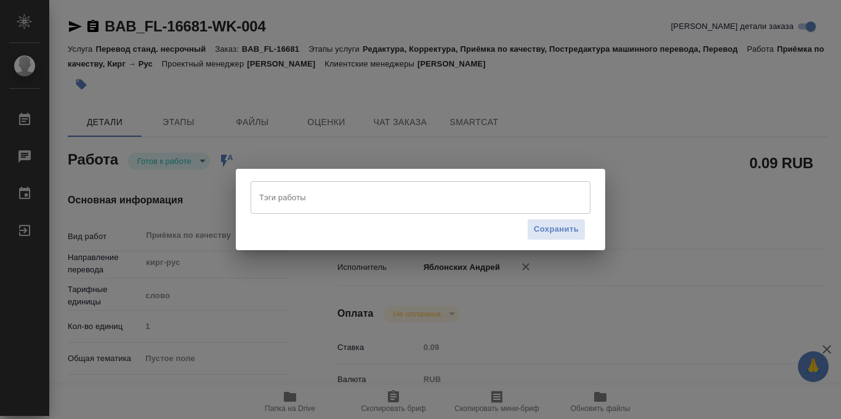
click at [288, 196] on input "Тэги работы" at bounding box center [408, 197] width 305 height 21
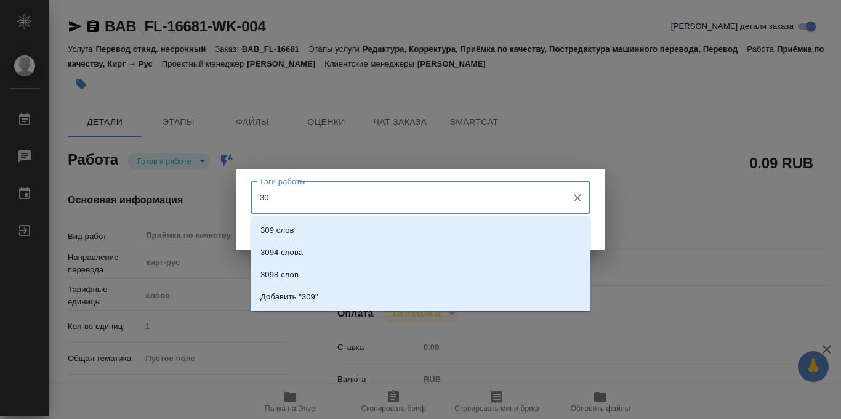
type input "309"
click at [288, 233] on p "309 слов" at bounding box center [277, 230] width 34 height 12
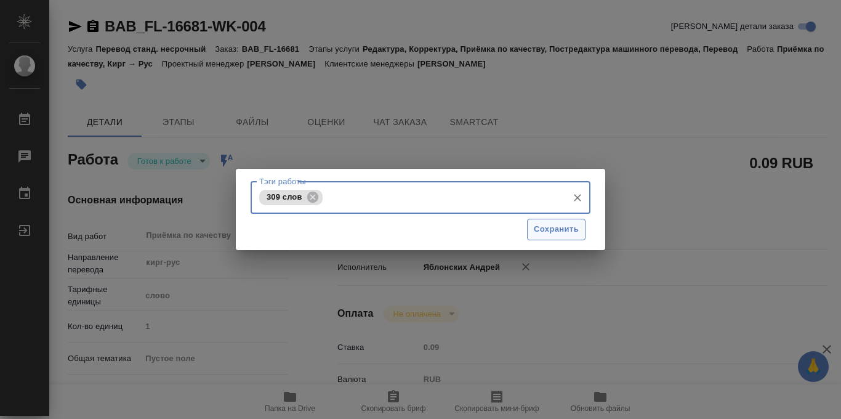
click at [547, 232] on span "Сохранить" at bounding box center [556, 229] width 45 height 14
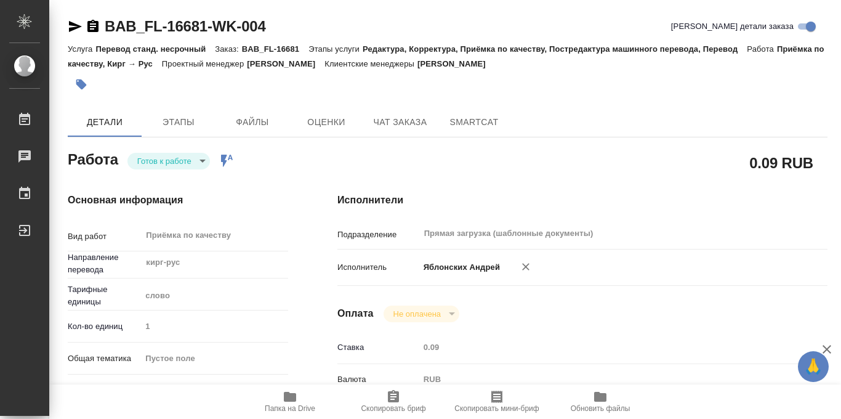
type input "readyForWork"
type textarea "Приёмка по качеству"
type textarea "x"
type input "кирг-рус"
type input "5a8b1489cc6b4906c91bfd90"
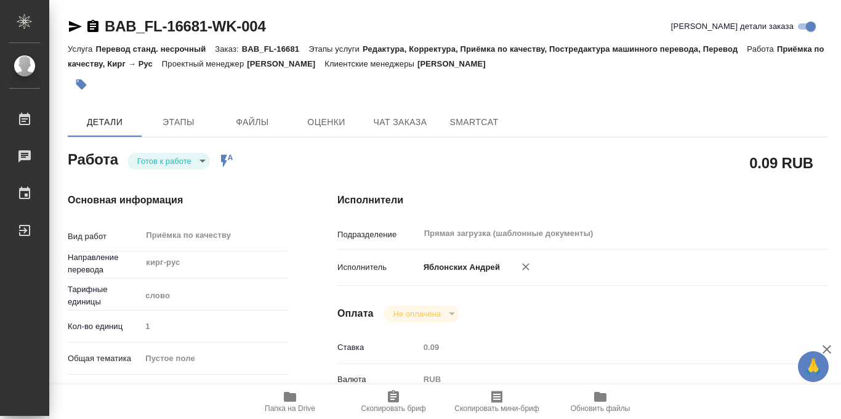
type input "1"
checkbox input "true"
type input "14.10.2025 16:40"
type input "15.10.2025 10:00"
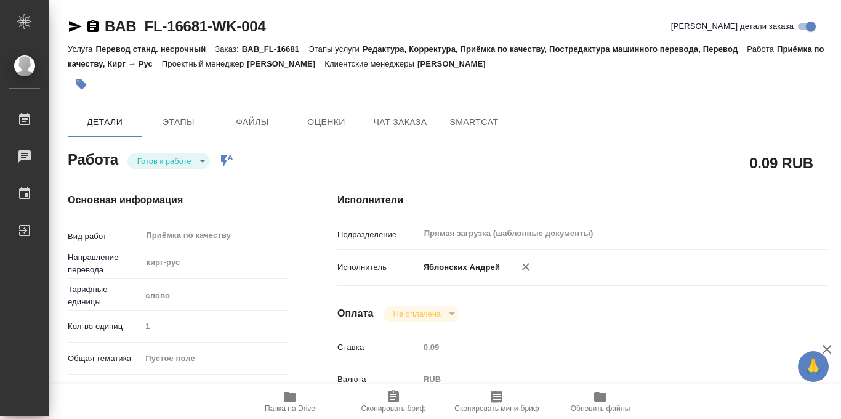
type input "Прямая загрузка (шаблонные документы)"
type input "notPayed"
type input "0.09"
type input "RUB"
type input "Яблонских Андрей"
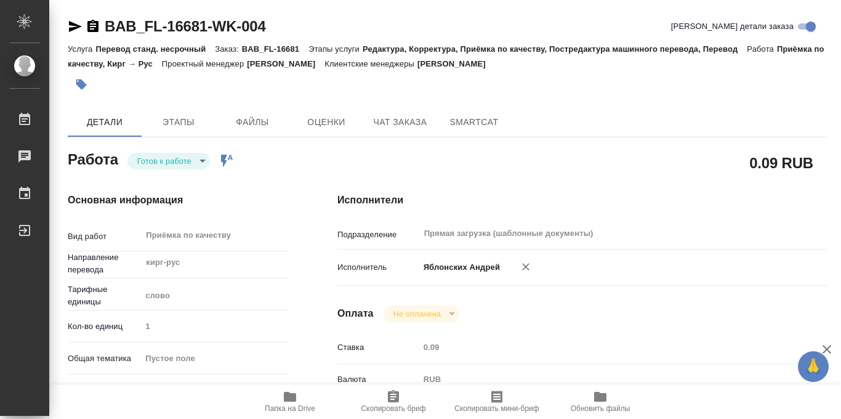
type textarea "x"
type textarea "/Clients/FL_BAB/Orders/BAB_FL-16681/Corrected/BAB_FL-16681-WK-004"
type textarea "x"
type input "BAB_FL-16681"
type input "Перевод станд. несрочный"
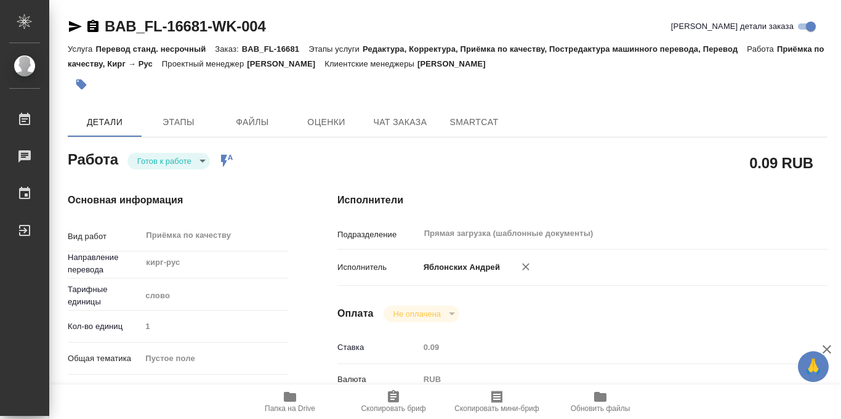
type input "Редактура, Корректура, Приёмка по качеству, Постредактура машинного перевода, П…"
type input "Соловкова Екатерина"
type input "/Clients/FL_BAB/Orders/BAB_FL-16681"
type textarea "x"
type textarea "для сахарово"
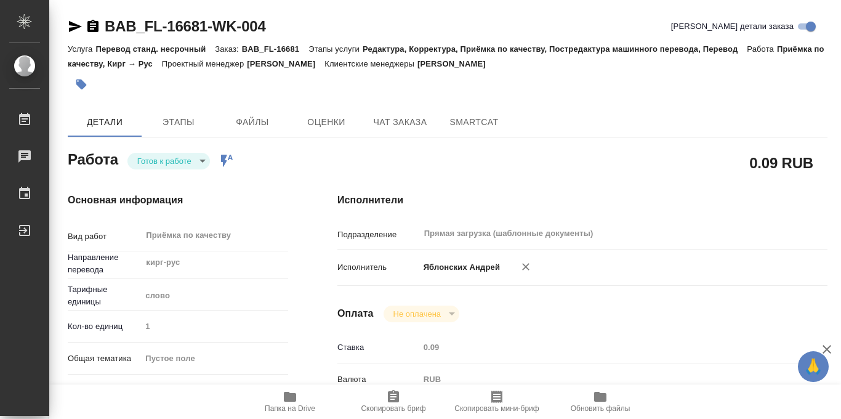
type textarea "x"
click at [204, 161] on body "🙏 .cls-1 fill:#fff; AWATERA Iablonskikh Andrei Работы 0 Чаты График Выйти BAB_F…" at bounding box center [420, 209] width 841 height 419
type textarea "x"
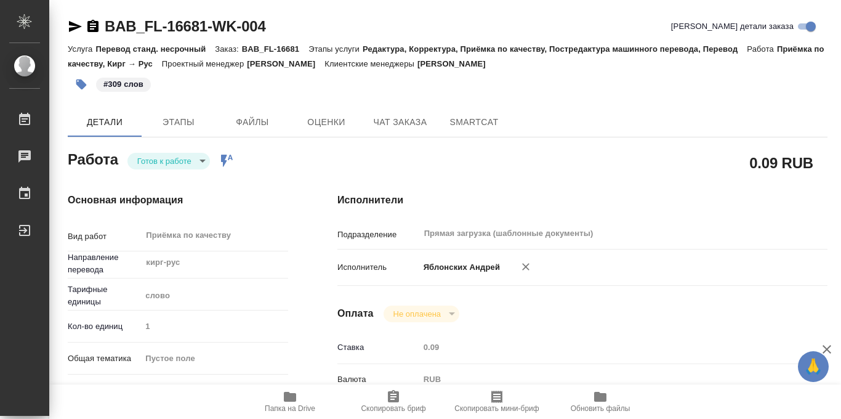
type textarea "x"
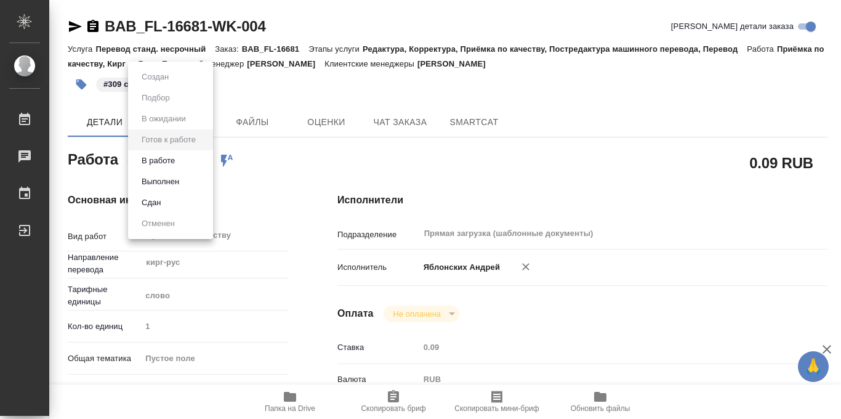
type textarea "x"
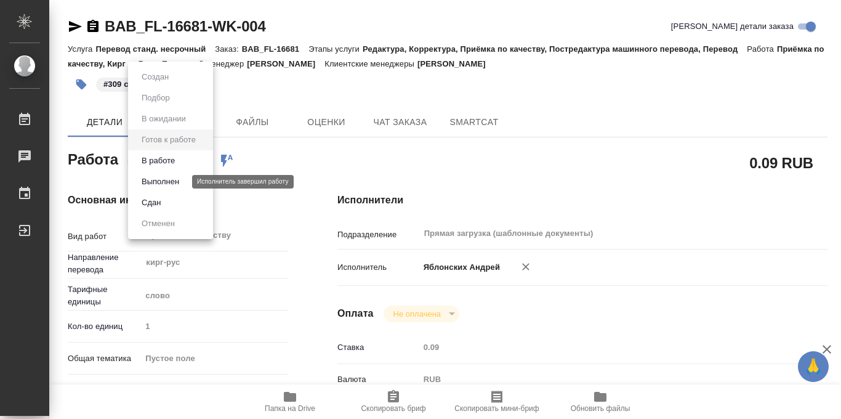
click at [166, 181] on button "Выполнен" at bounding box center [160, 182] width 45 height 14
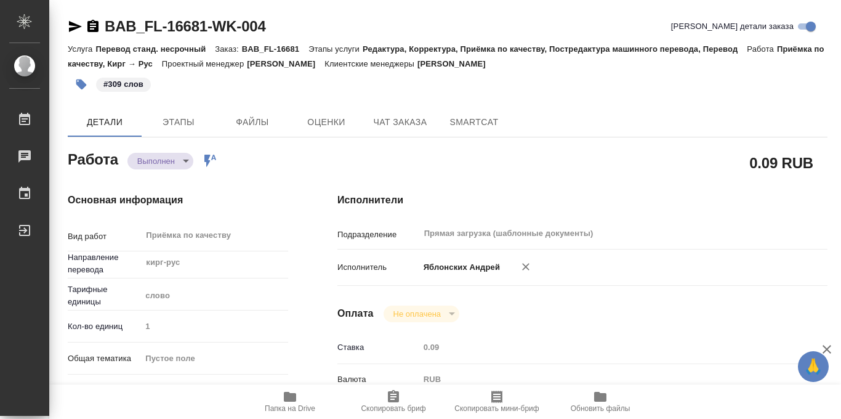
type textarea "x"
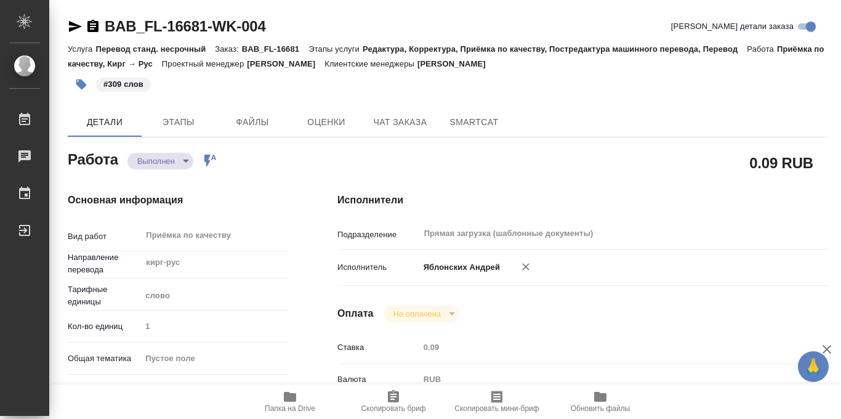
type textarea "x"
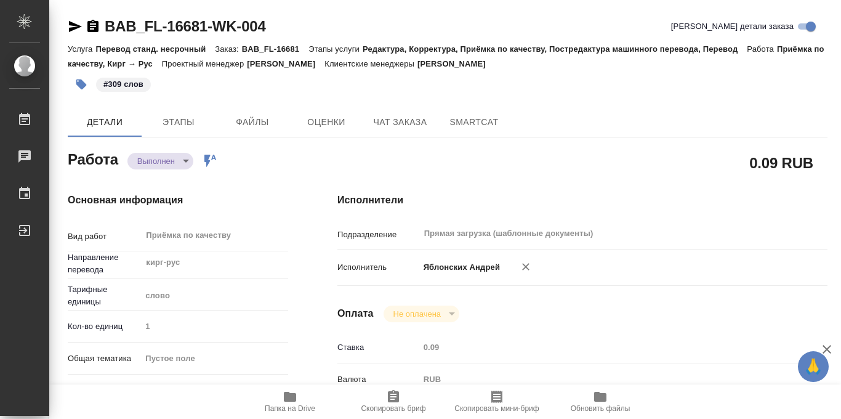
type textarea "x"
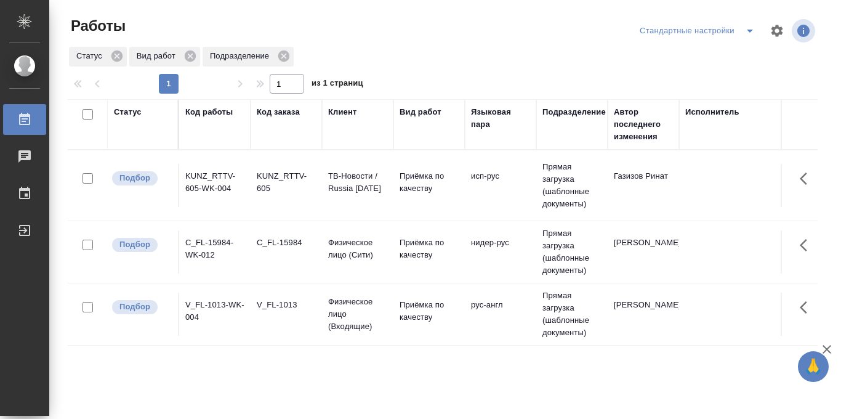
click at [749, 26] on icon "split button" at bounding box center [749, 30] width 15 height 15
click at [672, 55] on li "в работе" at bounding box center [697, 56] width 129 height 20
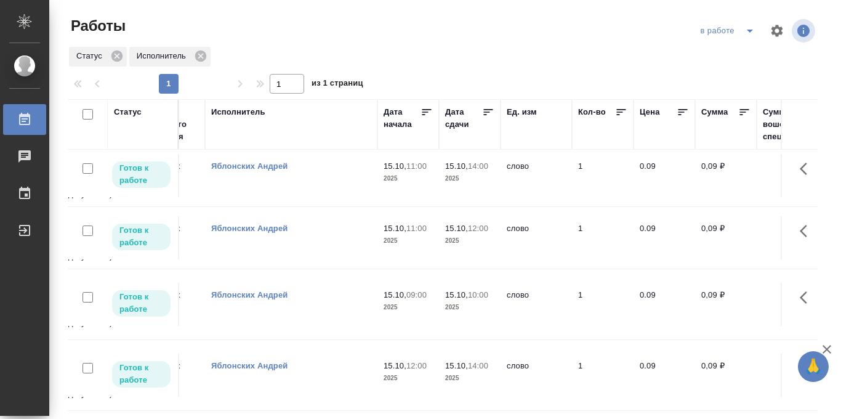
scroll to position [6, 472]
click at [490, 113] on icon at bounding box center [491, 112] width 12 height 12
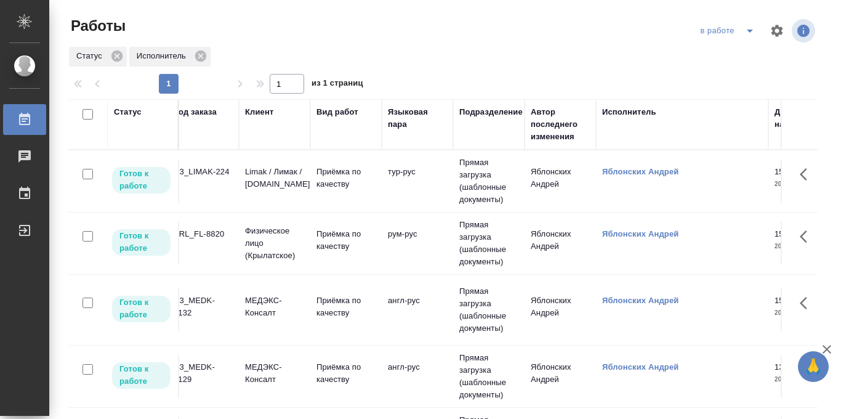
scroll to position [0, 54]
